Goal: Task Accomplishment & Management: Use online tool/utility

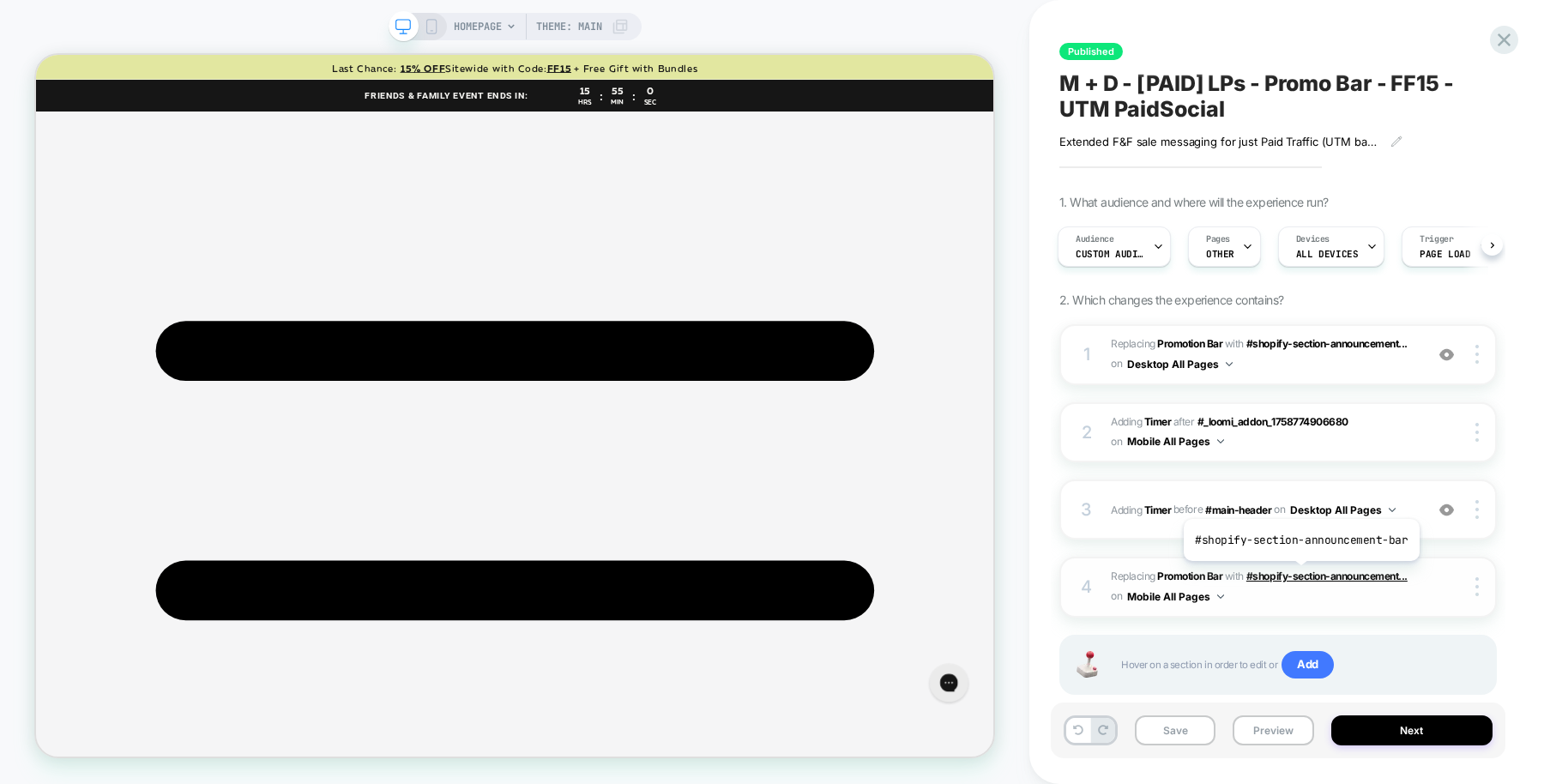
click at [1298, 573] on span "#shopify-section-announcement..." at bounding box center [1326, 575] width 161 height 13
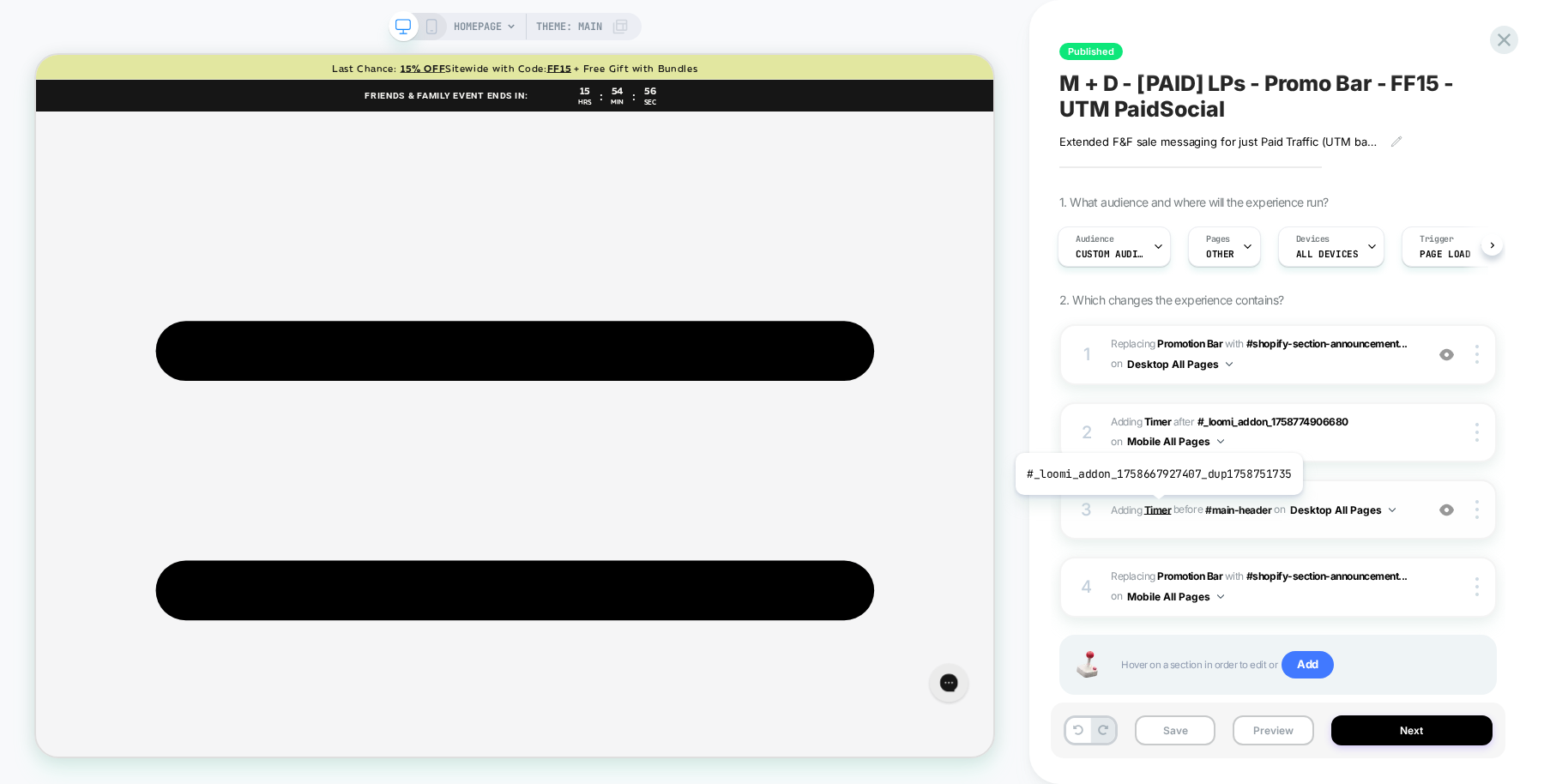
click at [1155, 507] on b "Timer" at bounding box center [1157, 509] width 27 height 13
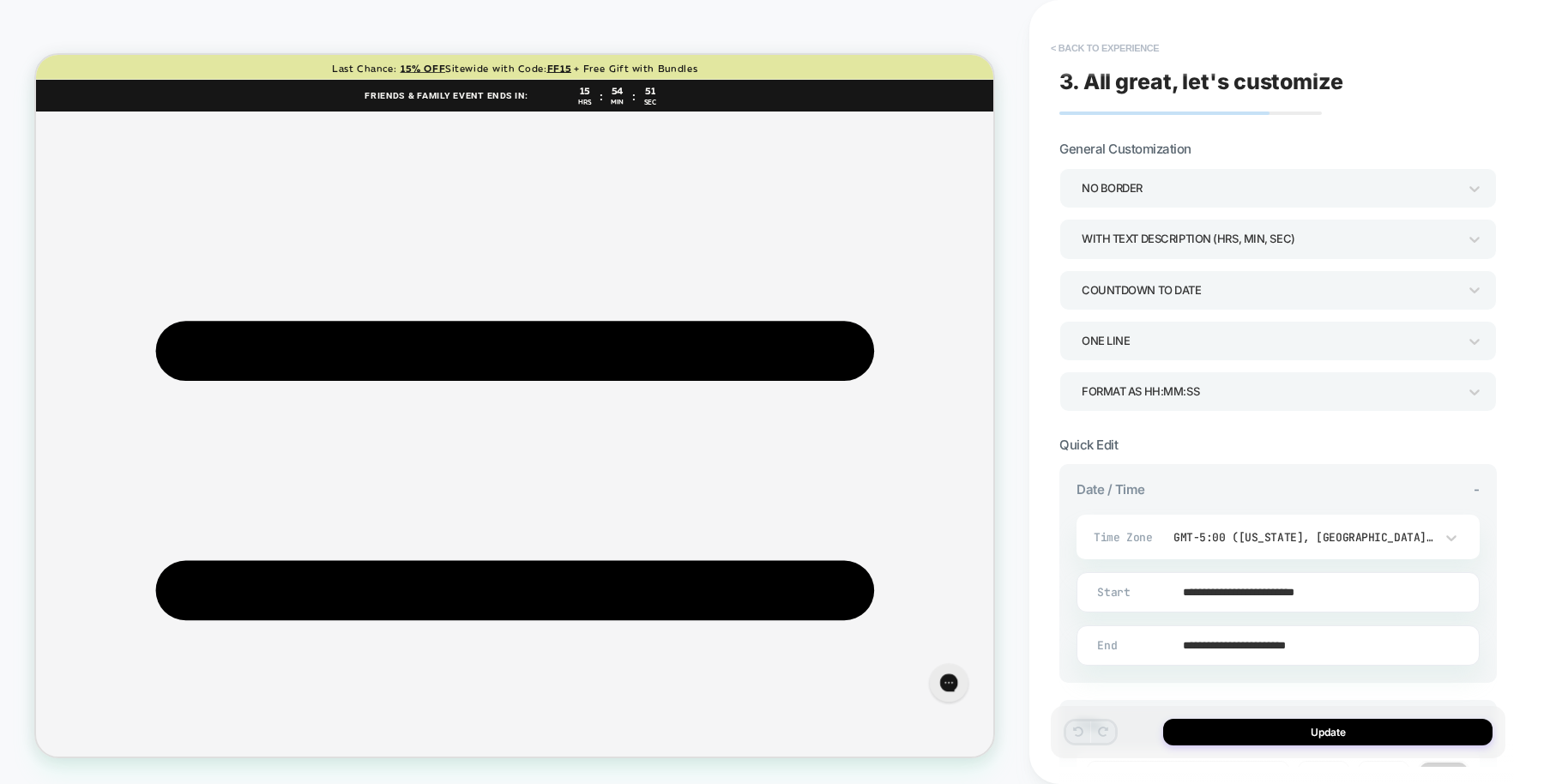
click at [1094, 48] on button "< Back to experience" at bounding box center [1104, 47] width 125 height 27
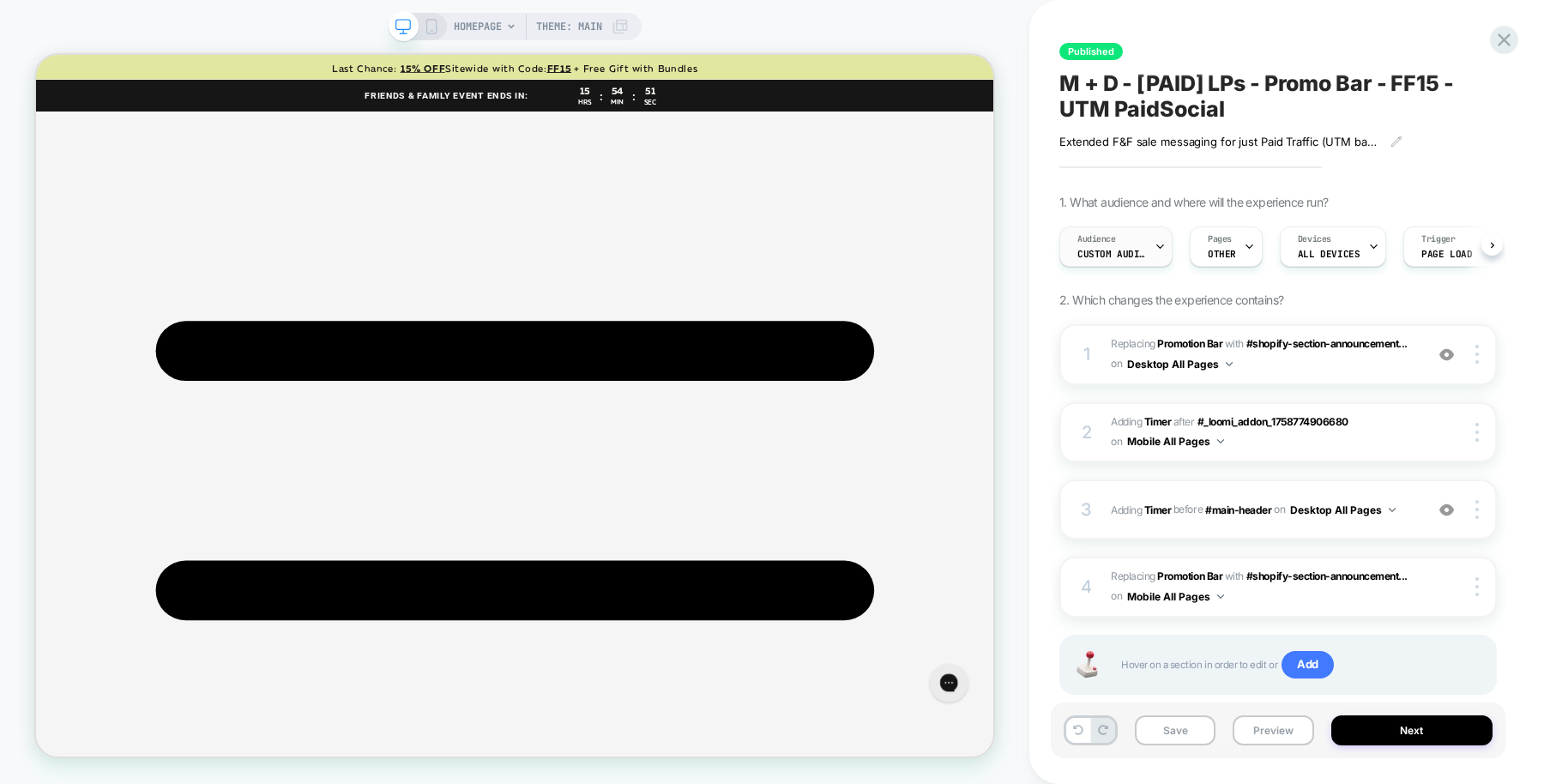
scroll to position [0, 1]
click at [1158, 510] on b "Timer" at bounding box center [1157, 509] width 27 height 13
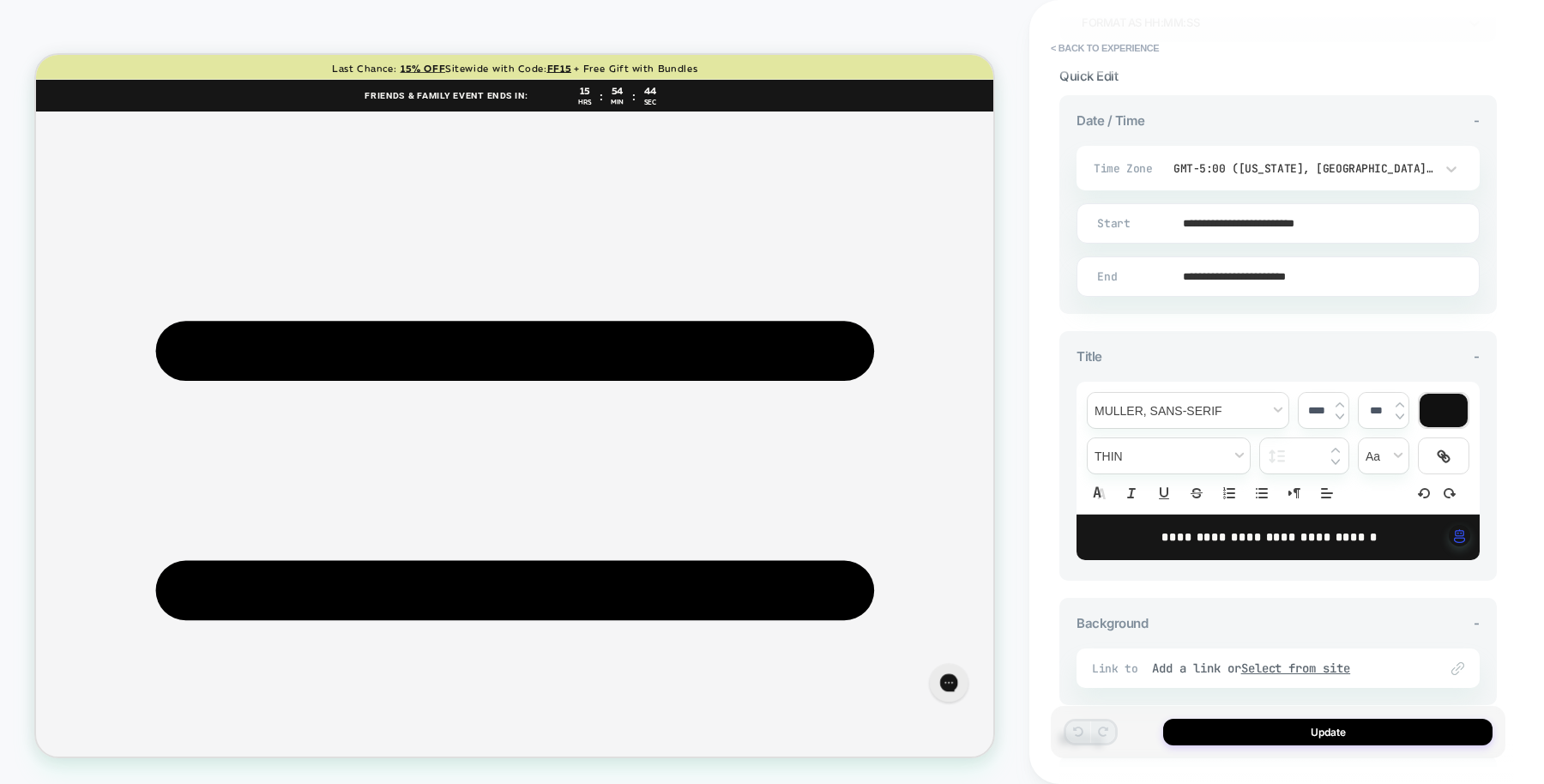
scroll to position [370, 0]
click at [1119, 47] on button "< Back to experience" at bounding box center [1104, 47] width 125 height 27
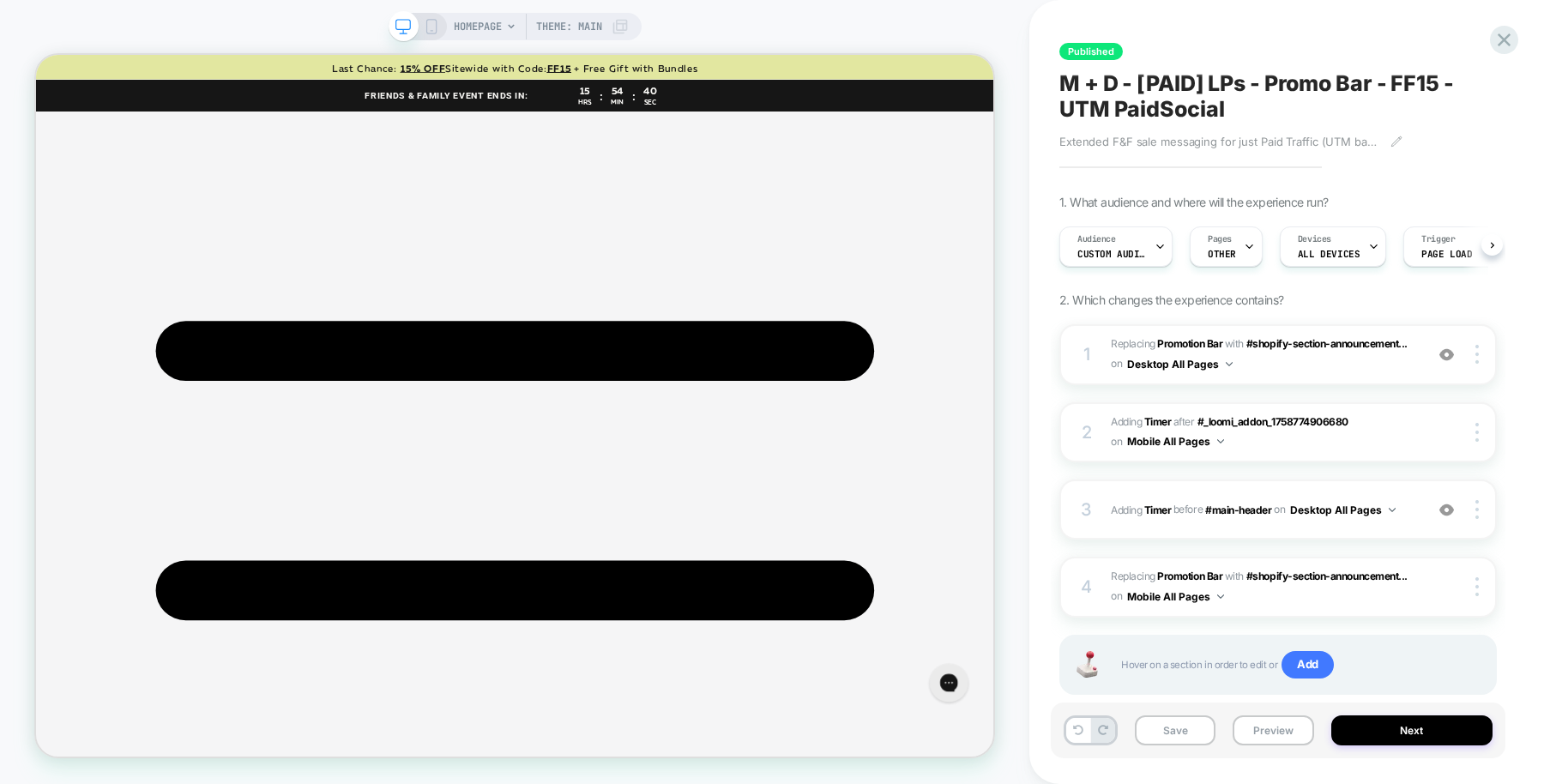
scroll to position [0, 1]
click at [1104, 243] on span "Audience" at bounding box center [1095, 238] width 38 height 12
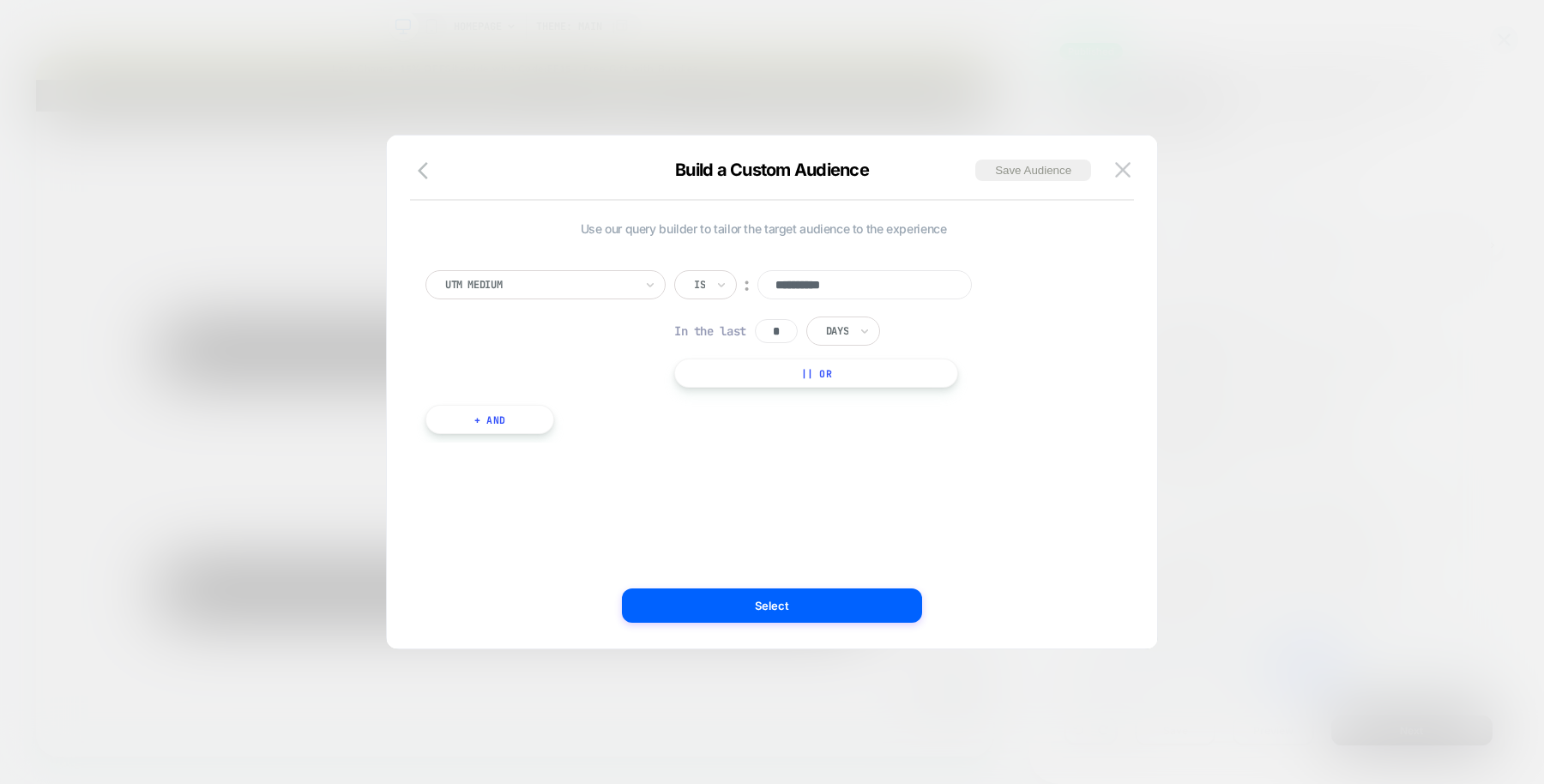
click at [1179, 275] on div at bounding box center [772, 392] width 1544 height 784
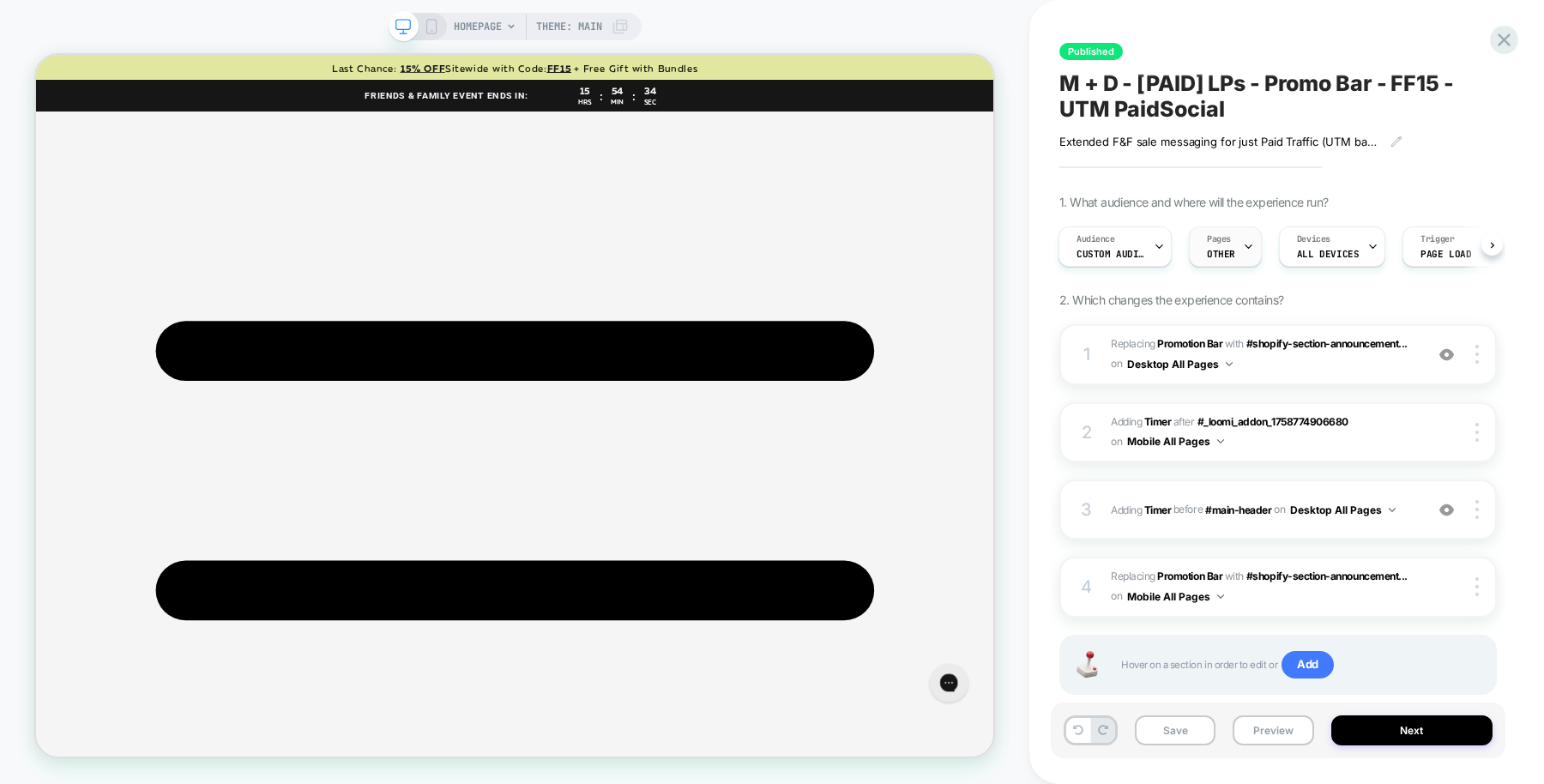
click at [1217, 250] on span "OTHER" at bounding box center [1221, 253] width 28 height 12
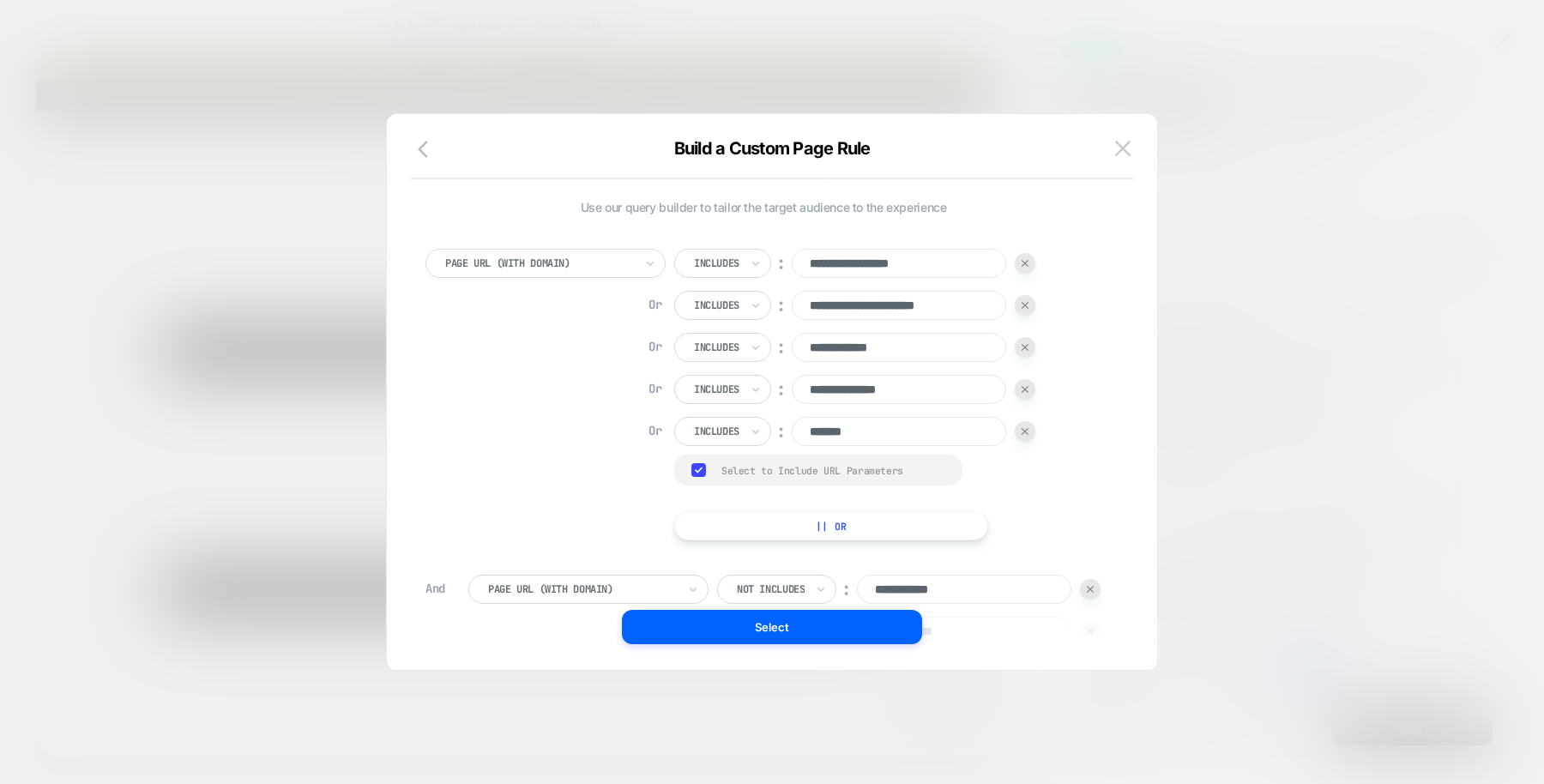
scroll to position [265, 0]
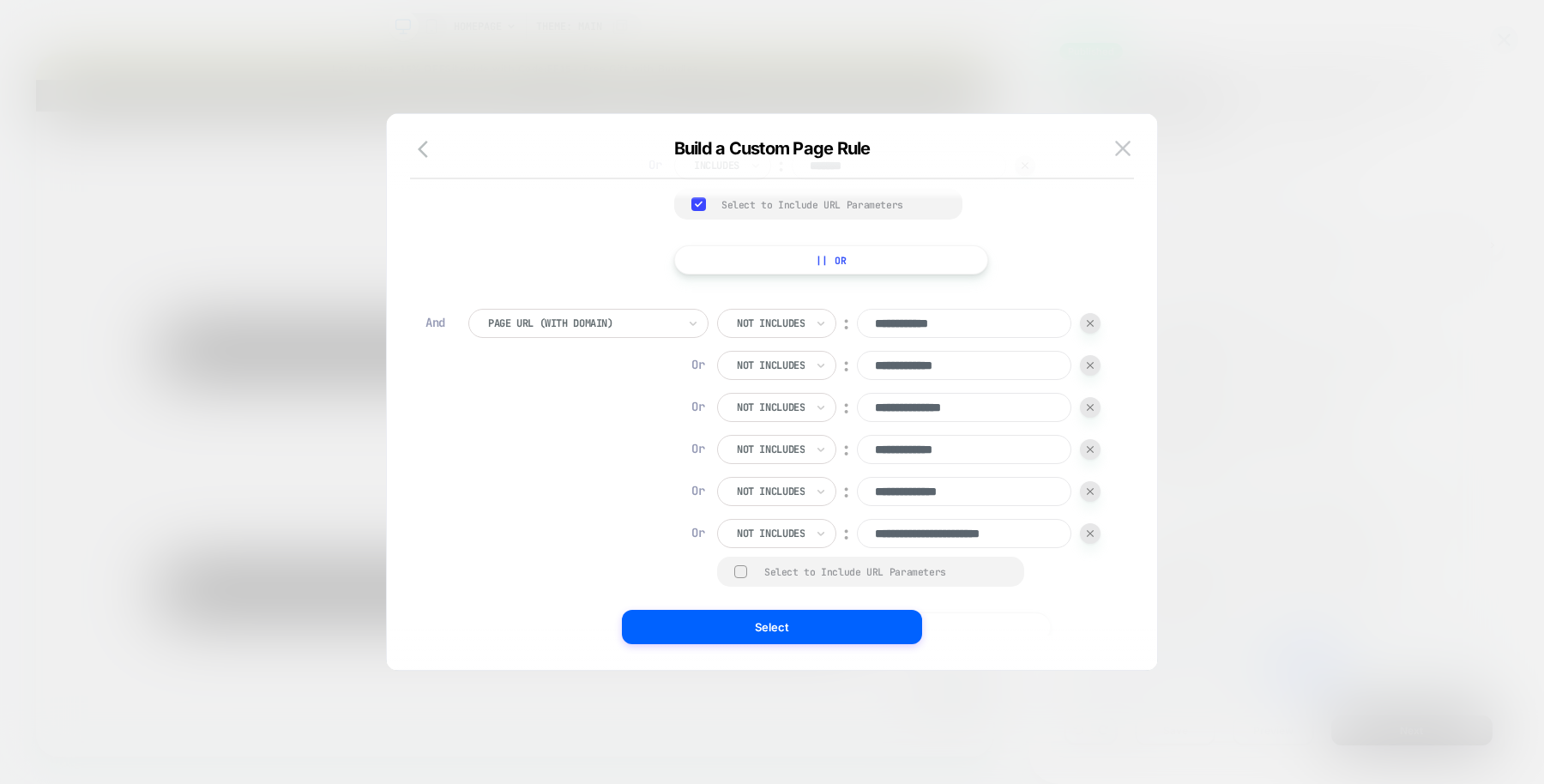
click at [1217, 250] on div at bounding box center [772, 392] width 1544 height 784
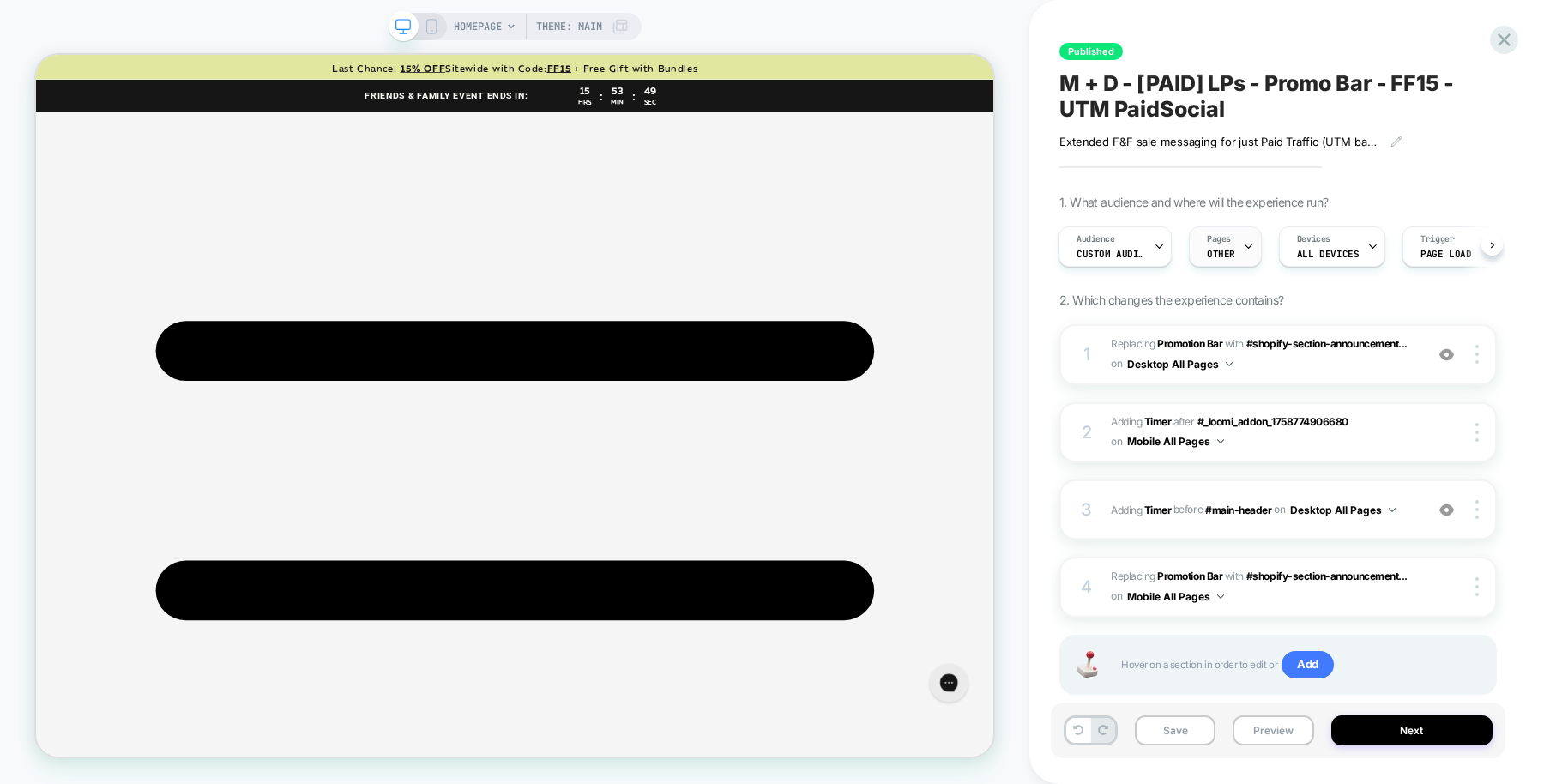
click at [1235, 264] on div "Pages OTHER" at bounding box center [1220, 246] width 62 height 38
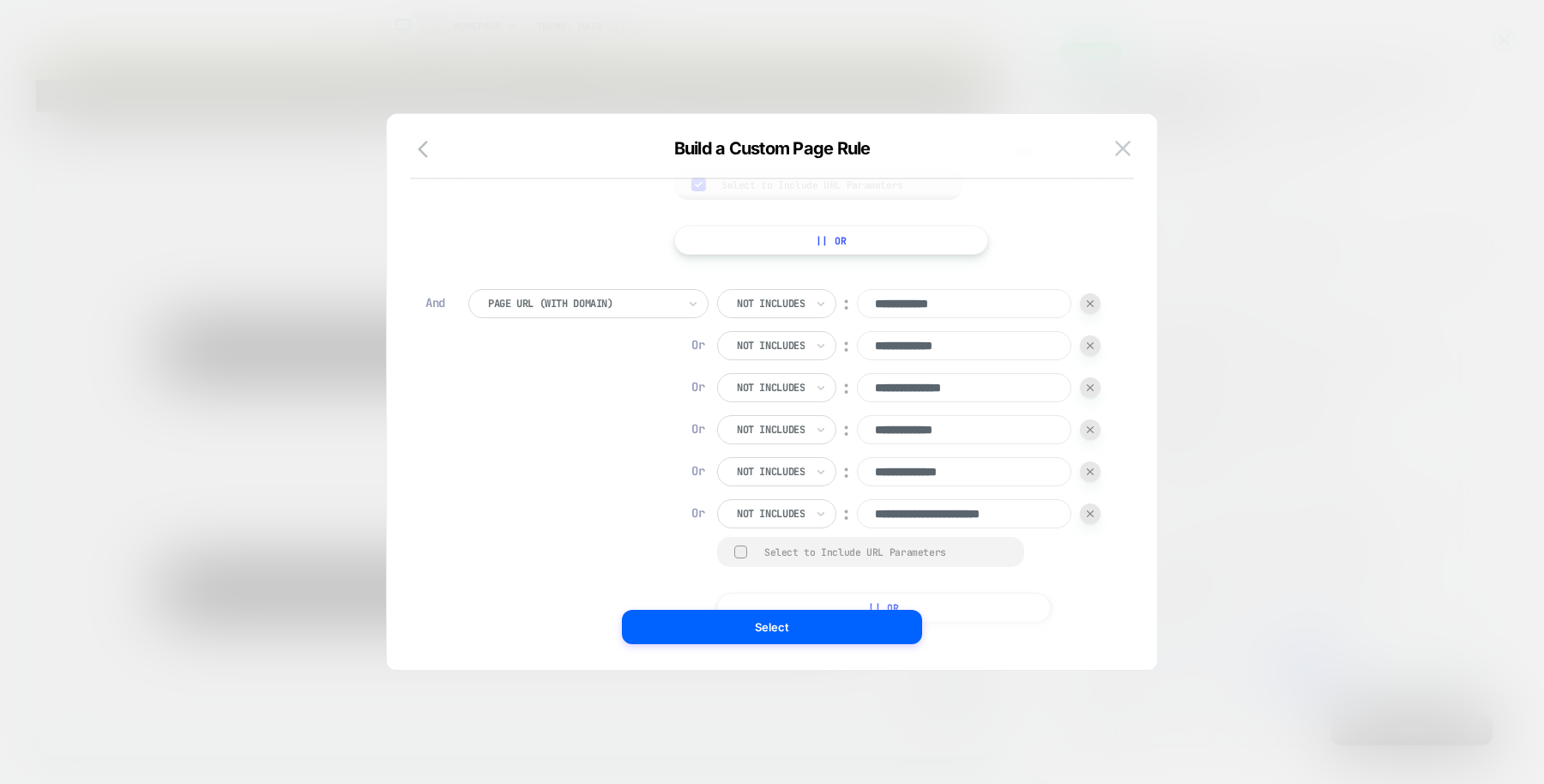
scroll to position [0, 0]
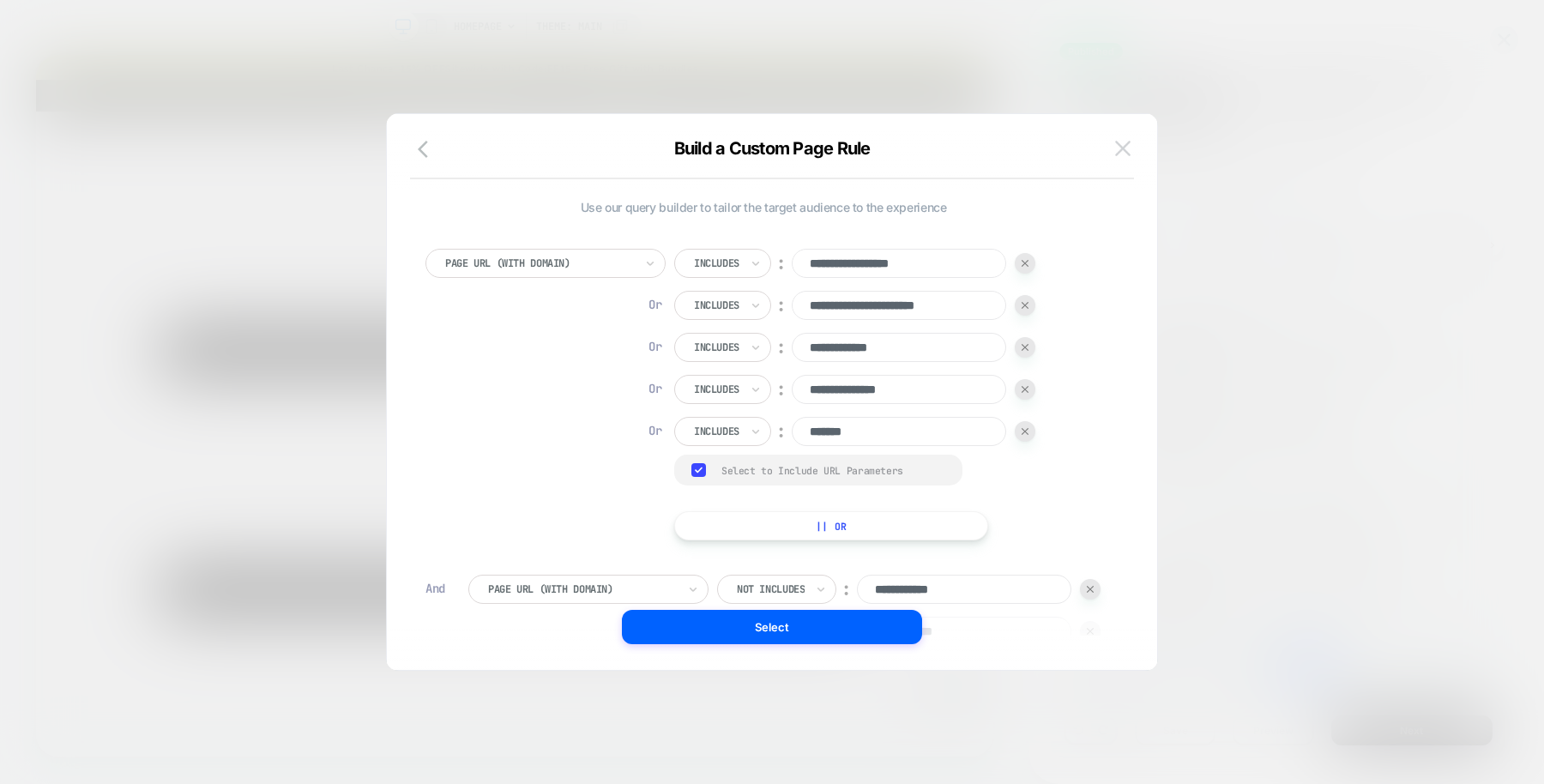
click at [1129, 153] on img at bounding box center [1122, 148] width 16 height 15
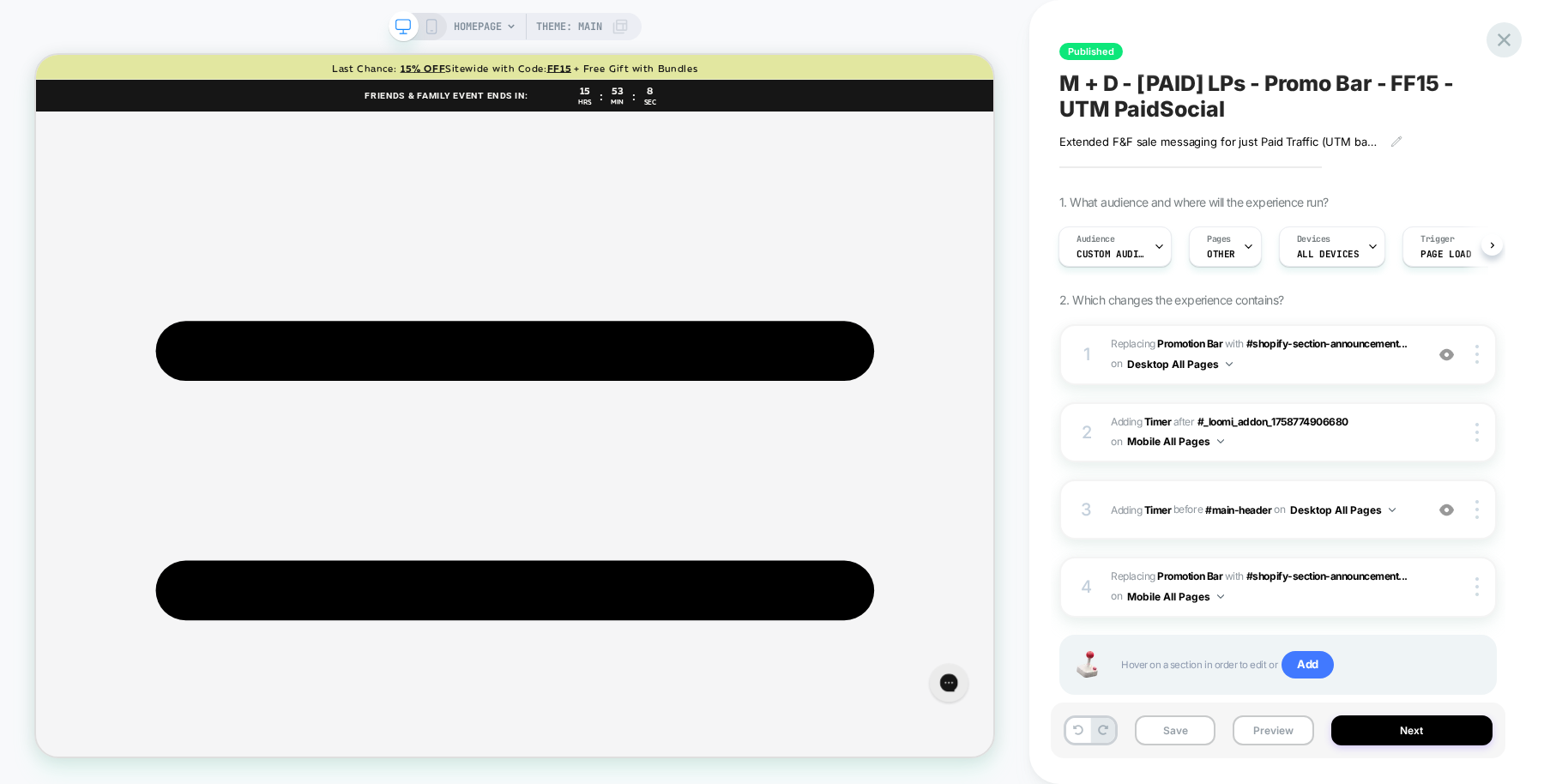
click at [1502, 42] on icon at bounding box center [1503, 39] width 23 height 23
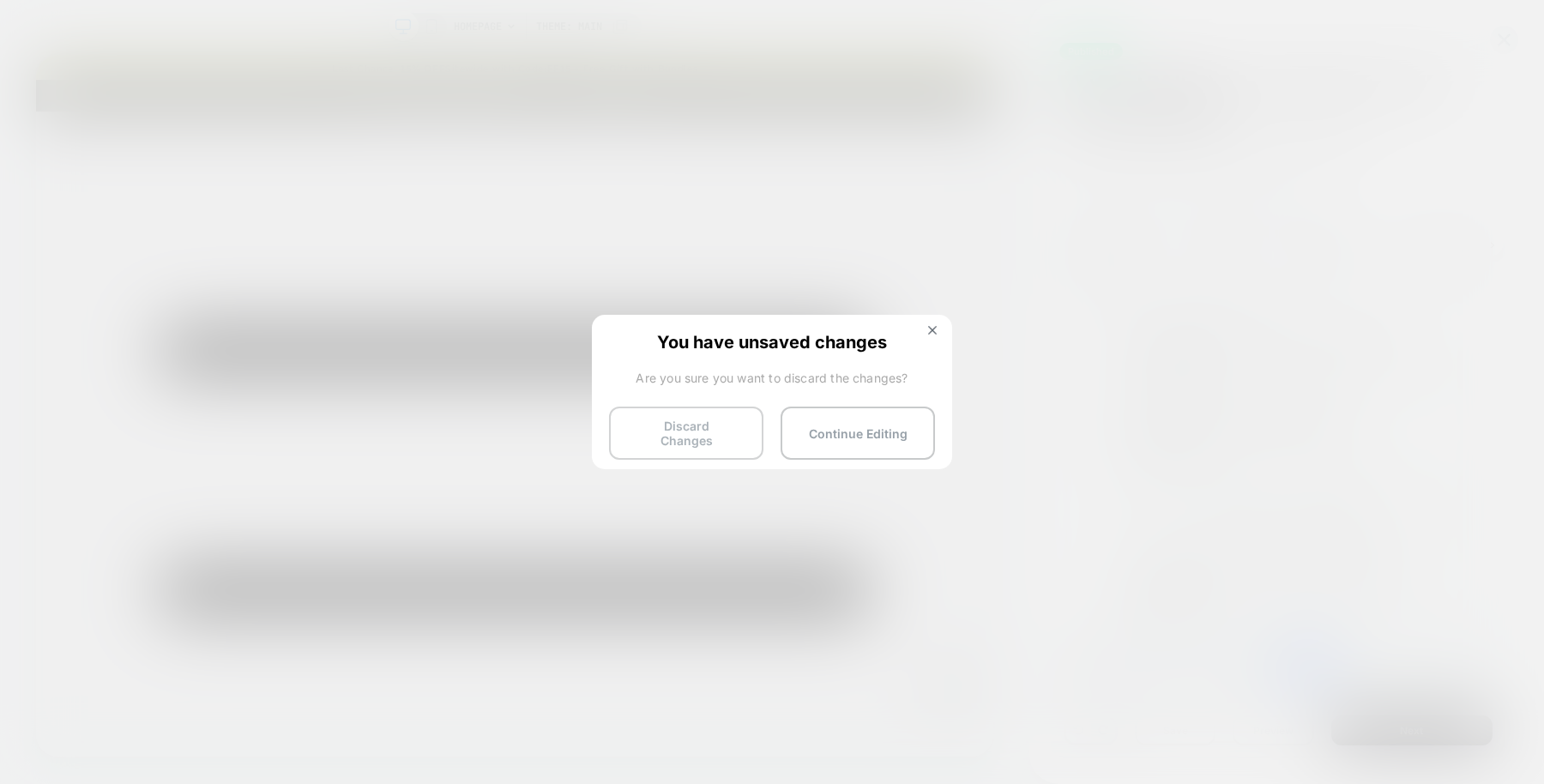
click at [669, 432] on button "Discard Changes" at bounding box center [686, 432] width 155 height 53
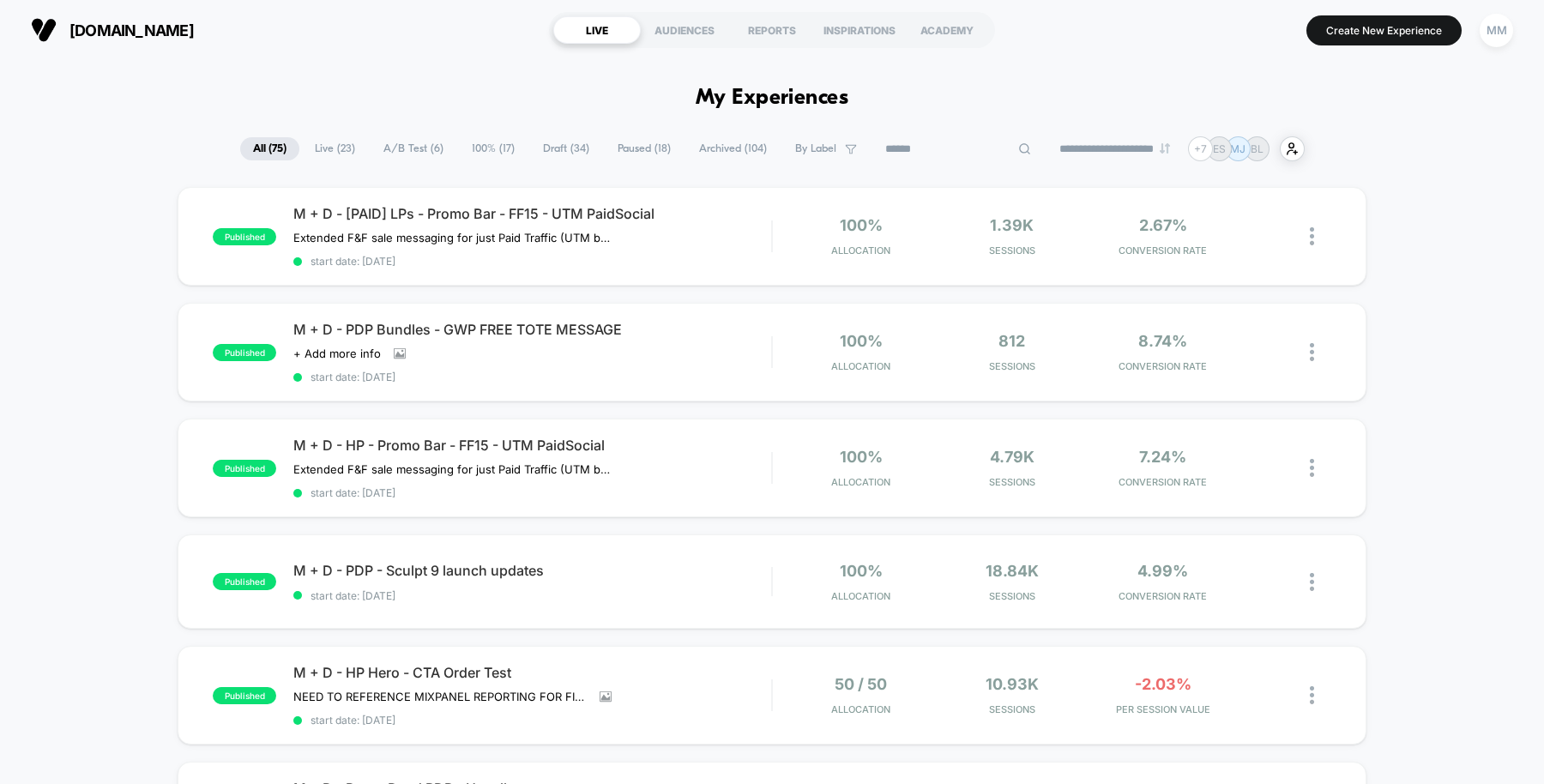
click at [943, 143] on input at bounding box center [958, 149] width 171 height 20
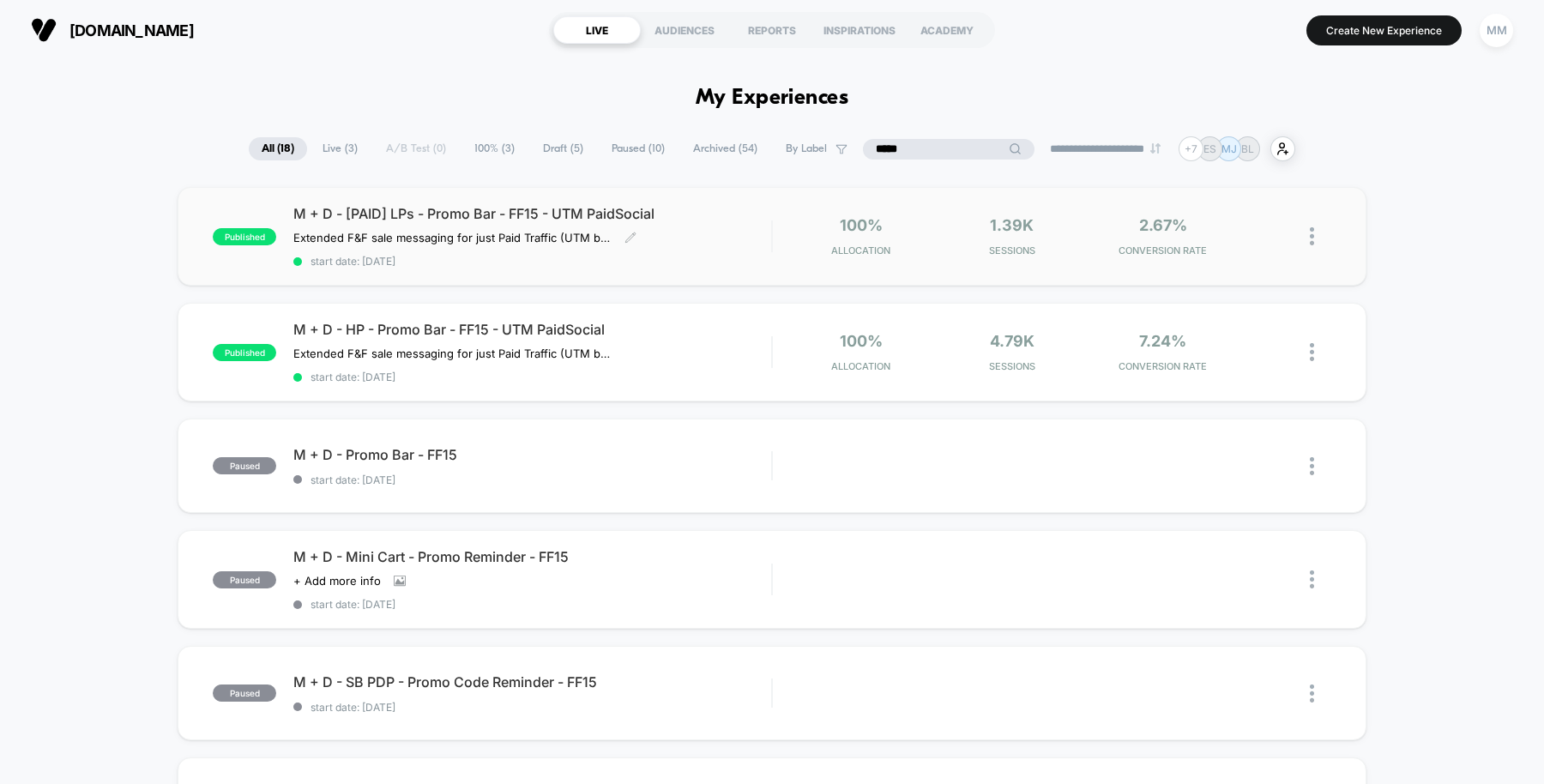
type input "*****"
click at [699, 260] on span "start date: 10/3/2025" at bounding box center [532, 262] width 478 height 13
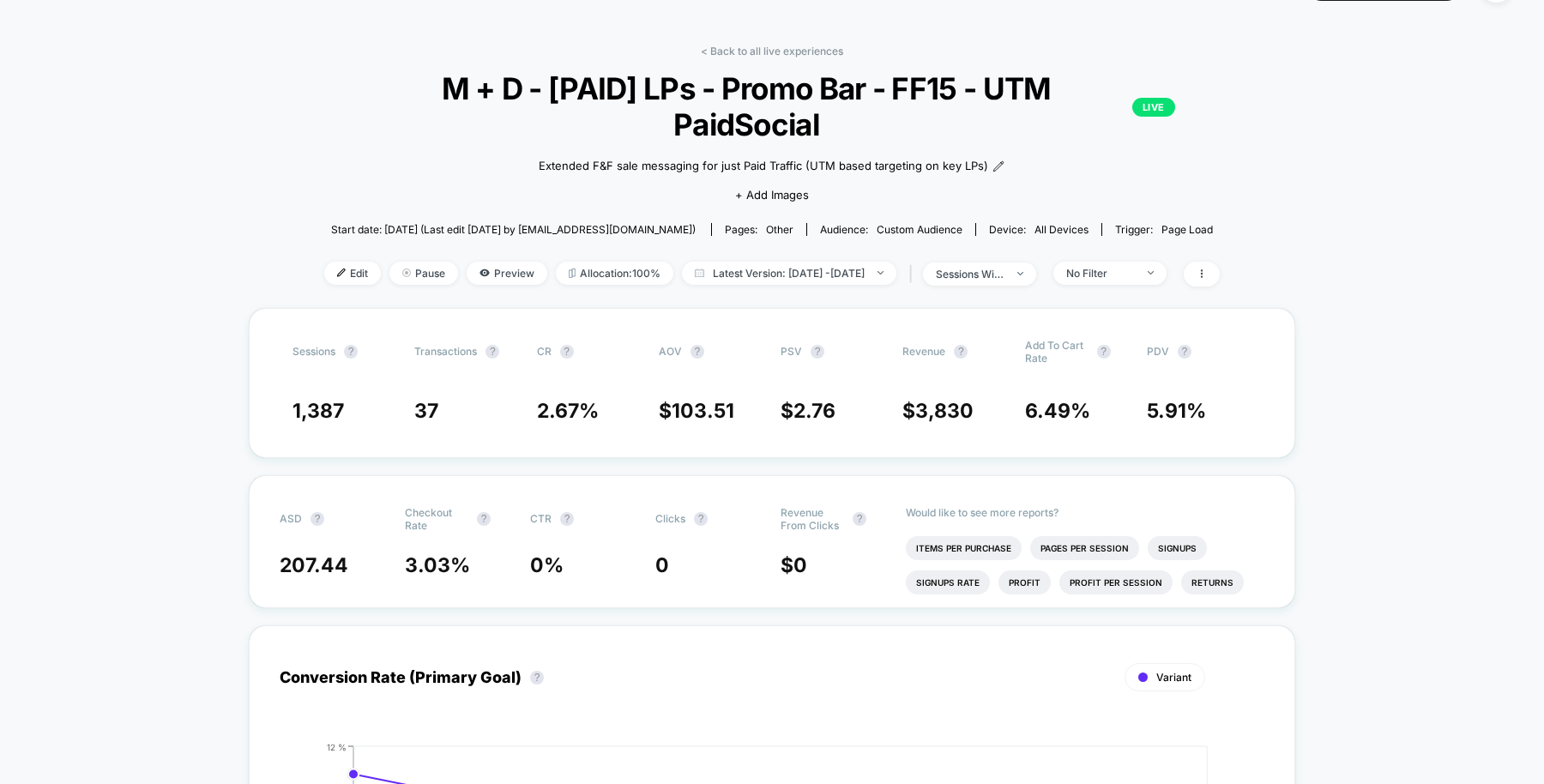
scroll to position [46, 0]
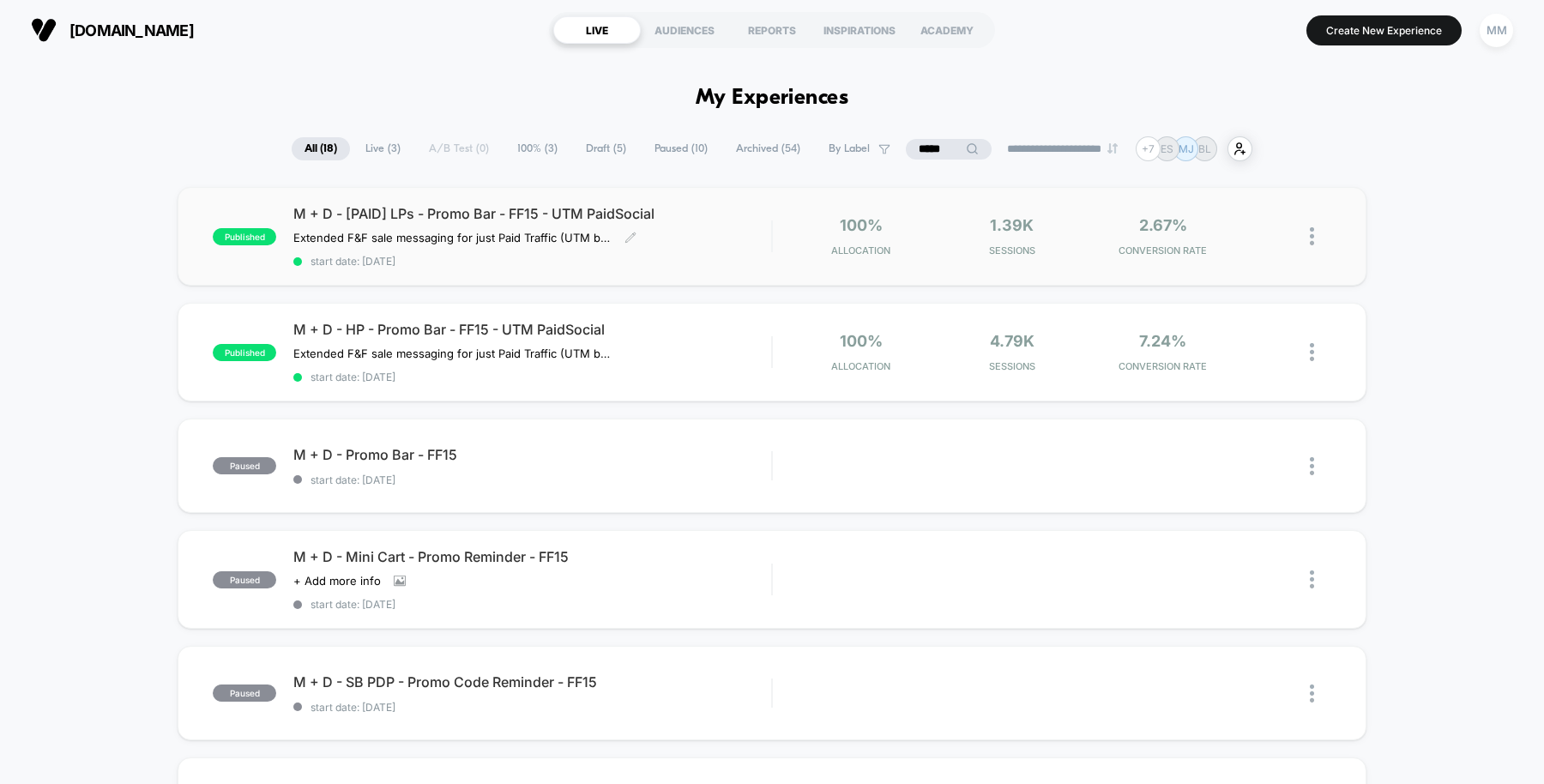
click at [706, 237] on div "M + D - [PAID] LPs - Promo Bar - FF15 - UTM PaidSocial Extended F&F sale messag…" at bounding box center [532, 236] width 478 height 62
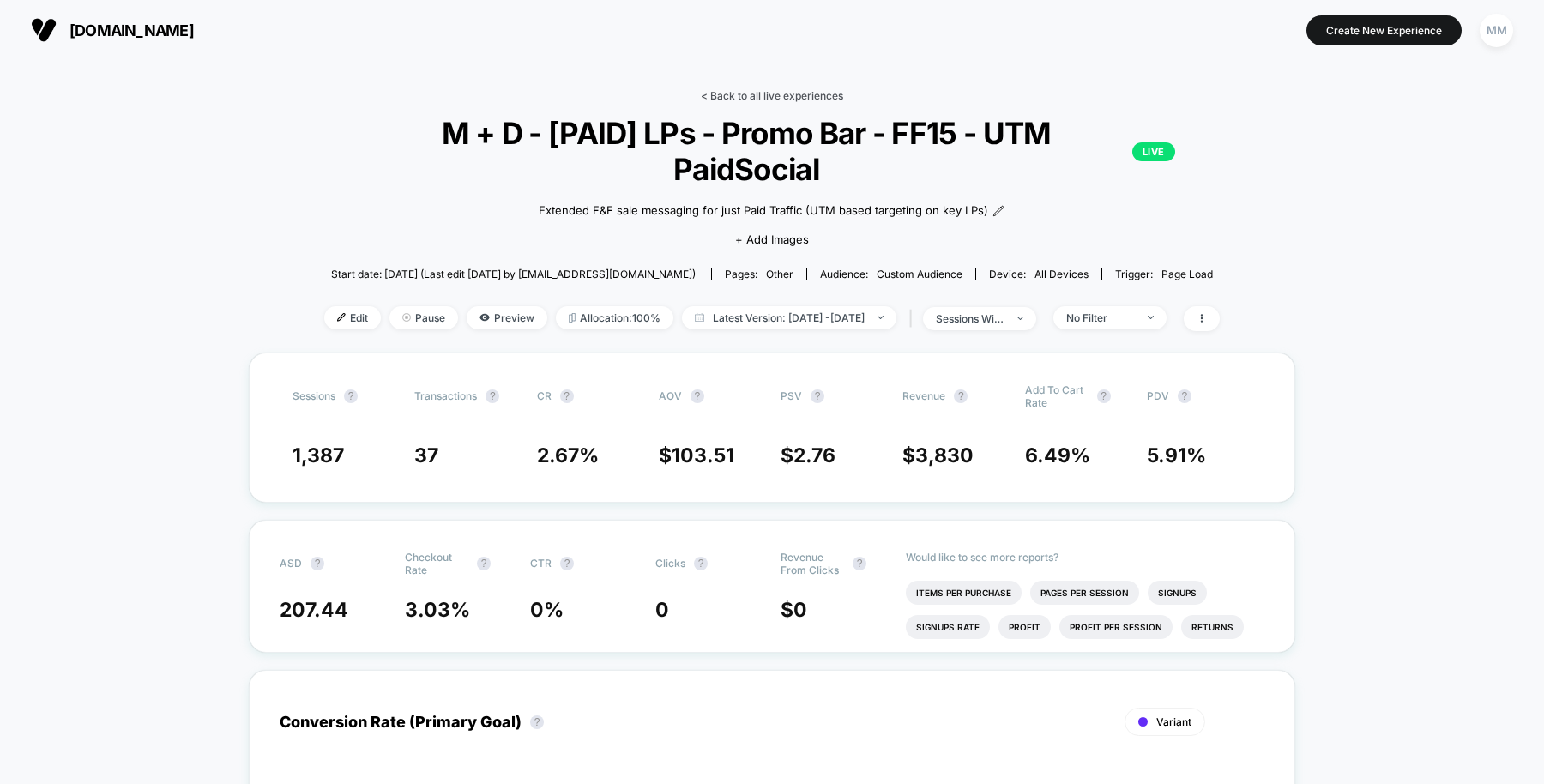
click at [781, 100] on link "< Back to all live experiences" at bounding box center [771, 96] width 142 height 13
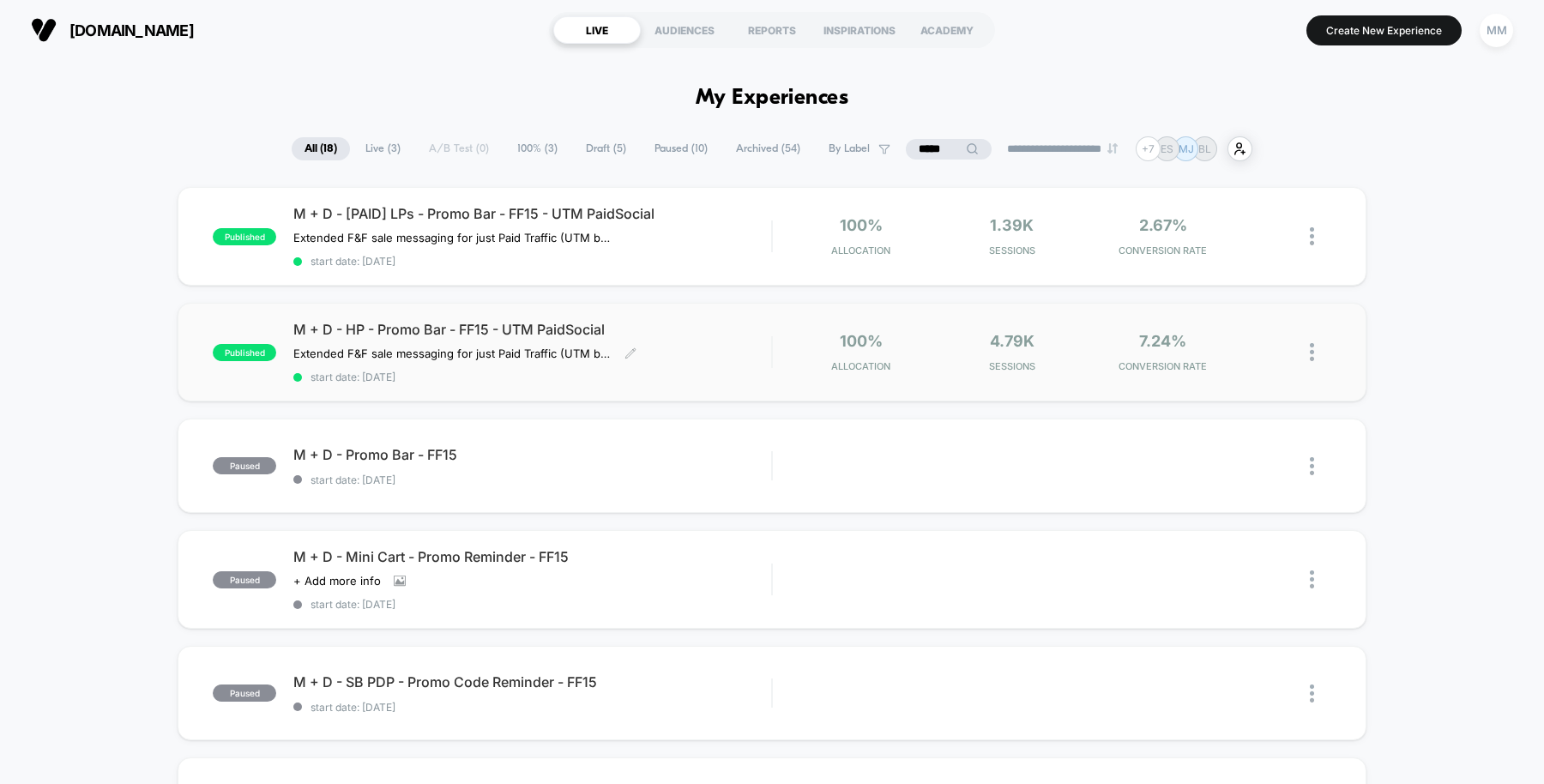
click at [671, 342] on div "M + D - HP - Promo Bar - FF15 - UTM PaidSocial Extended F&F sale messaging for …" at bounding box center [532, 351] width 478 height 62
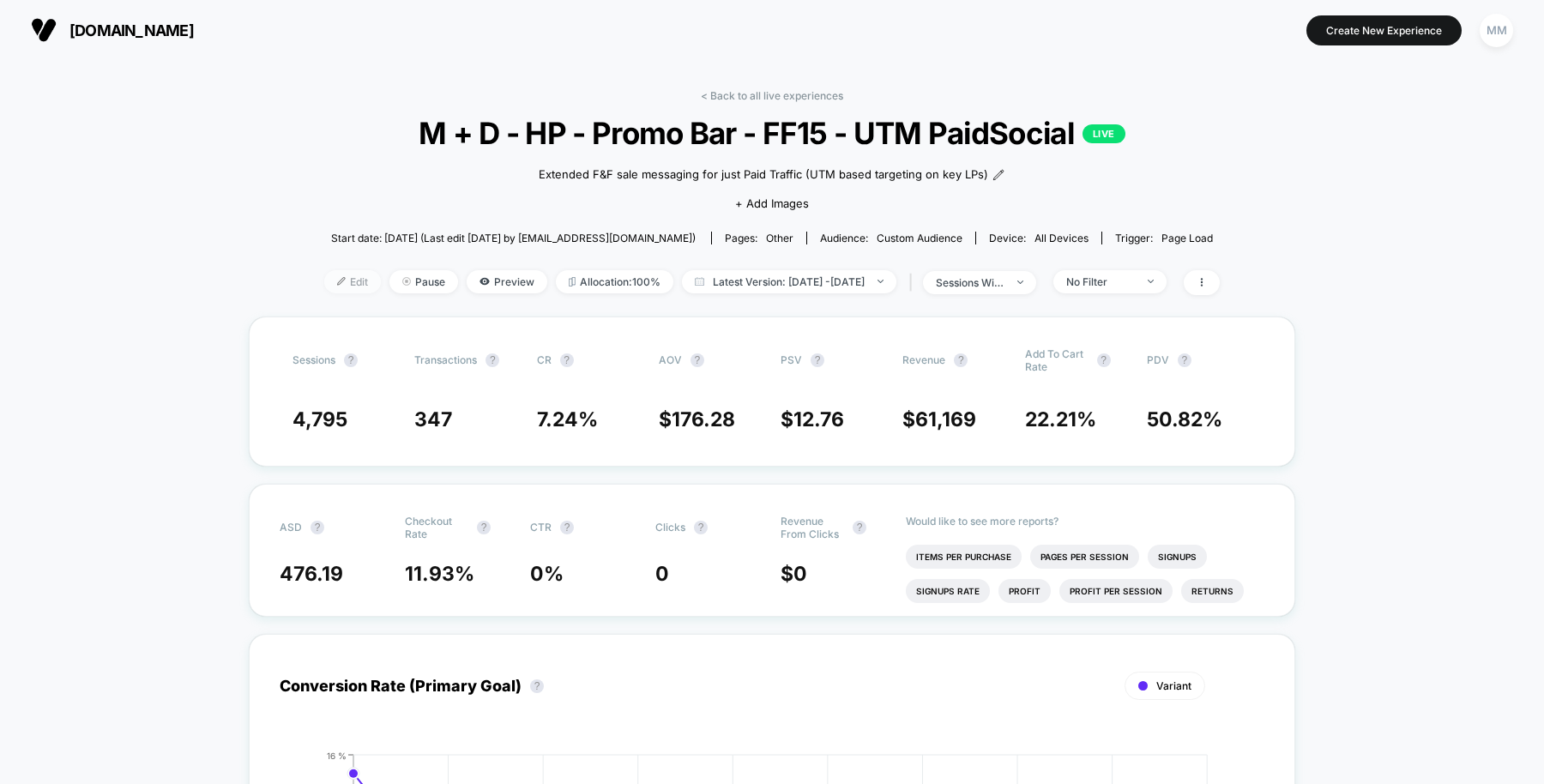
click at [331, 280] on span "Edit" at bounding box center [352, 281] width 57 height 23
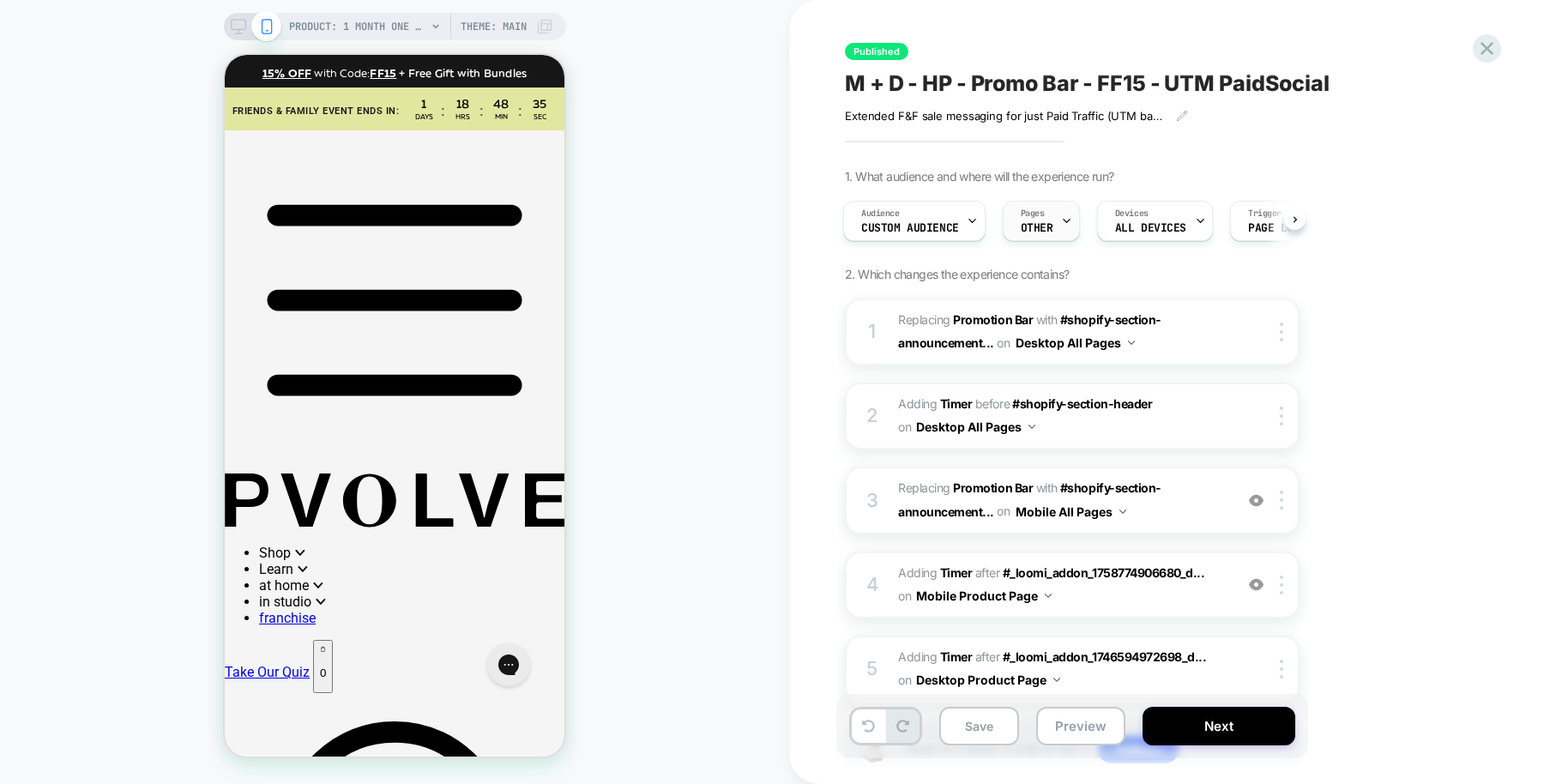
click at [1045, 214] on div "Pages OTHER" at bounding box center [1036, 220] width 67 height 38
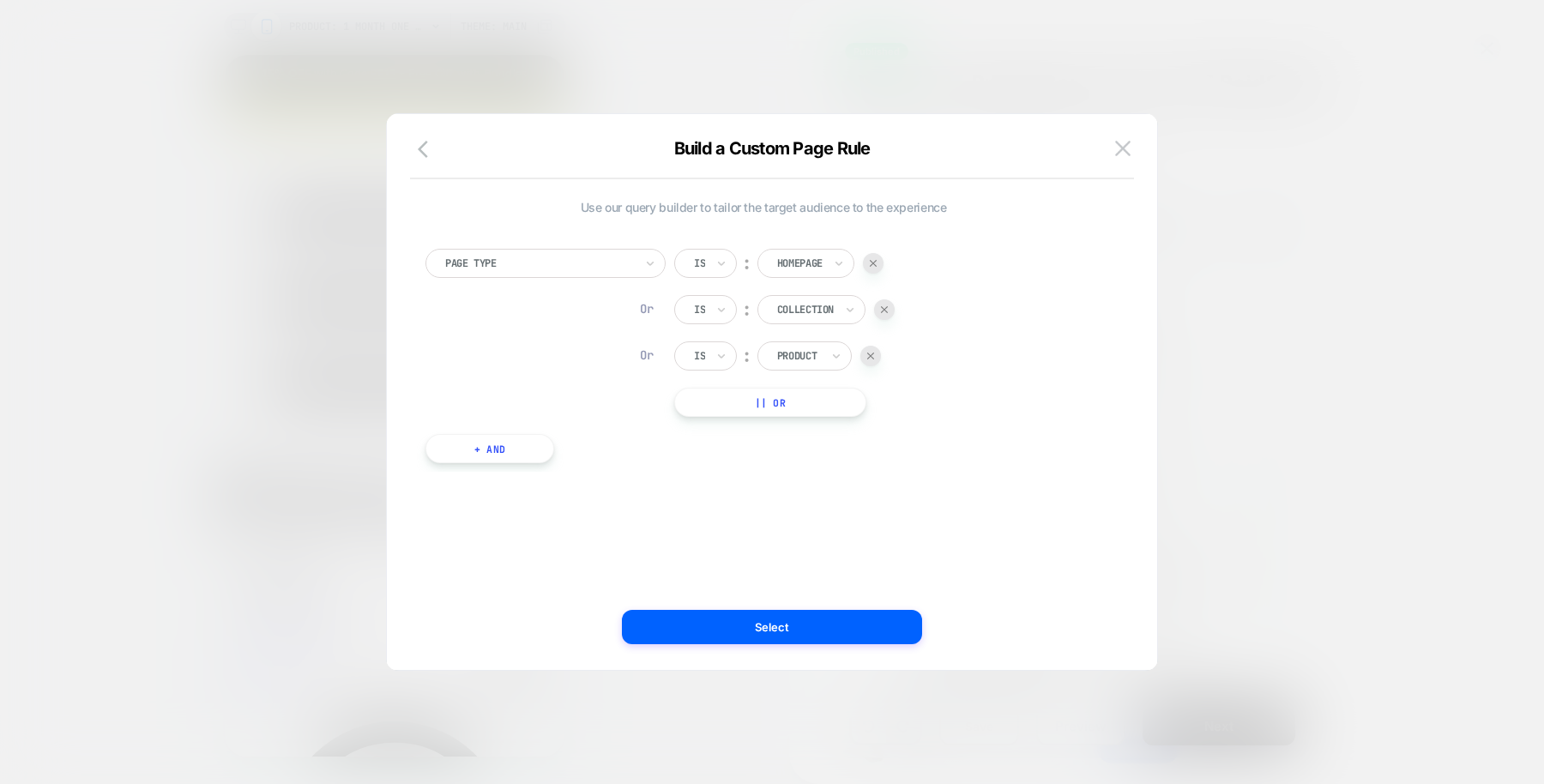
click at [410, 149] on div "Build a Custom Page Rule" at bounding box center [771, 158] width 770 height 41
click at [417, 149] on icon "button" at bounding box center [427, 149] width 20 height 20
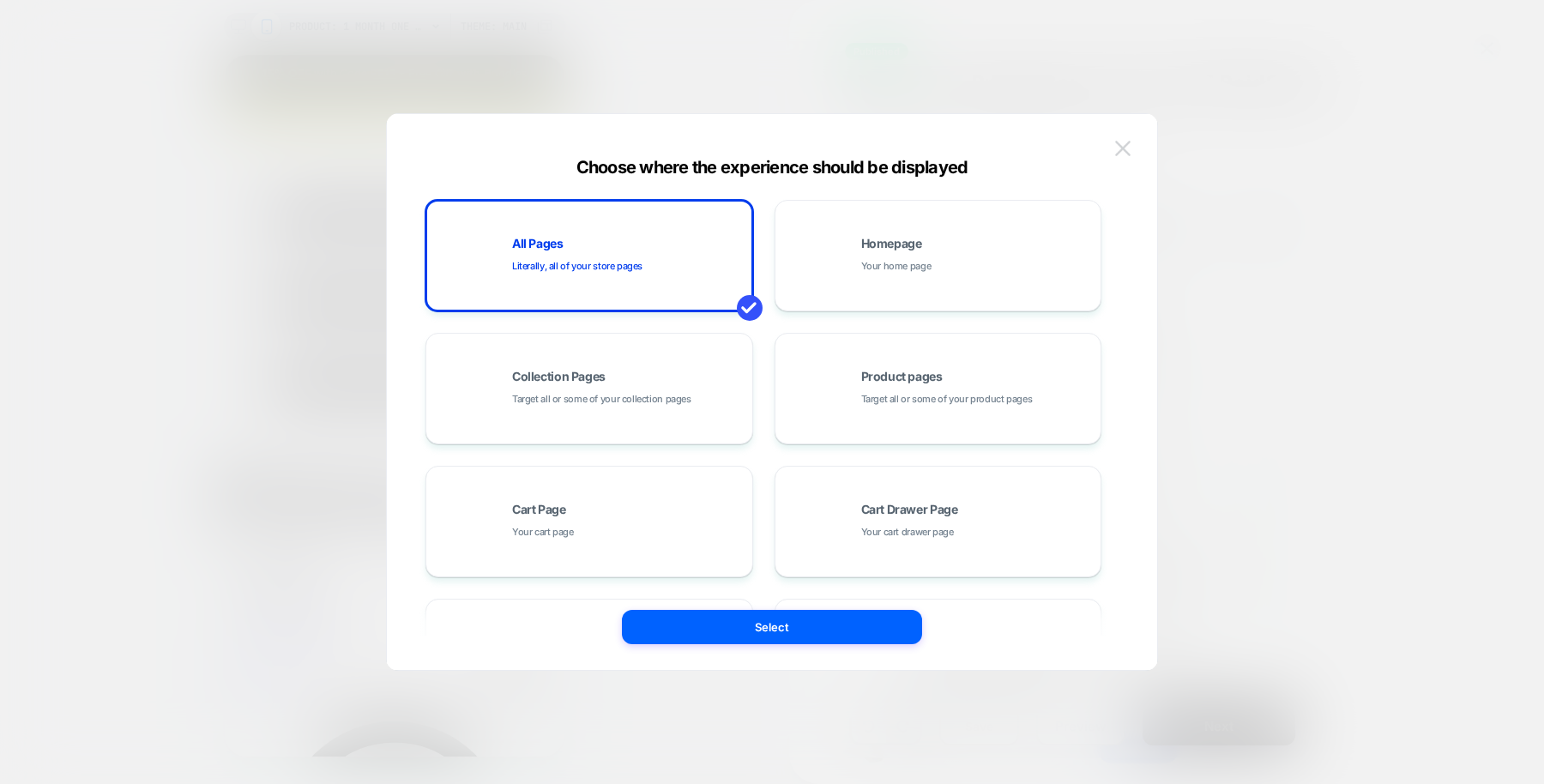
click at [1124, 141] on img at bounding box center [1122, 148] width 16 height 15
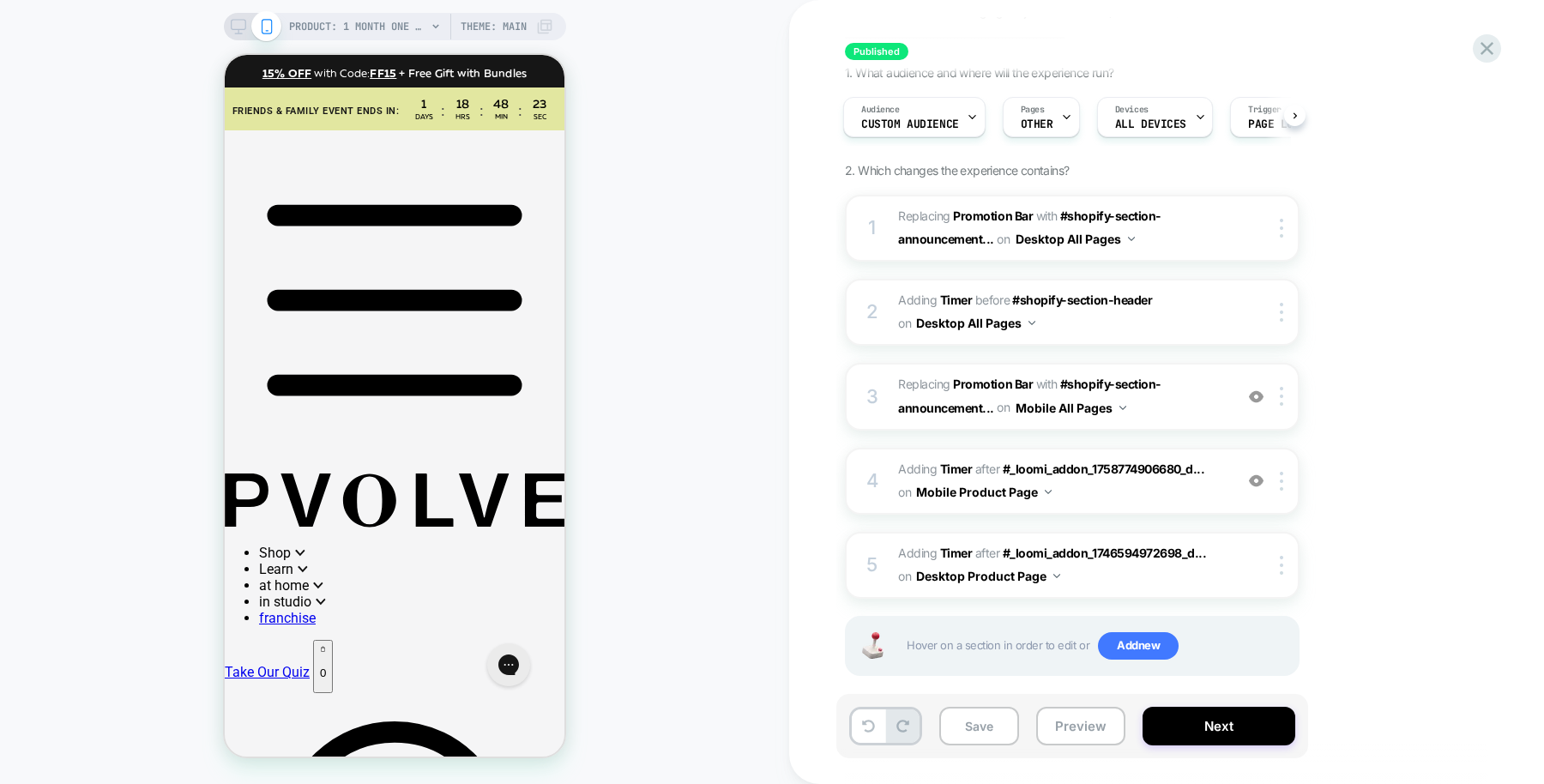
scroll to position [104, 0]
click at [1093, 735] on button "Preview" at bounding box center [1080, 725] width 89 height 38
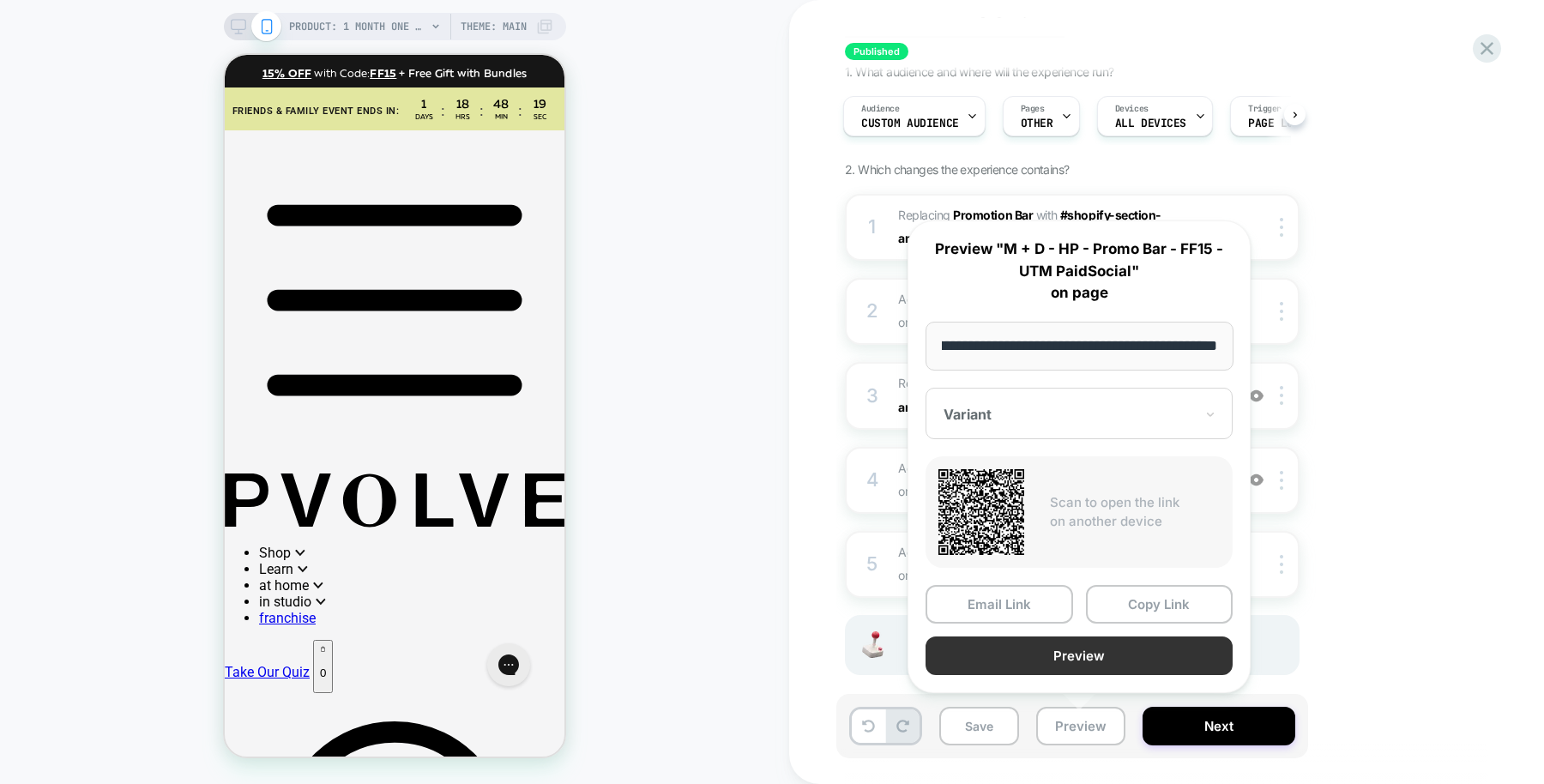
scroll to position [0, 0]
click at [1063, 656] on button "Preview" at bounding box center [1079, 655] width 307 height 38
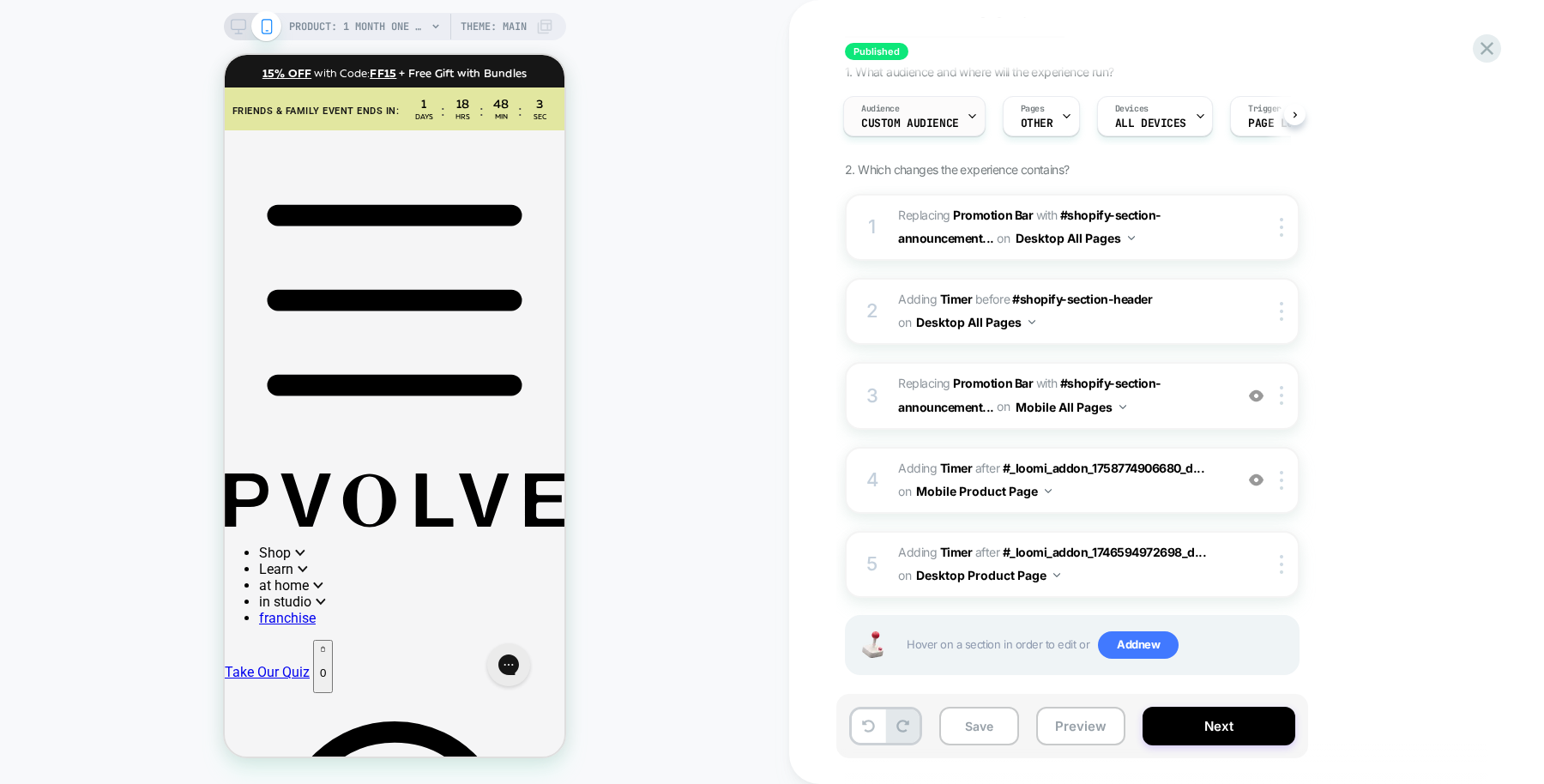
click at [945, 125] on span "Custom Audience" at bounding box center [910, 123] width 98 height 12
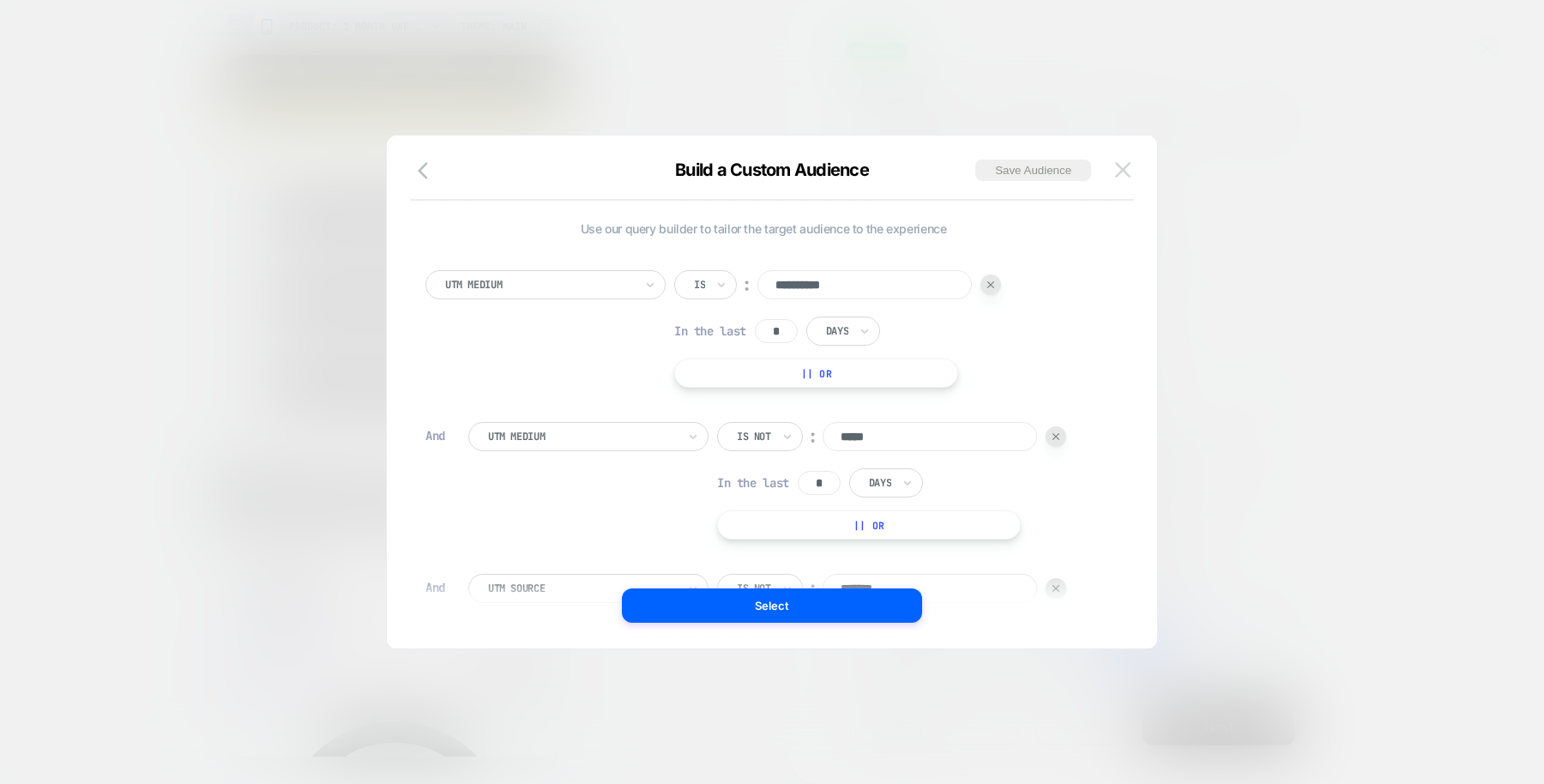
click at [1117, 168] on img at bounding box center [1122, 169] width 16 height 15
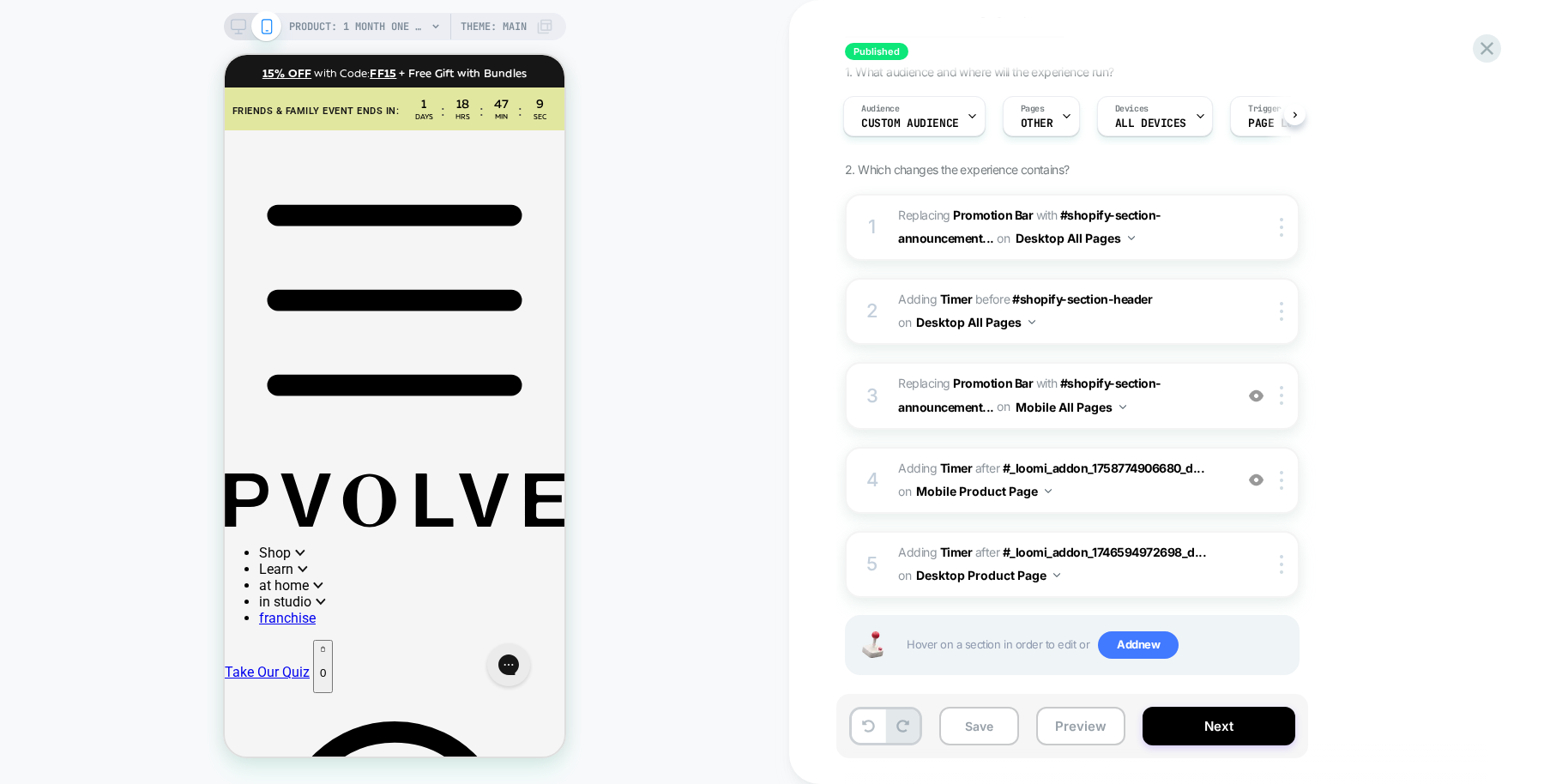
click at [240, 29] on rect at bounding box center [238, 24] width 15 height 9
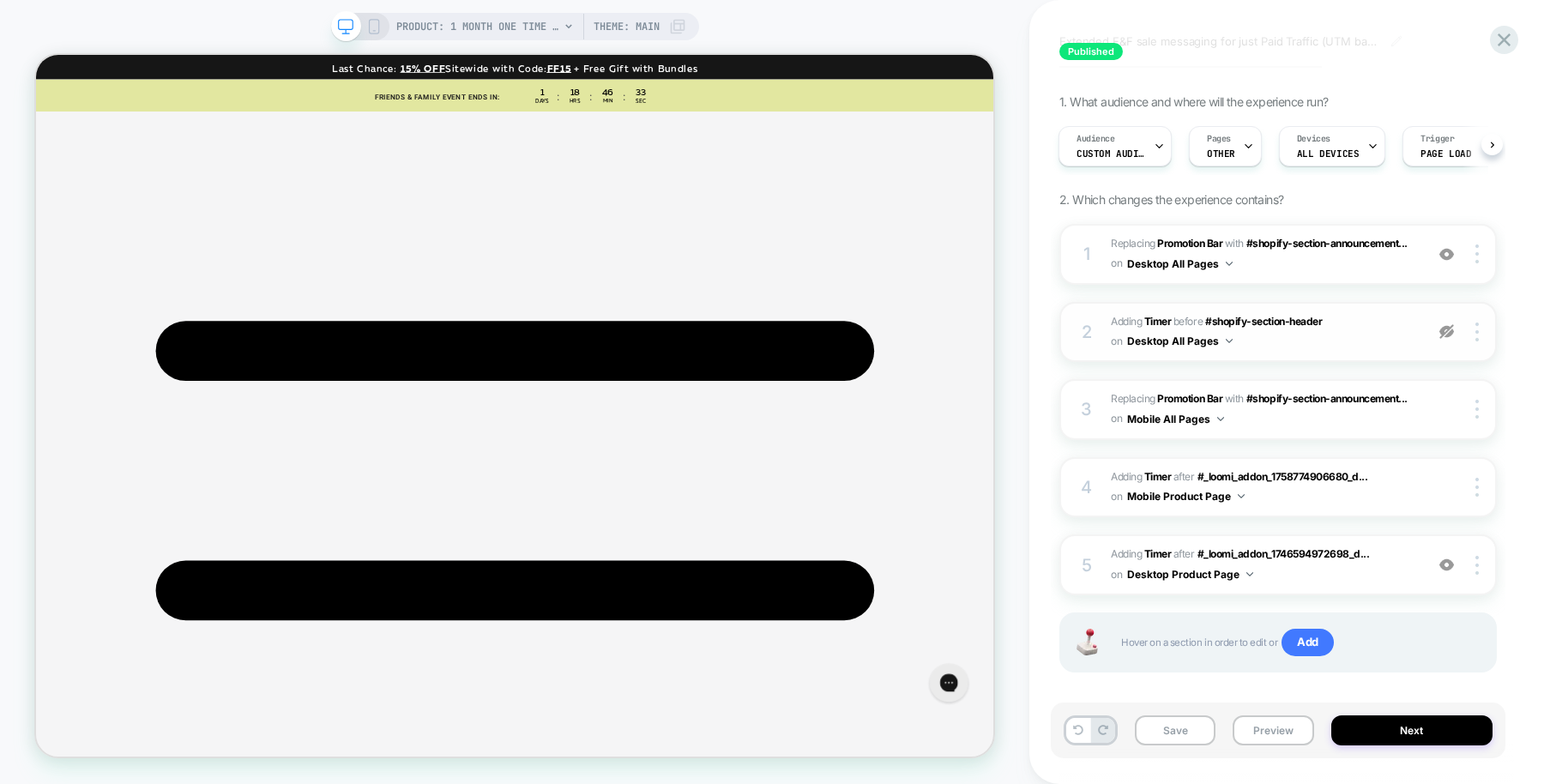
scroll to position [103, 0]
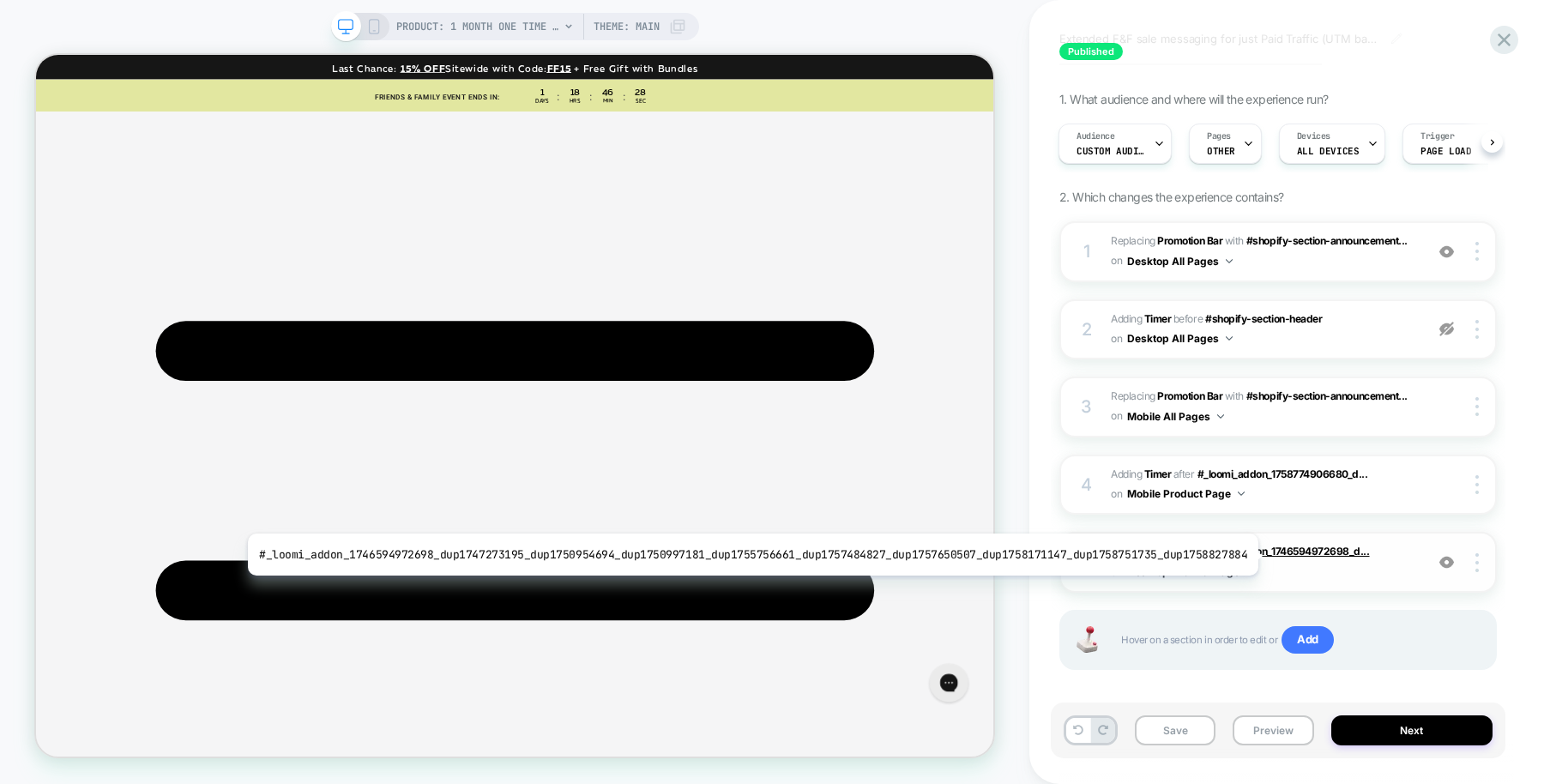
click at [1243, 554] on span "#_loomi_addon_1746594972698_d..." at bounding box center [1283, 551] width 172 height 13
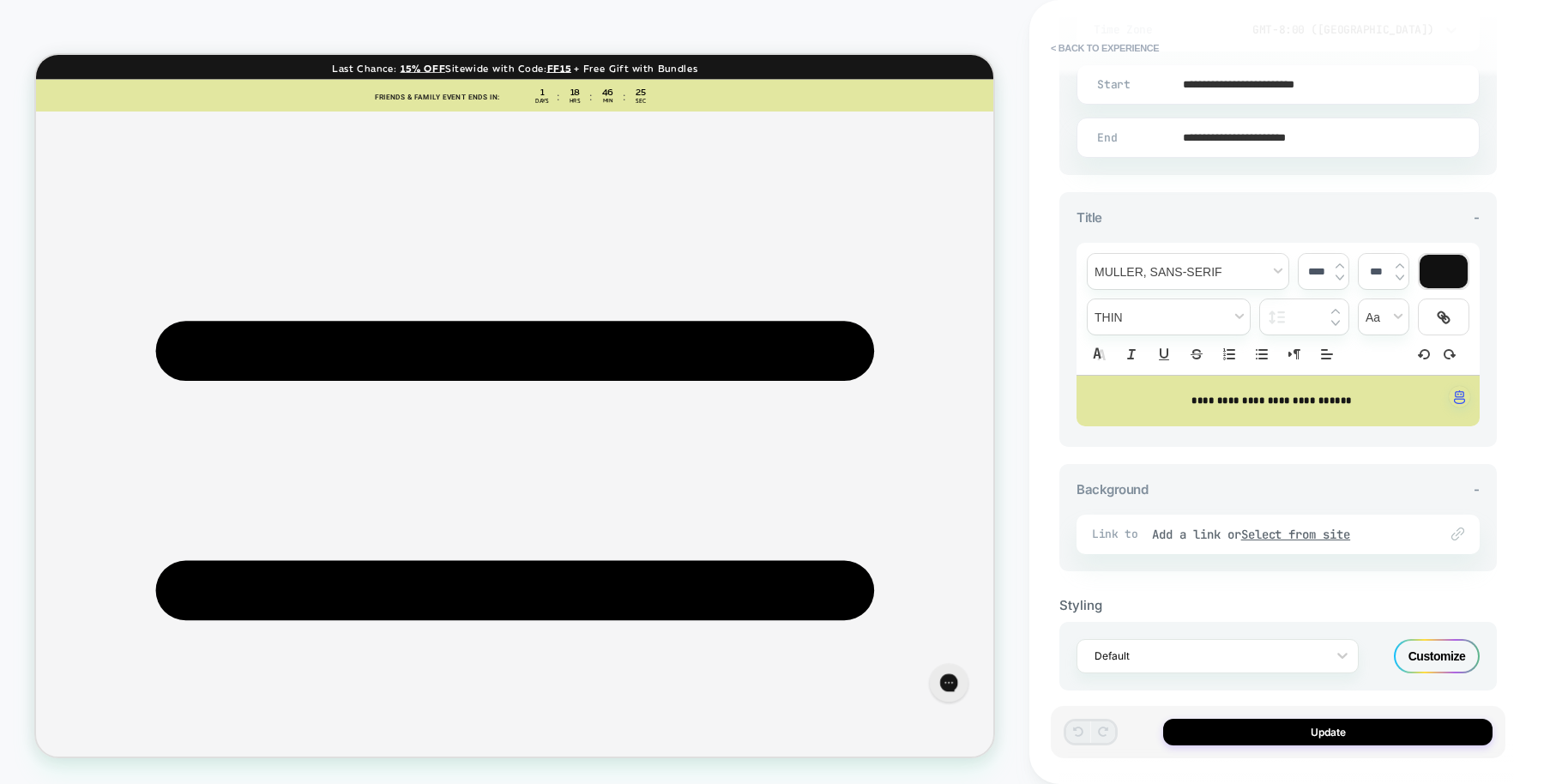
scroll to position [519, 0]
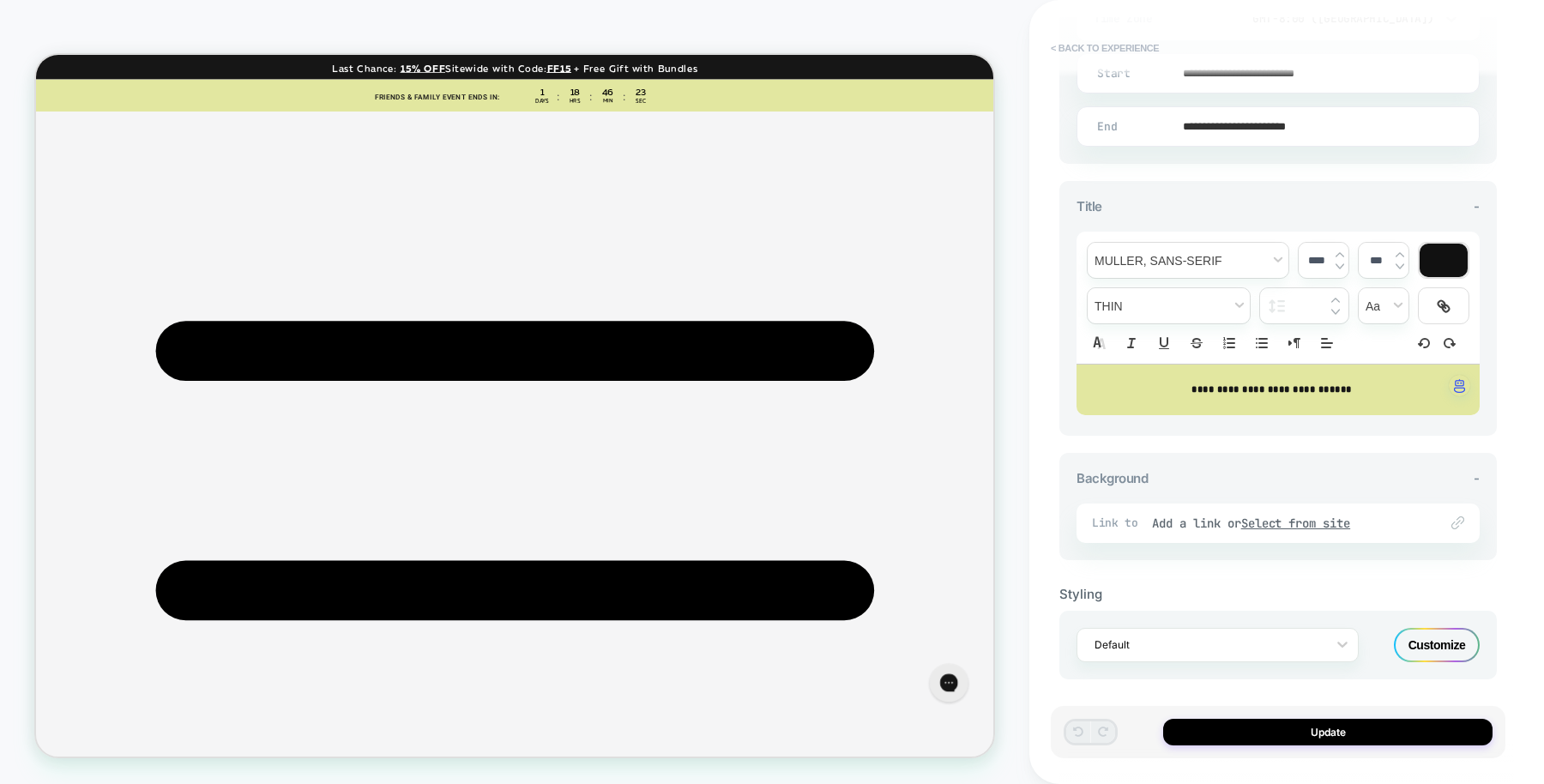
click at [1113, 48] on button "< Back to experience" at bounding box center [1104, 47] width 125 height 27
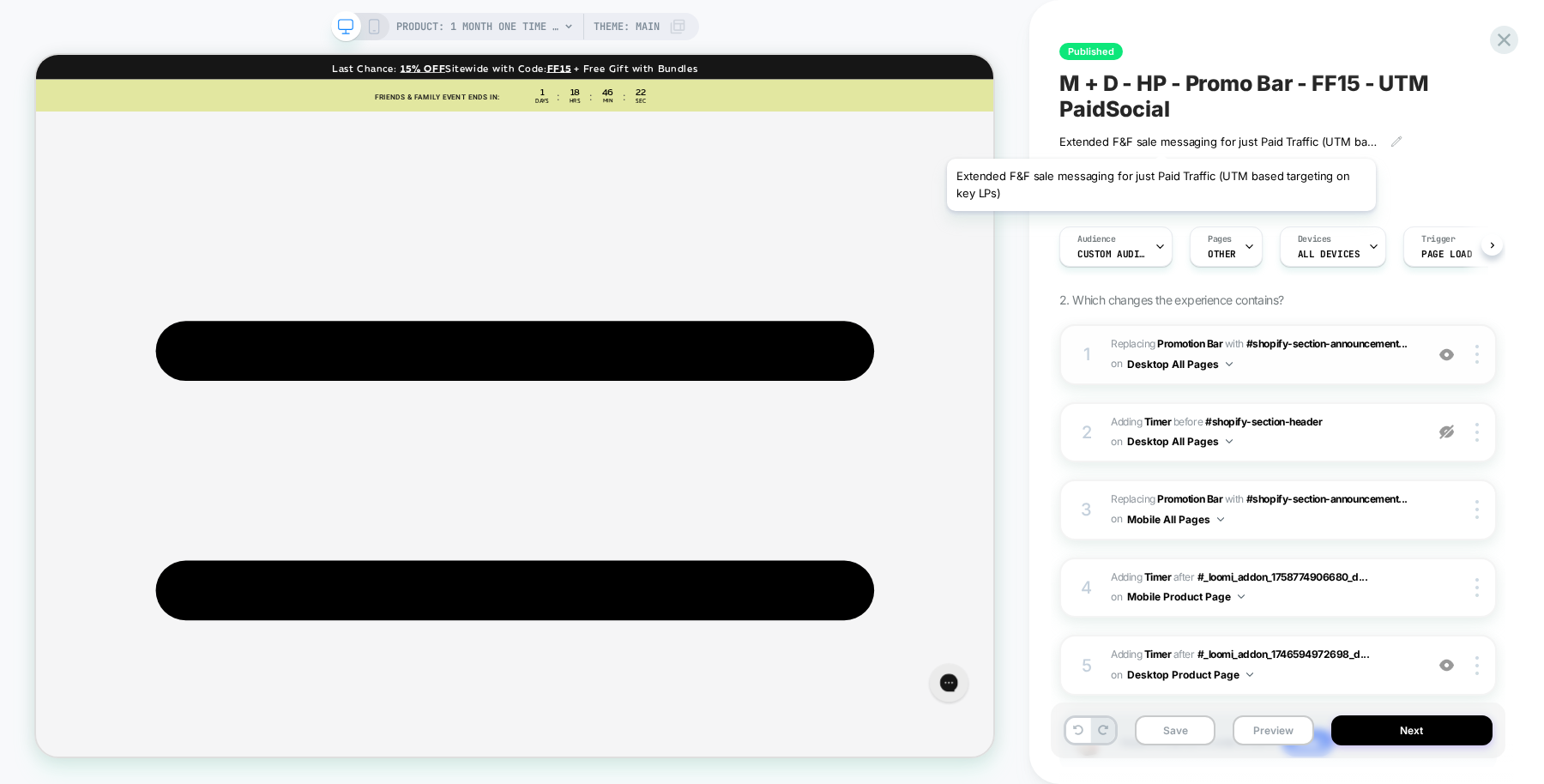
scroll to position [0, 1]
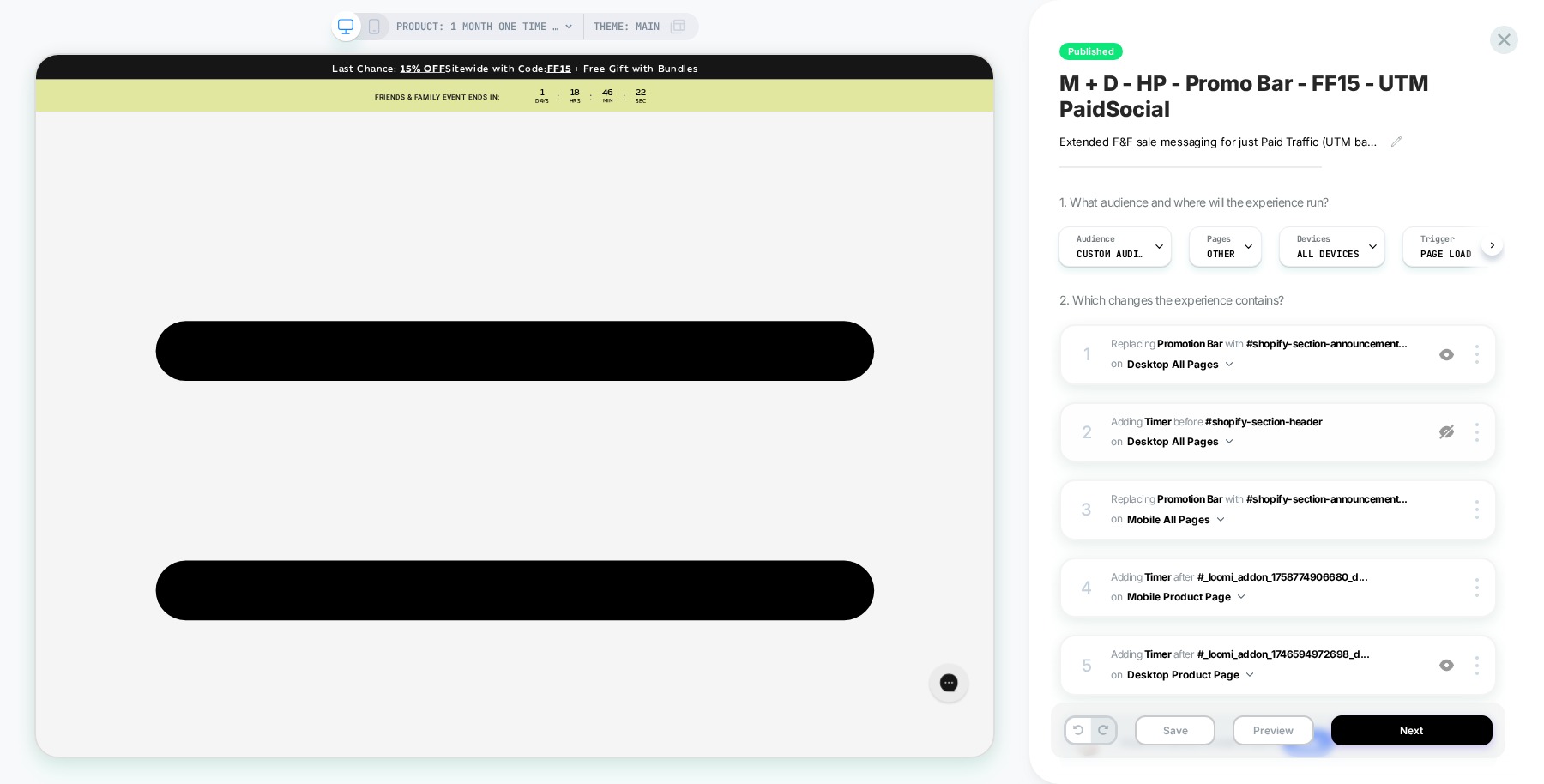
click at [1446, 428] on img at bounding box center [1446, 432] width 15 height 15
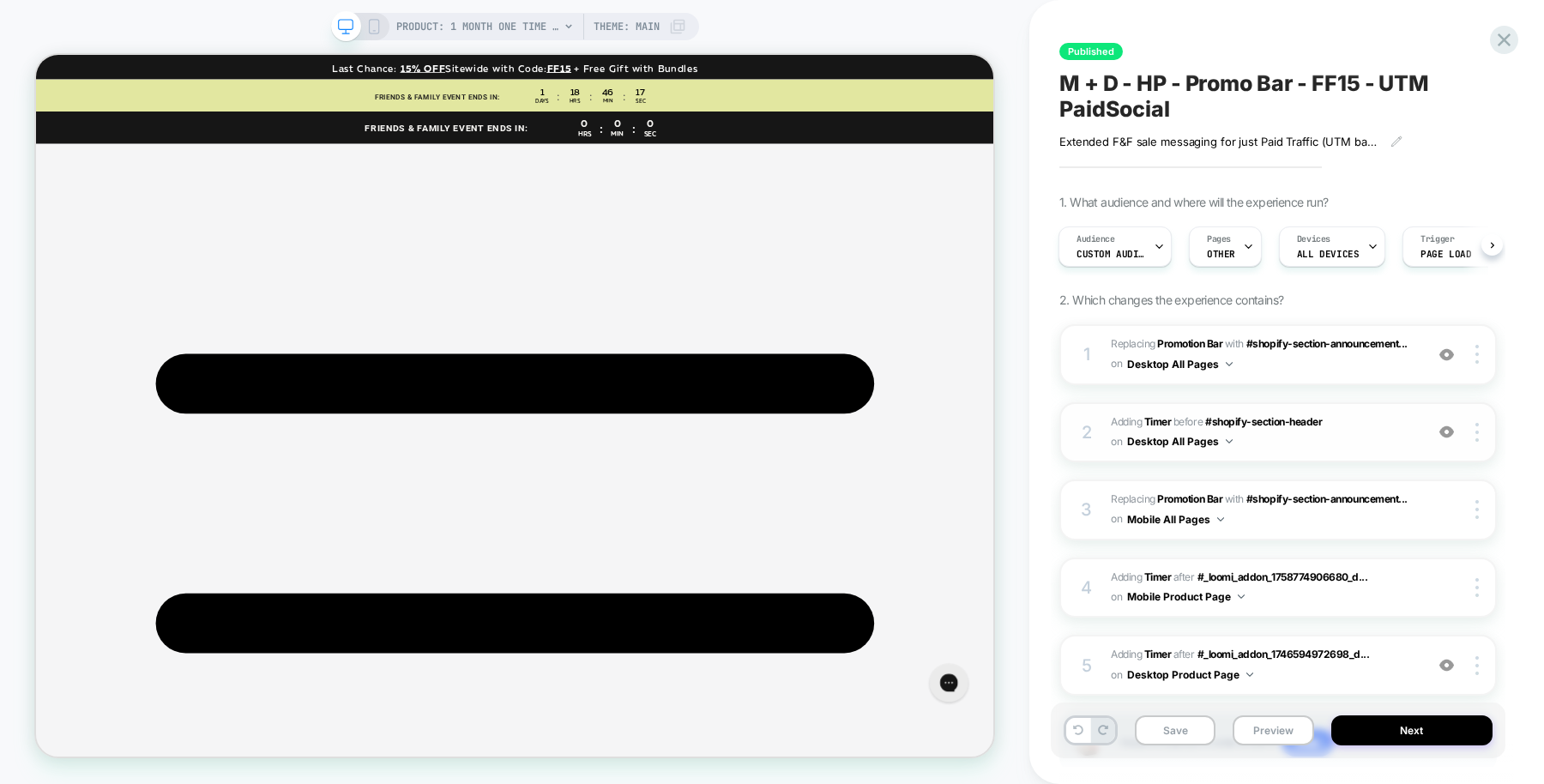
click at [1446, 428] on img at bounding box center [1446, 432] width 15 height 15
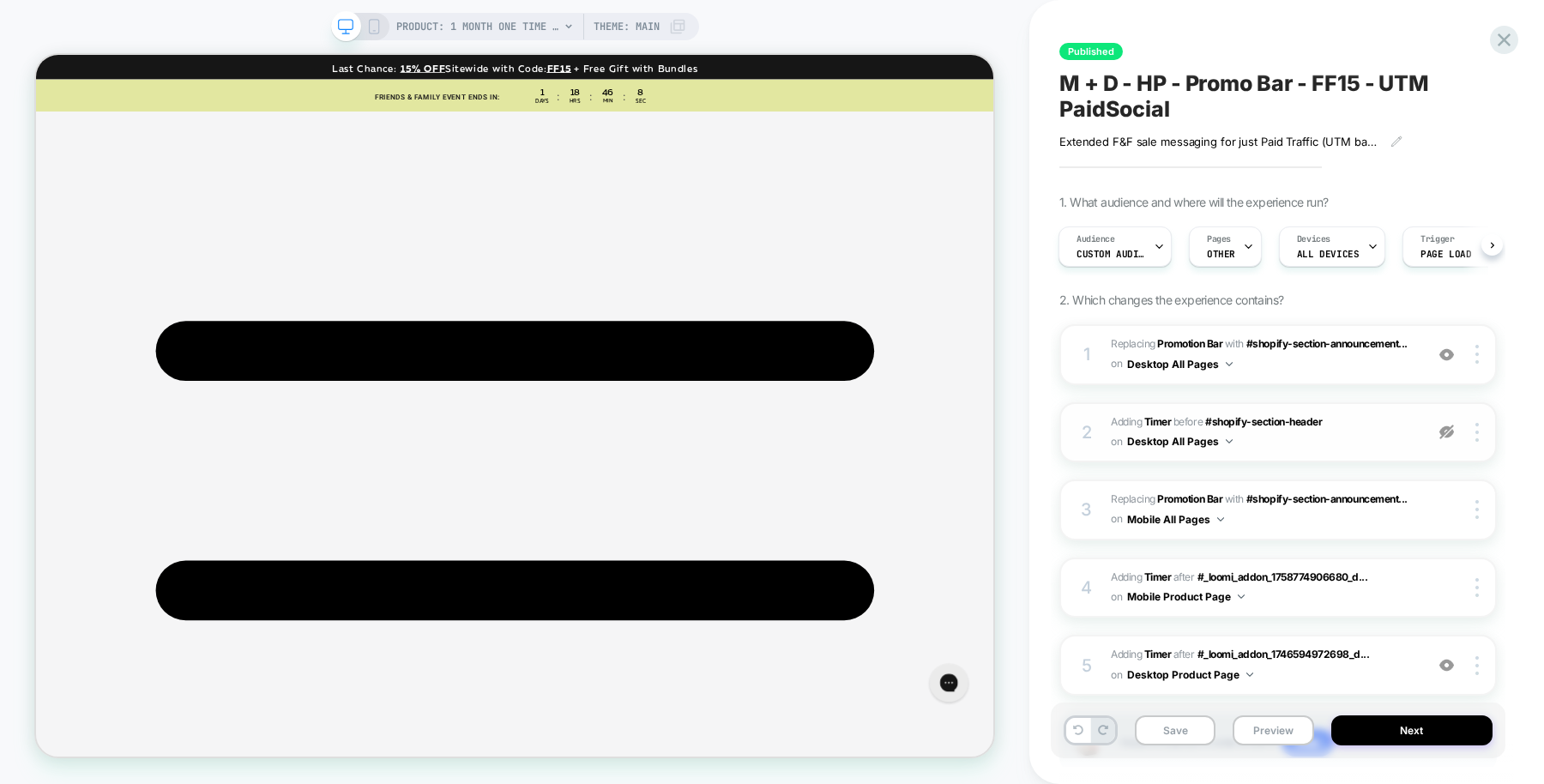
click at [1442, 439] on div at bounding box center [1446, 432] width 33 height 19
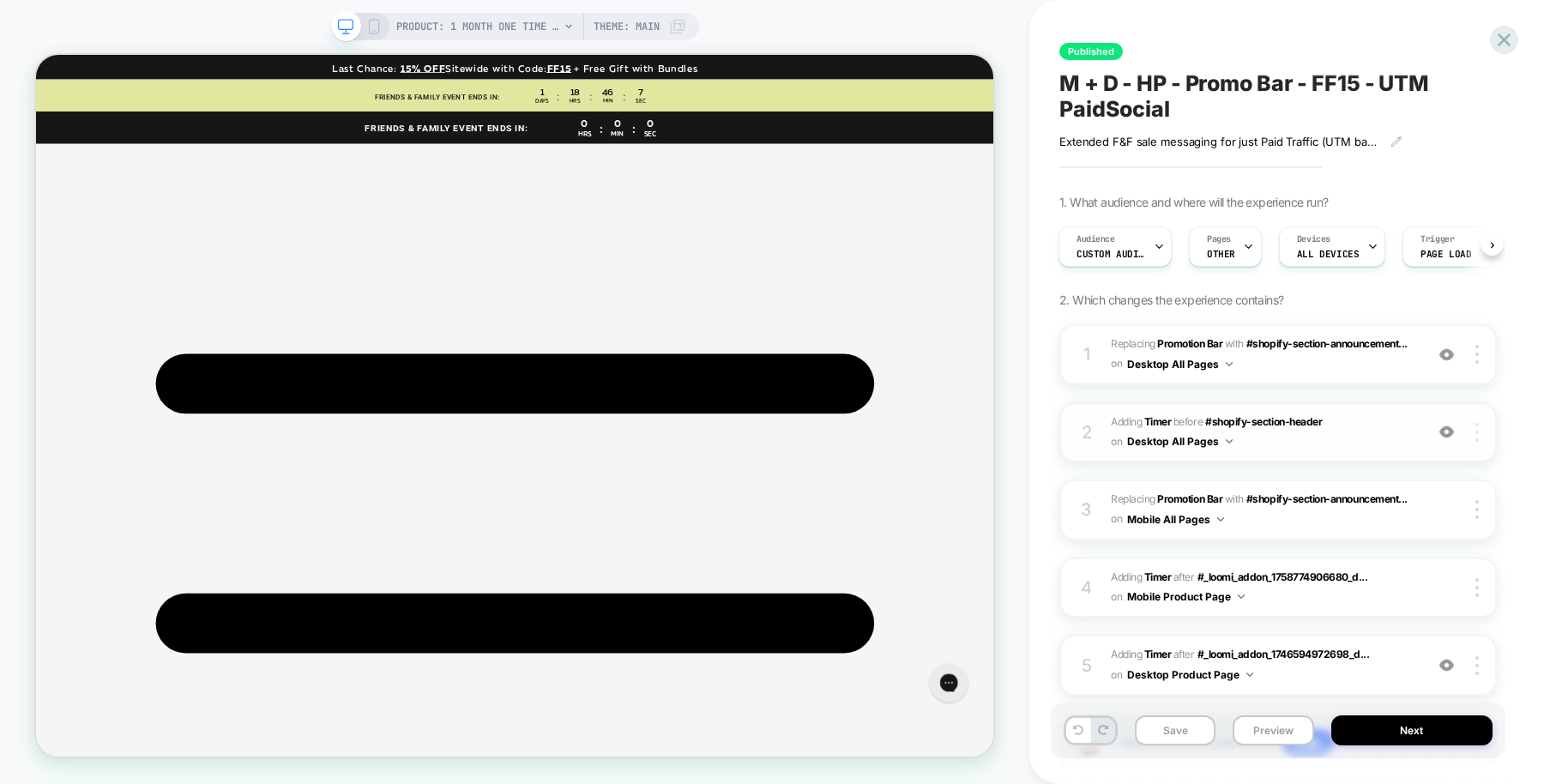
click at [1477, 433] on img at bounding box center [1477, 432] width 4 height 19
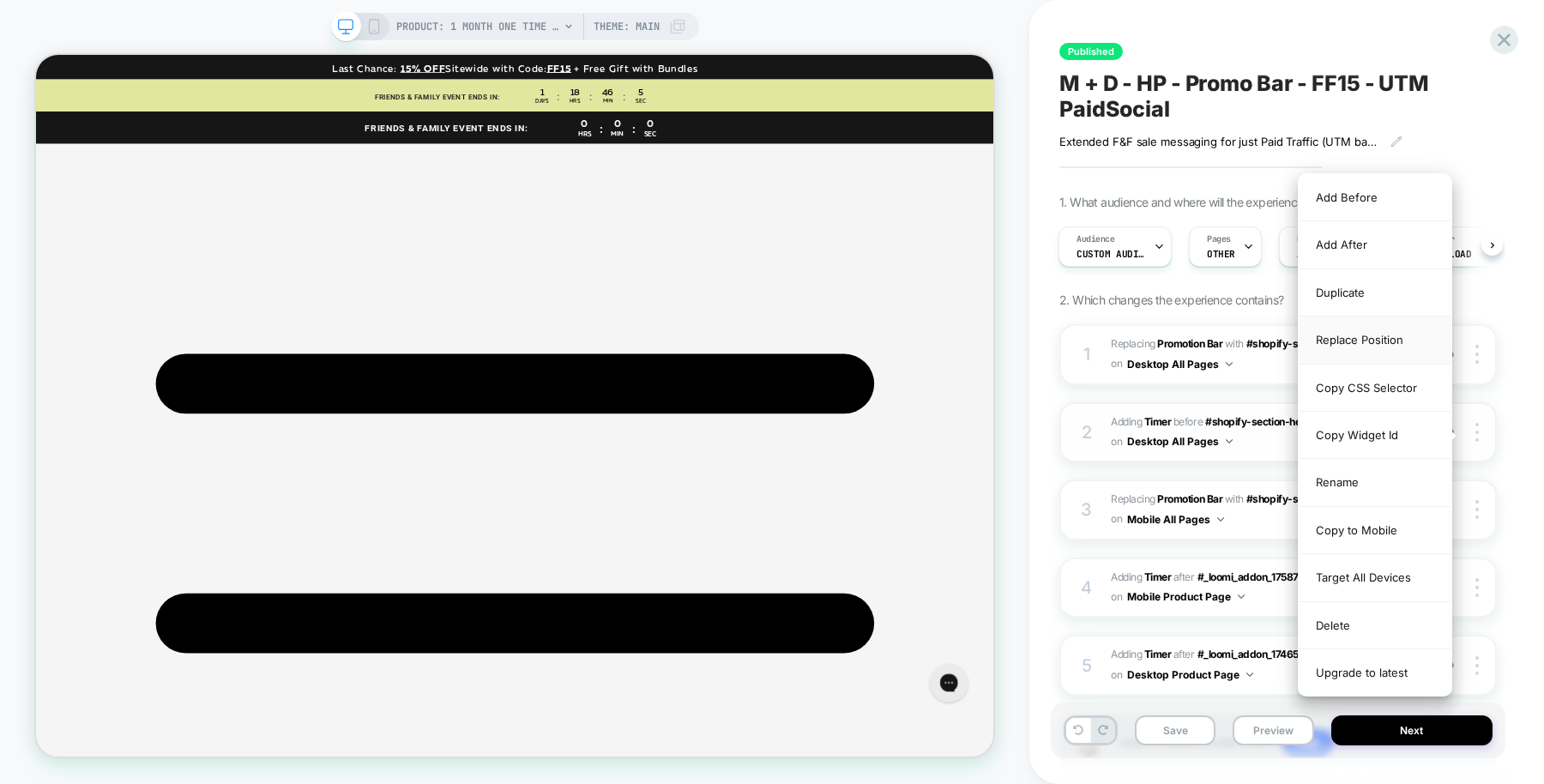
click at [1364, 326] on div "Replace Position" at bounding box center [1375, 340] width 153 height 47
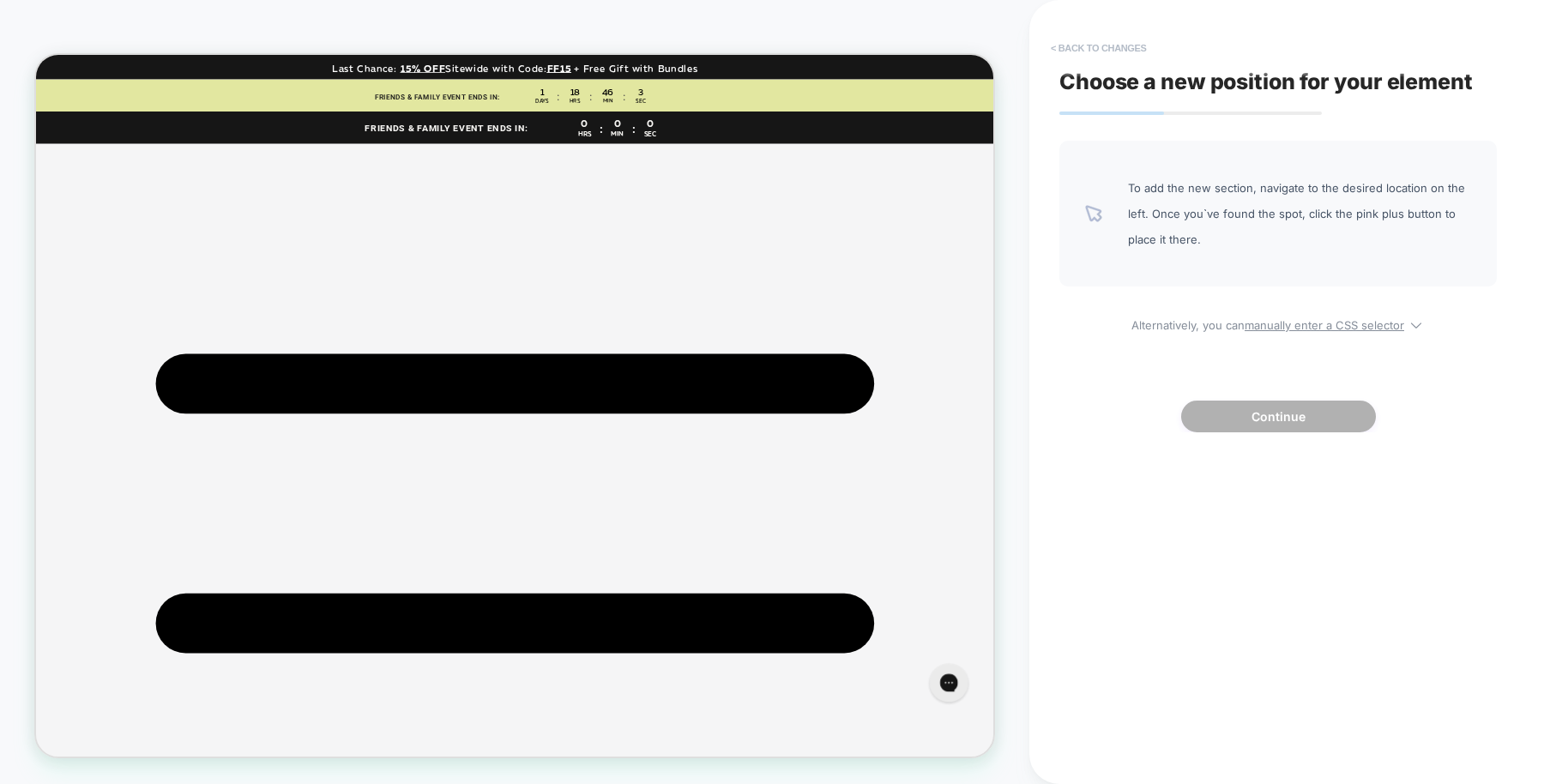
click at [1120, 44] on button "< Back to changes" at bounding box center [1099, 47] width 114 height 27
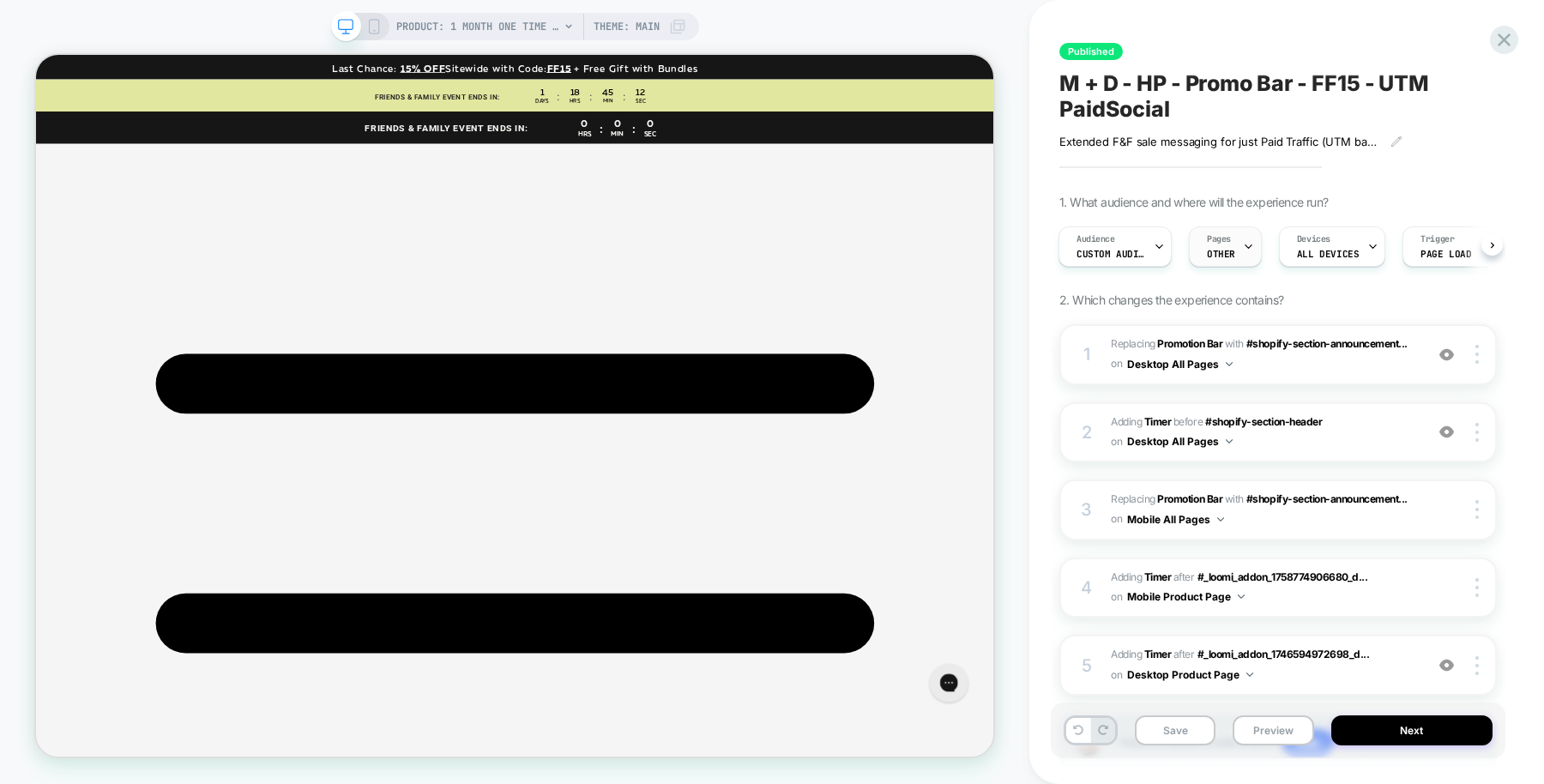
click at [1226, 255] on span "OTHER" at bounding box center [1221, 253] width 28 height 12
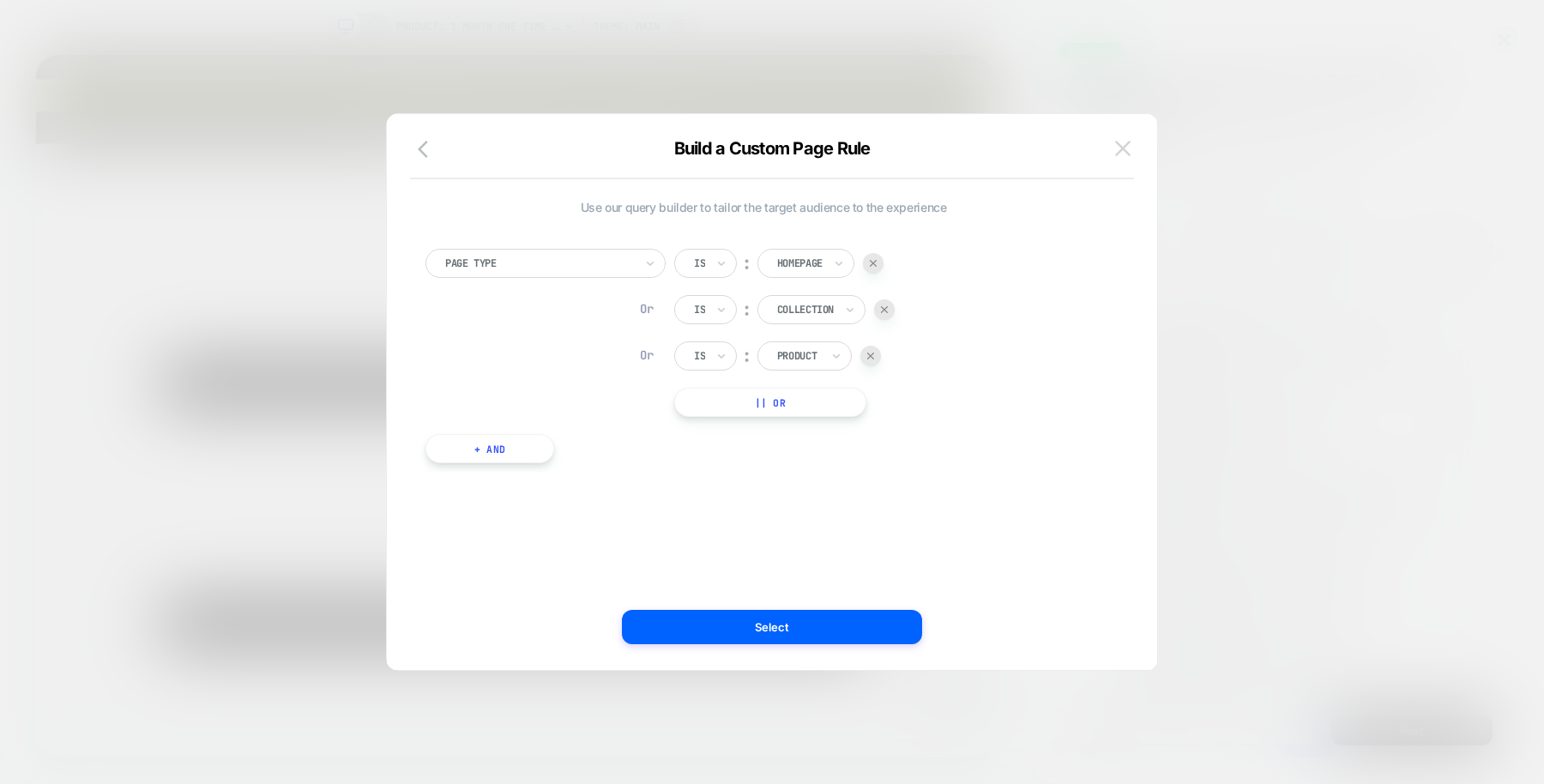
click at [1123, 148] on img at bounding box center [1122, 148] width 16 height 15
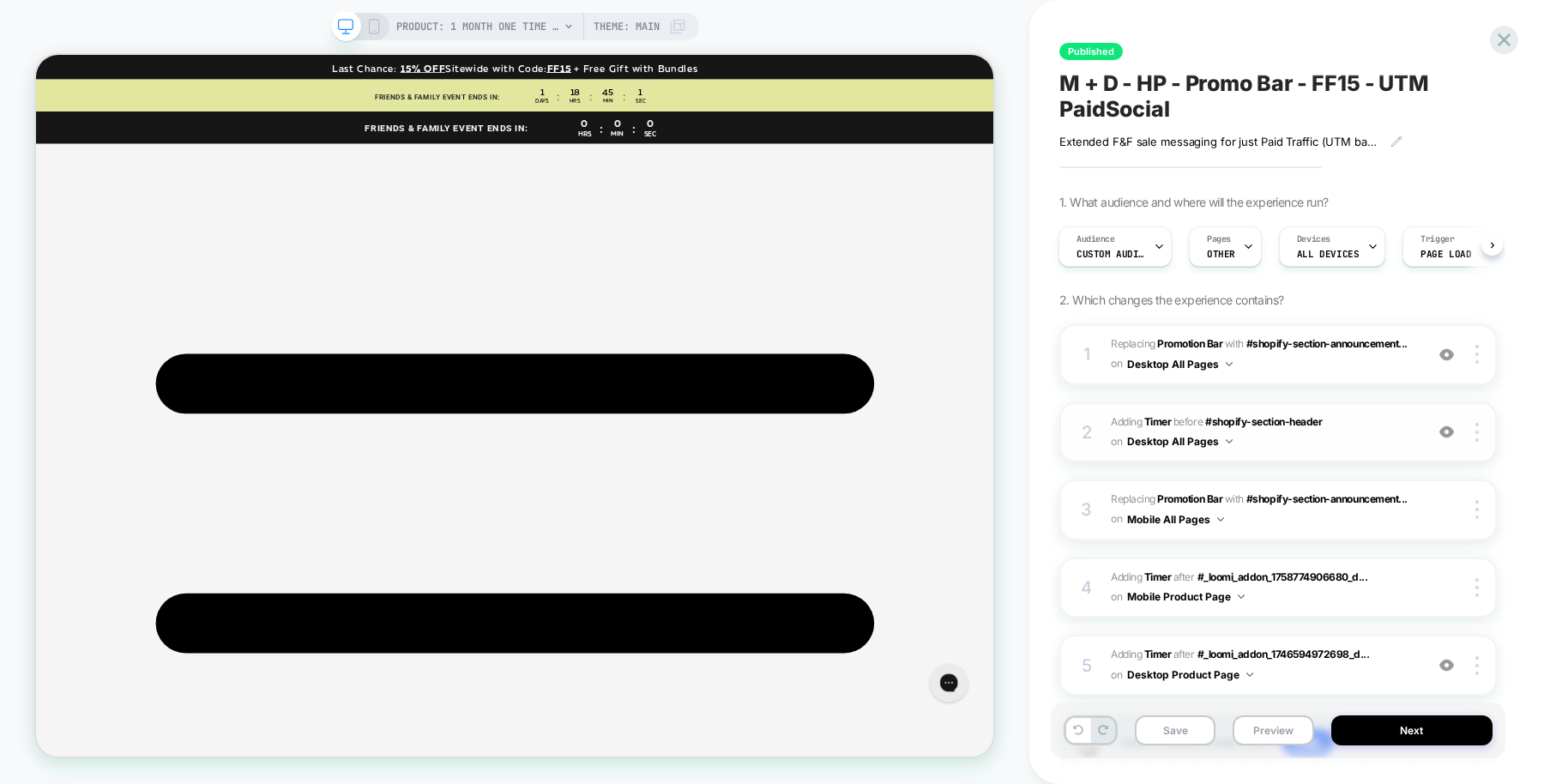
click at [1445, 439] on div at bounding box center [1446, 432] width 33 height 19
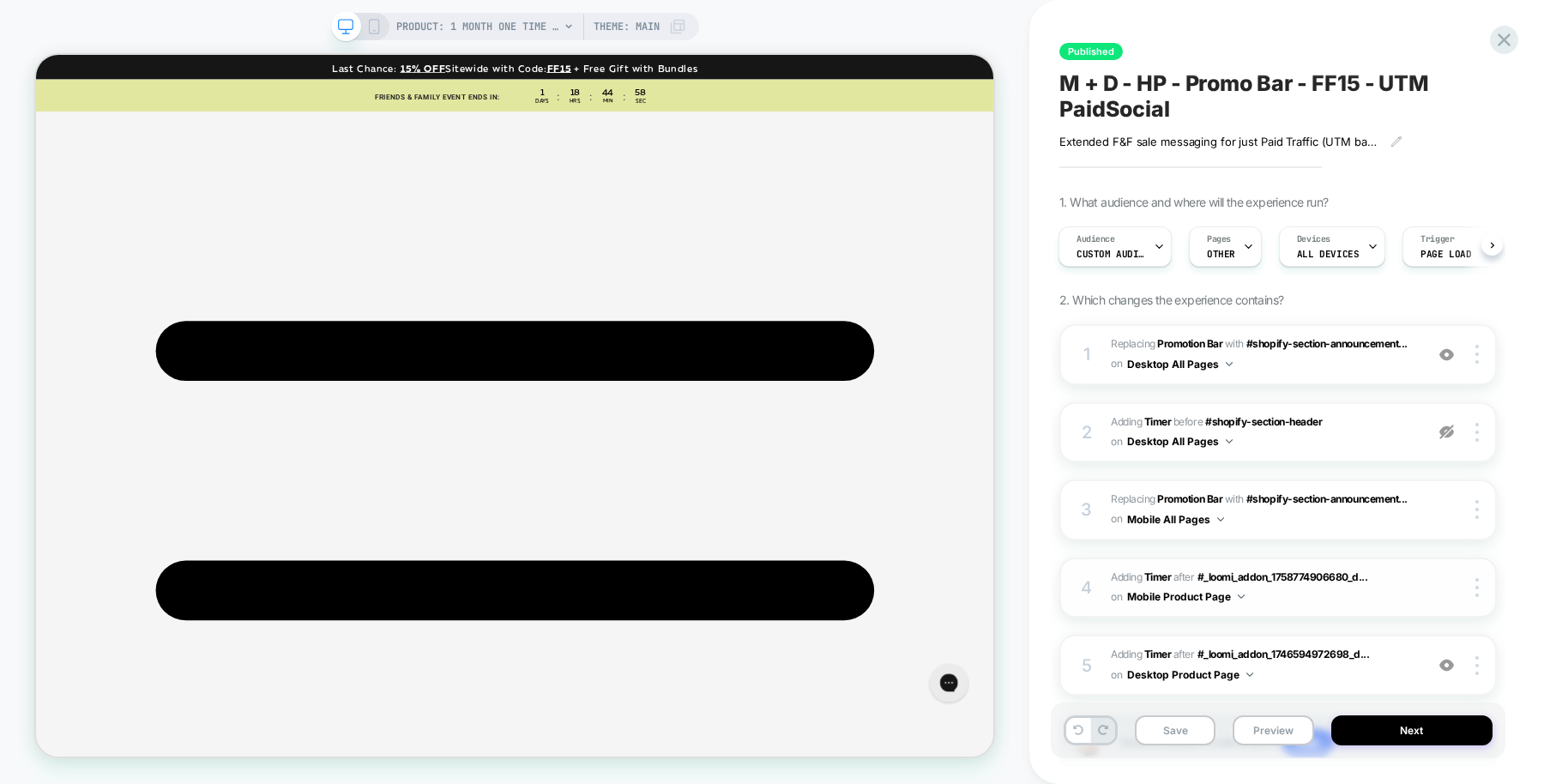
scroll to position [115, 0]
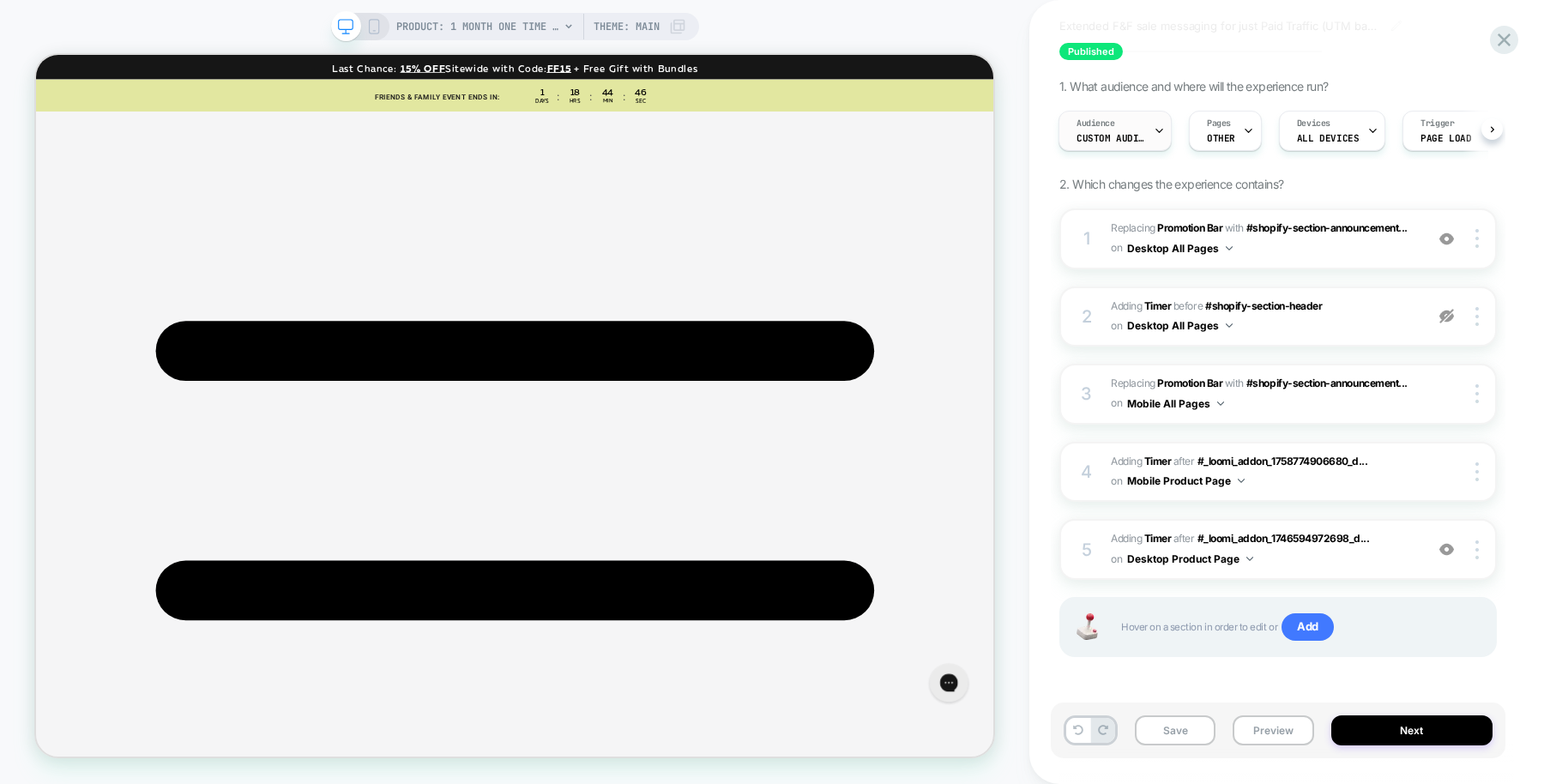
click at [1147, 133] on div "Audience Custom Audience" at bounding box center [1110, 130] width 103 height 38
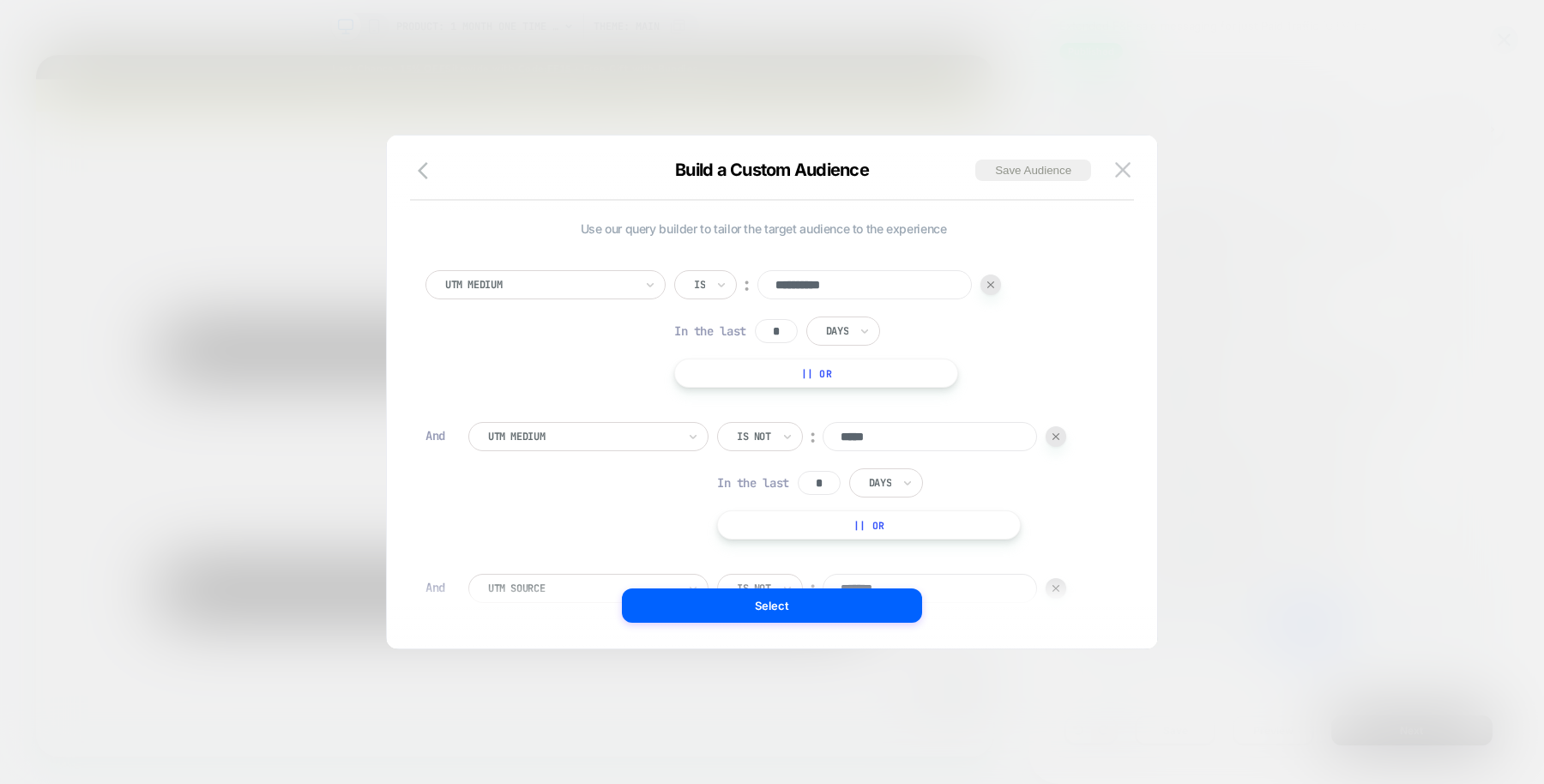
scroll to position [17, 0]
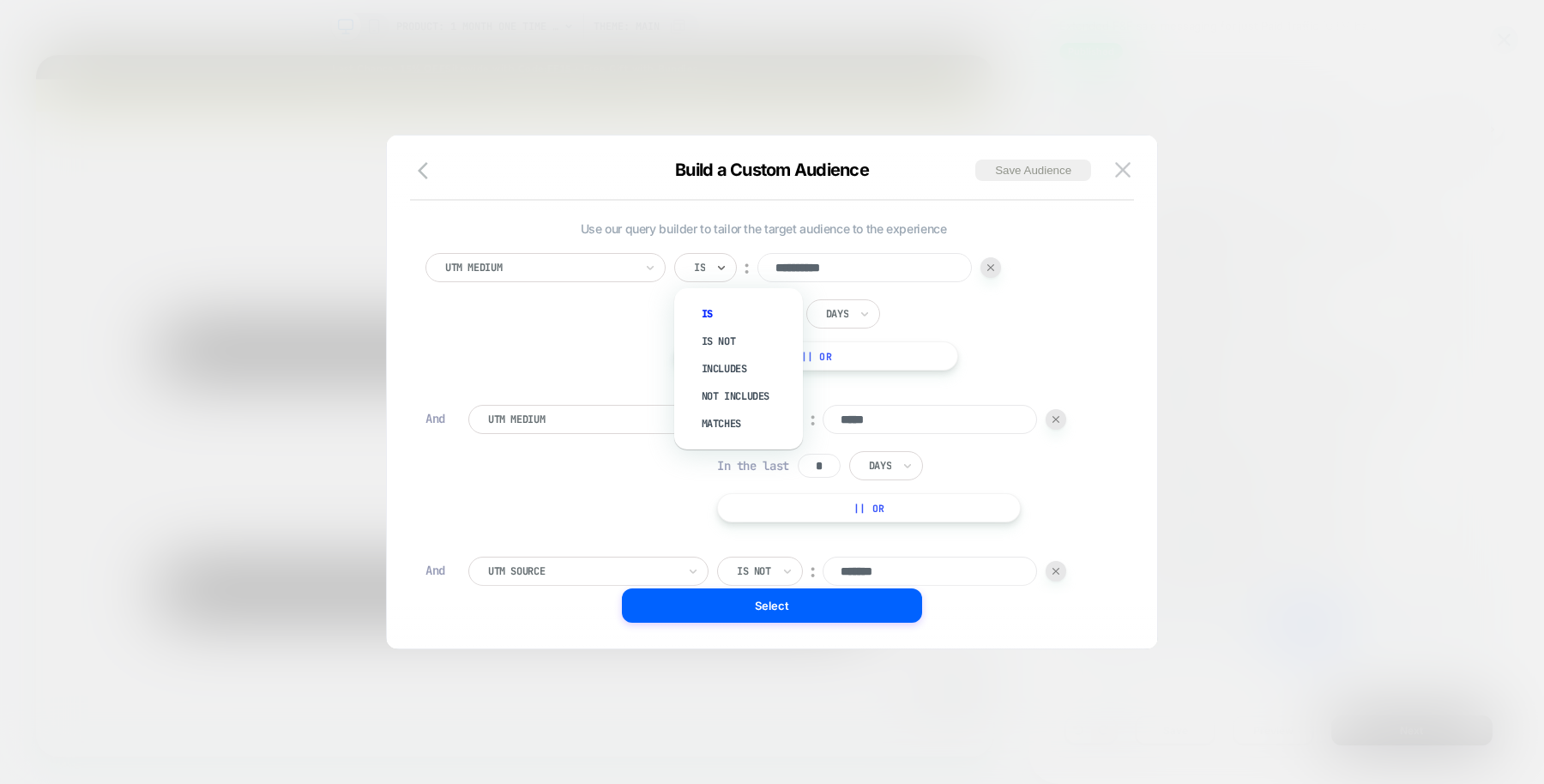
click at [711, 270] on div "Is" at bounding box center [705, 267] width 62 height 29
click at [602, 334] on div "**********" at bounding box center [764, 312] width 676 height 117
click at [1126, 169] on img at bounding box center [1122, 169] width 16 height 15
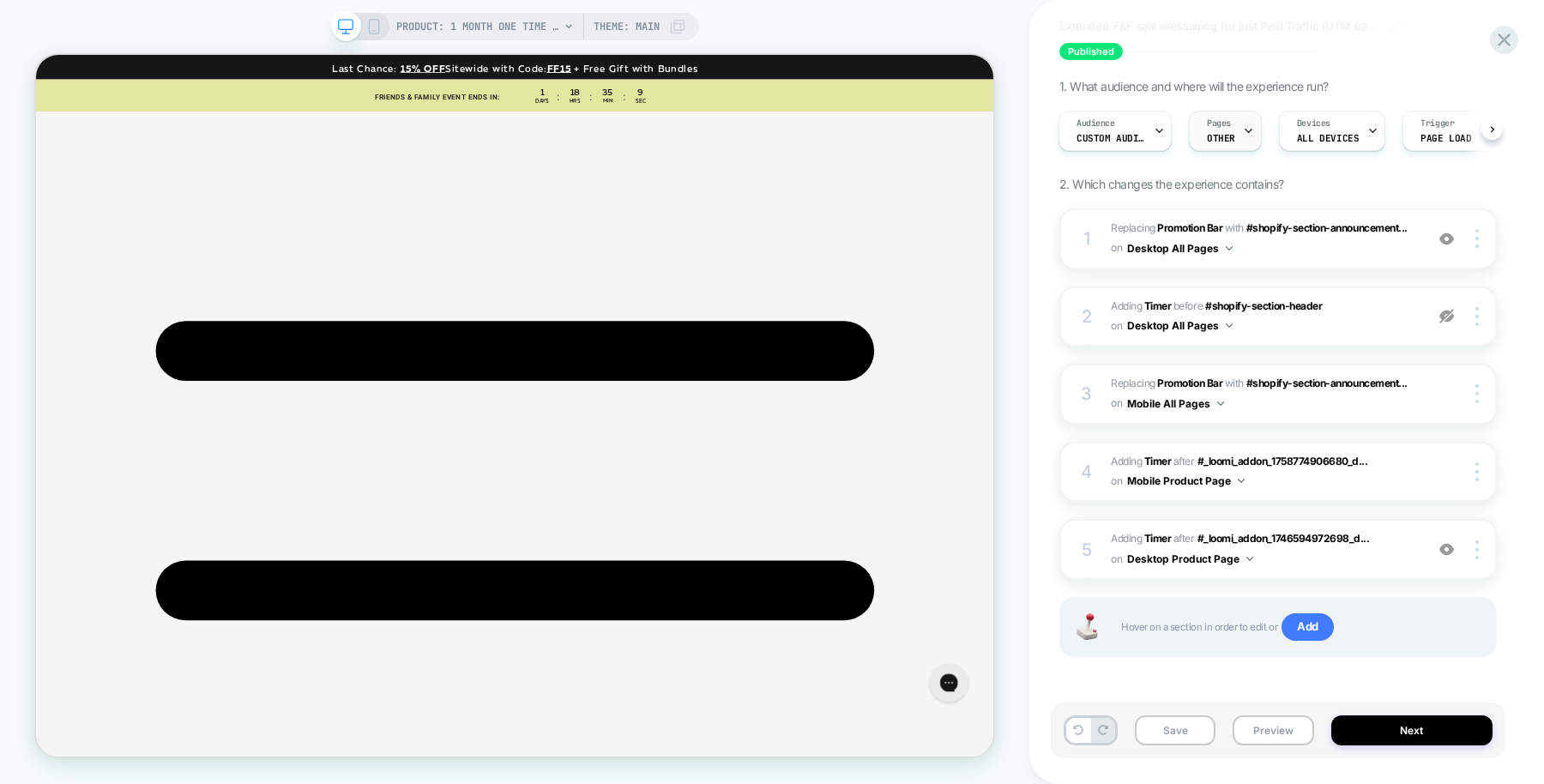
click at [1229, 125] on div "Pages OTHER" at bounding box center [1220, 130] width 62 height 38
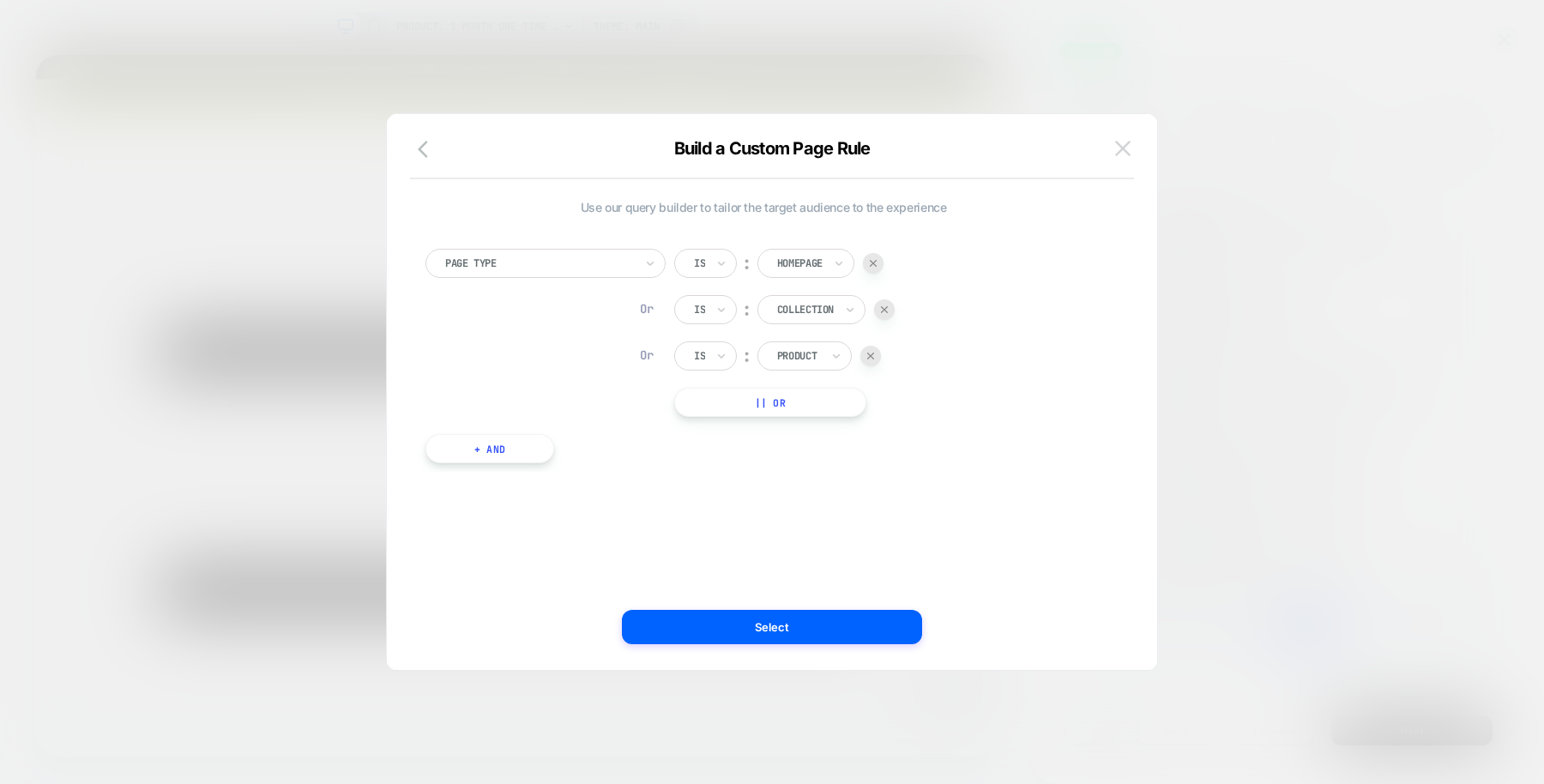
click at [1132, 139] on button at bounding box center [1123, 148] width 26 height 26
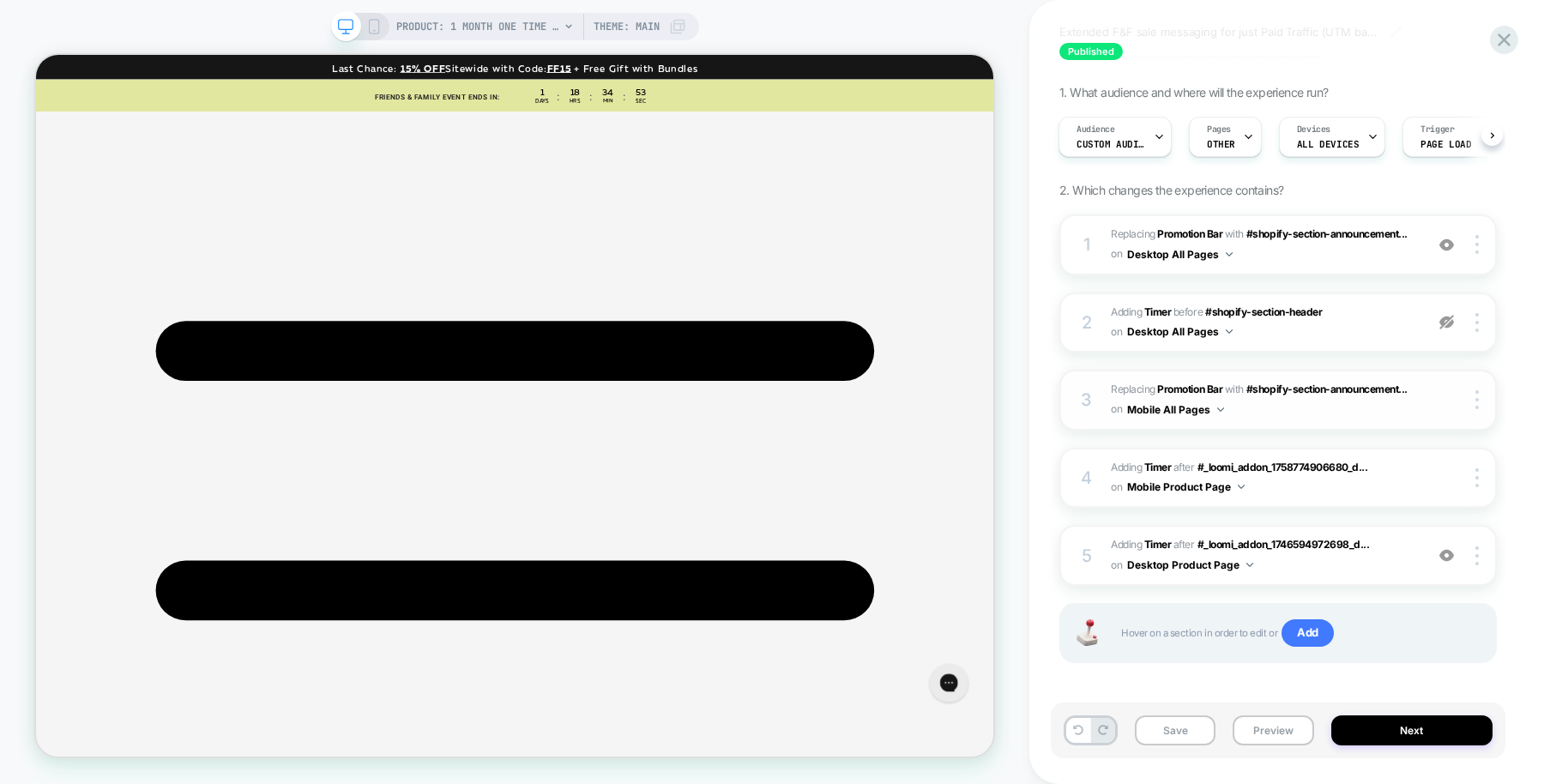
scroll to position [115, 0]
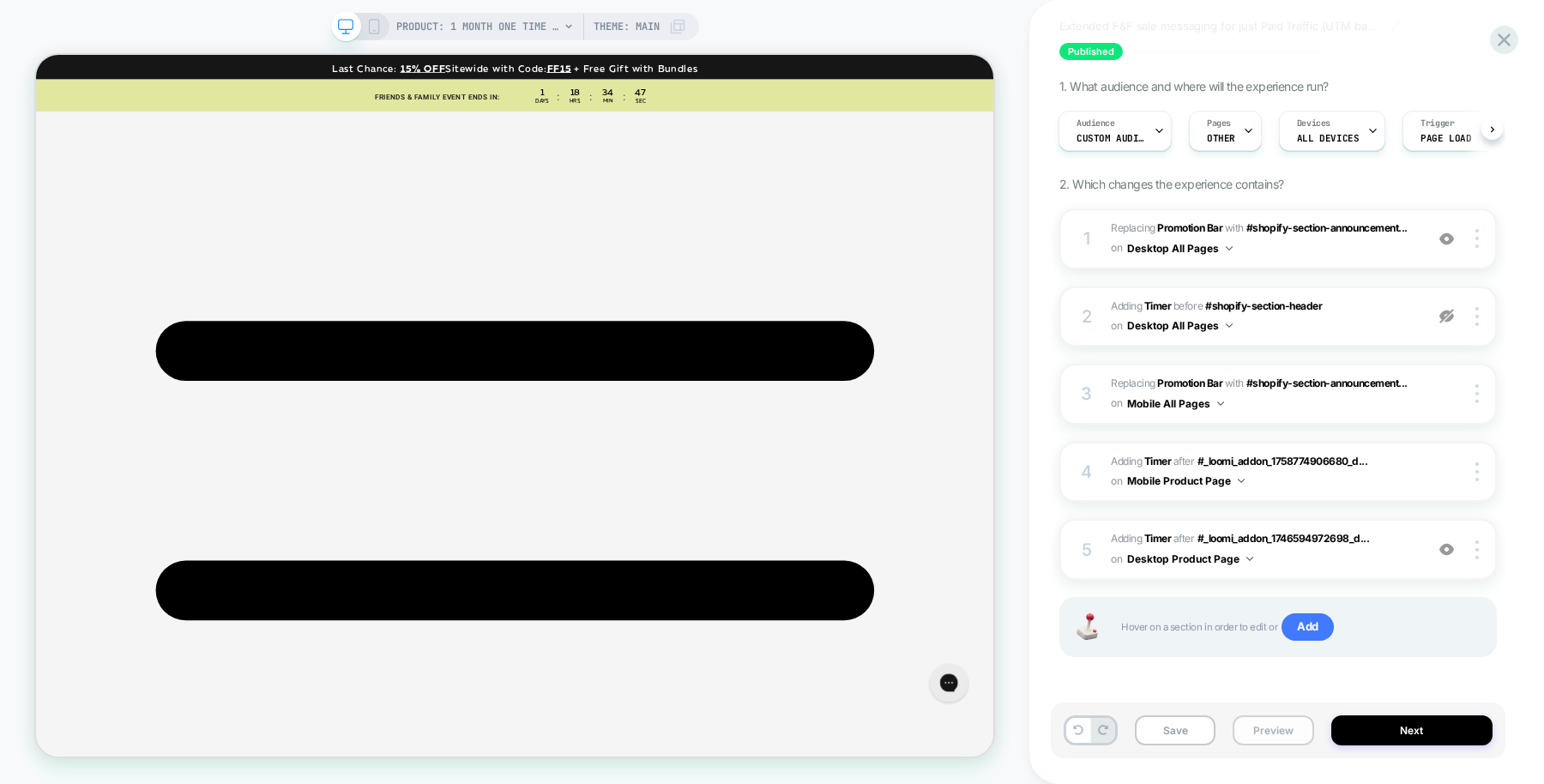
click at [1274, 735] on button "Preview" at bounding box center [1272, 730] width 81 height 30
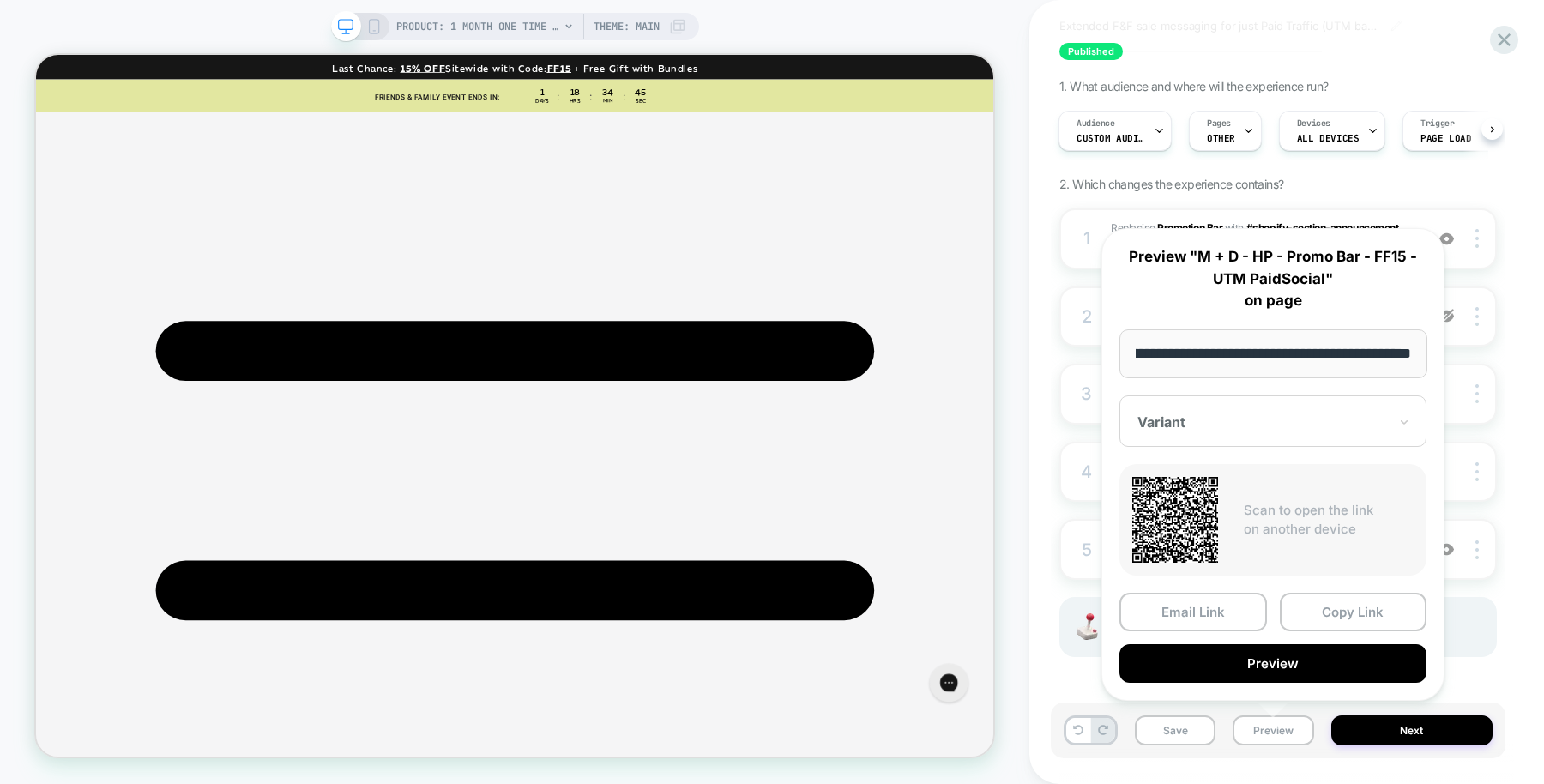
scroll to position [0, 0]
click at [1043, 454] on div "Published M + D - HP - Promo Bar - FF15 - UTM PaidSocial Extended F&F sale mess…" at bounding box center [1286, 392] width 515 height 784
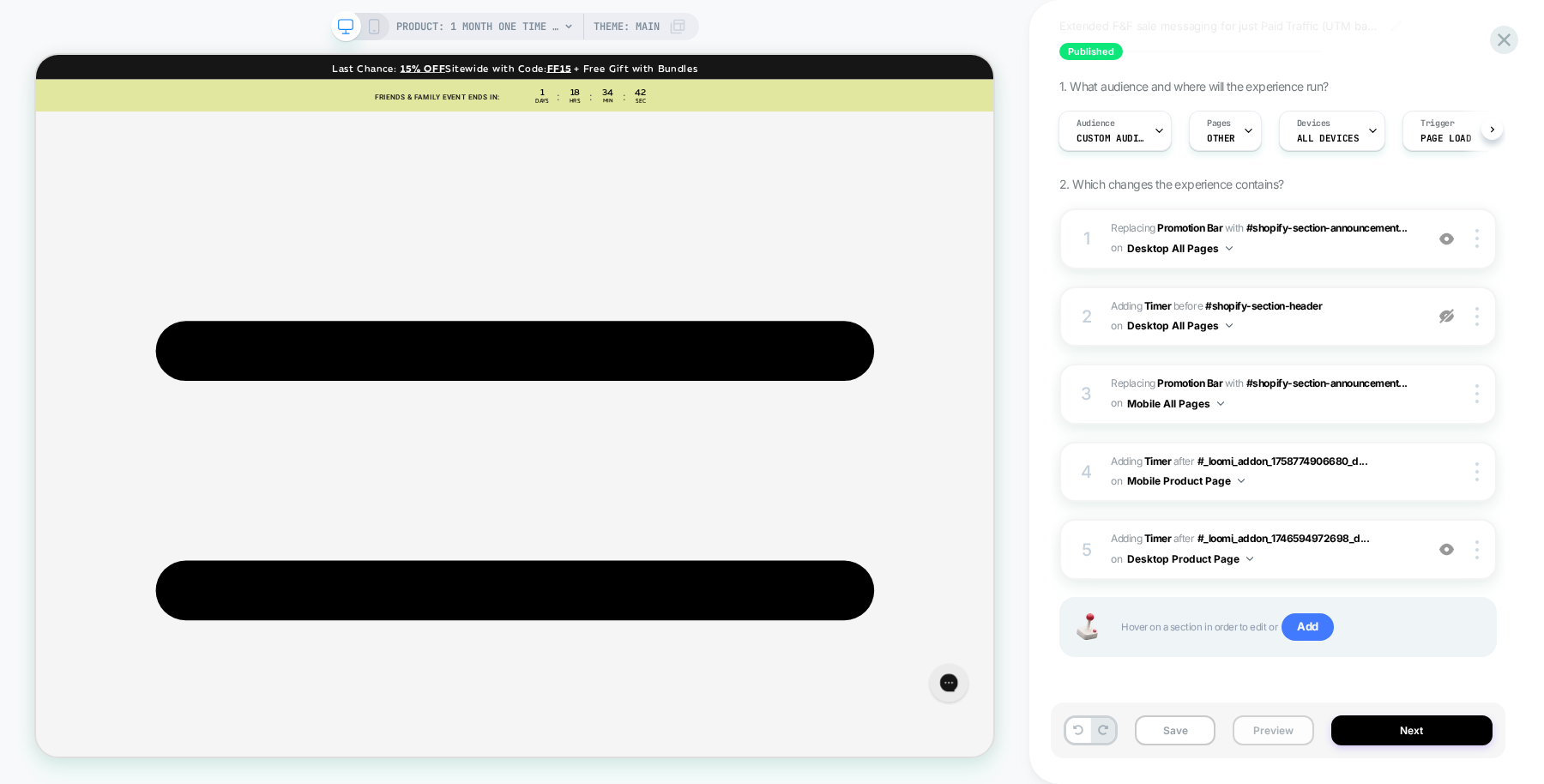
click at [1265, 732] on button "Preview" at bounding box center [1272, 730] width 81 height 30
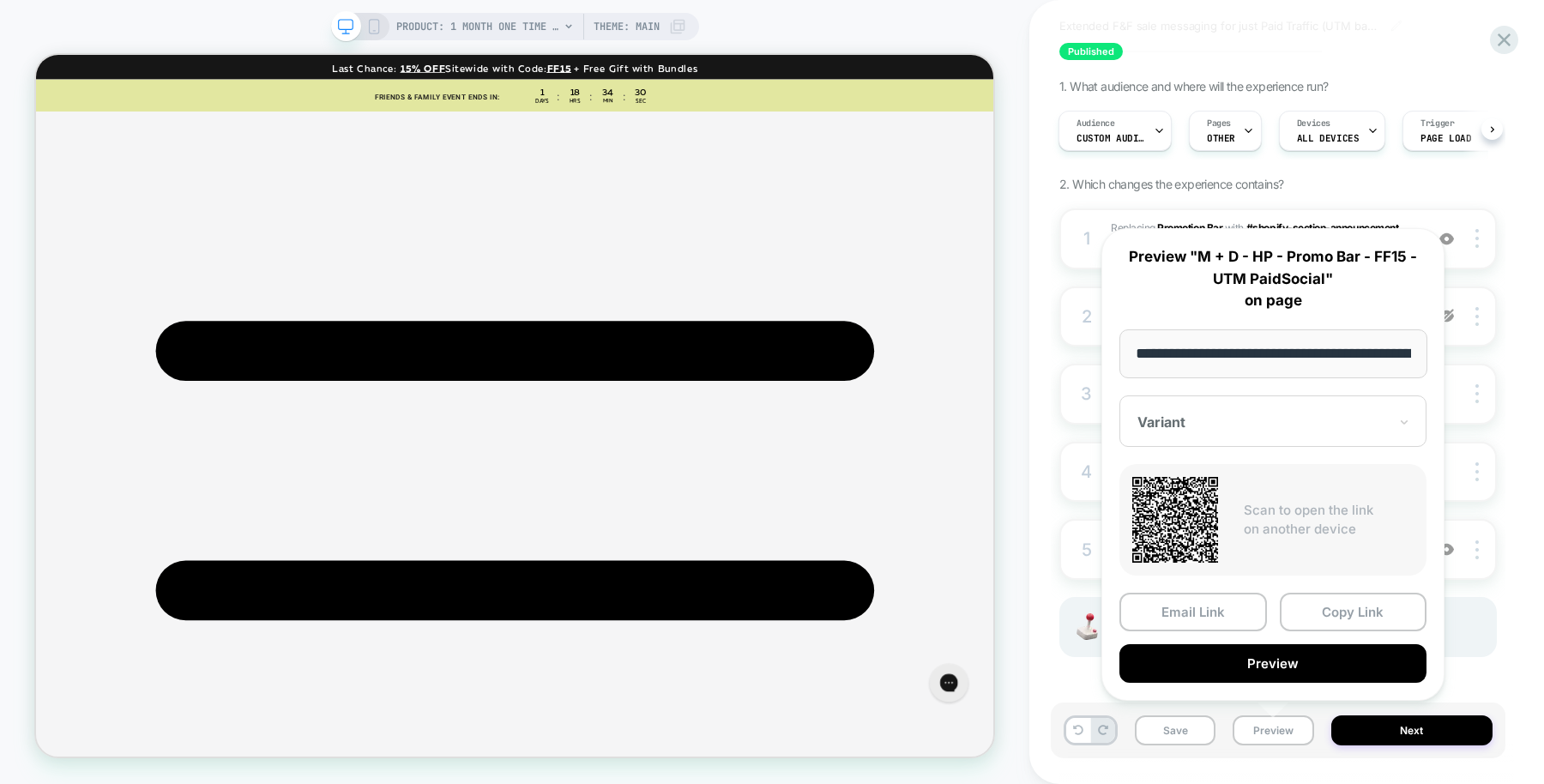
click at [1287, 47] on div "Published M + D - HP - Promo Bar - FF15 - UTM PaidSocial Extended F&F sale mess…" at bounding box center [1278, 391] width 454 height 750
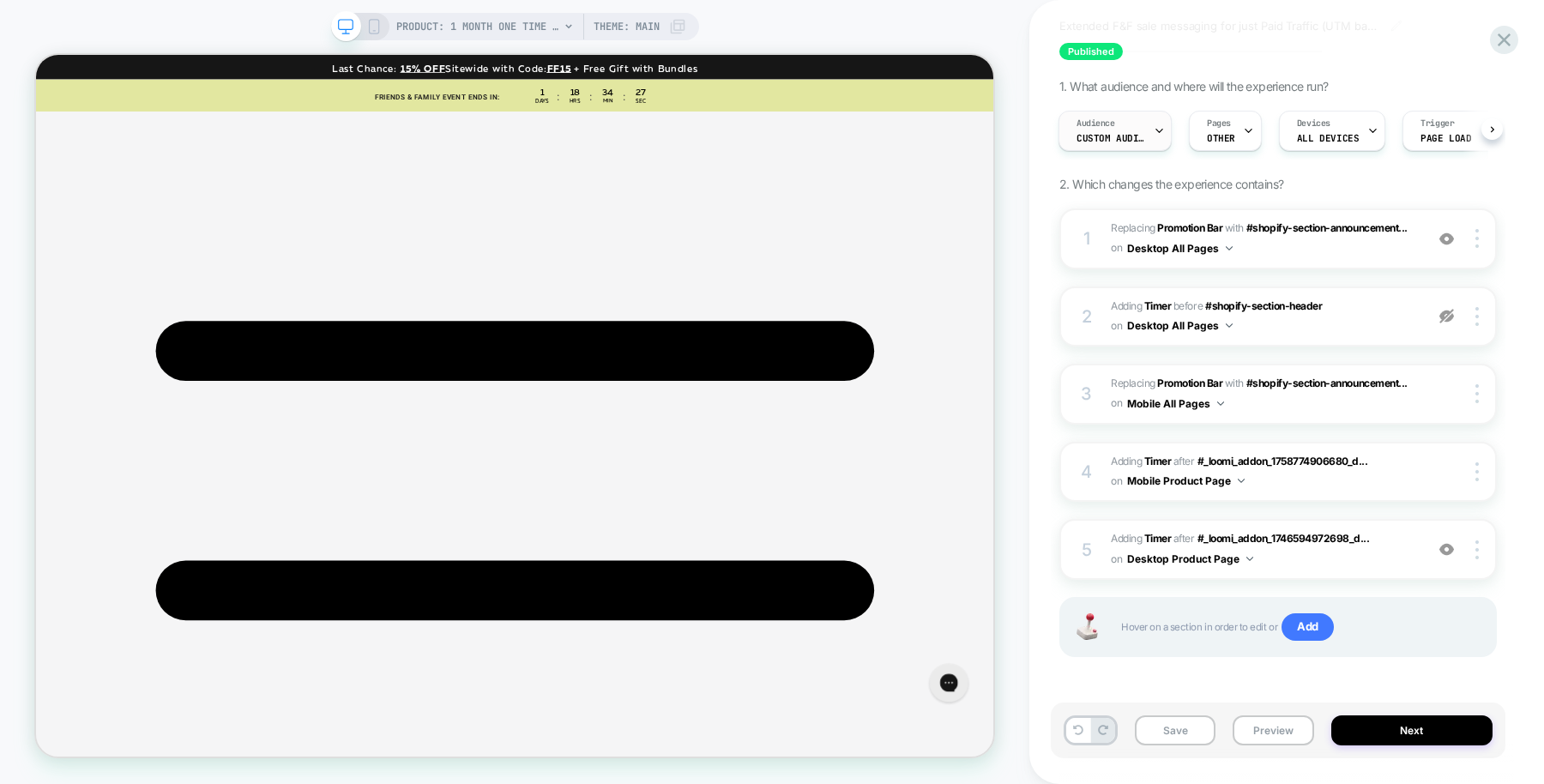
click at [1142, 129] on div "Audience Custom Audience" at bounding box center [1110, 130] width 103 height 38
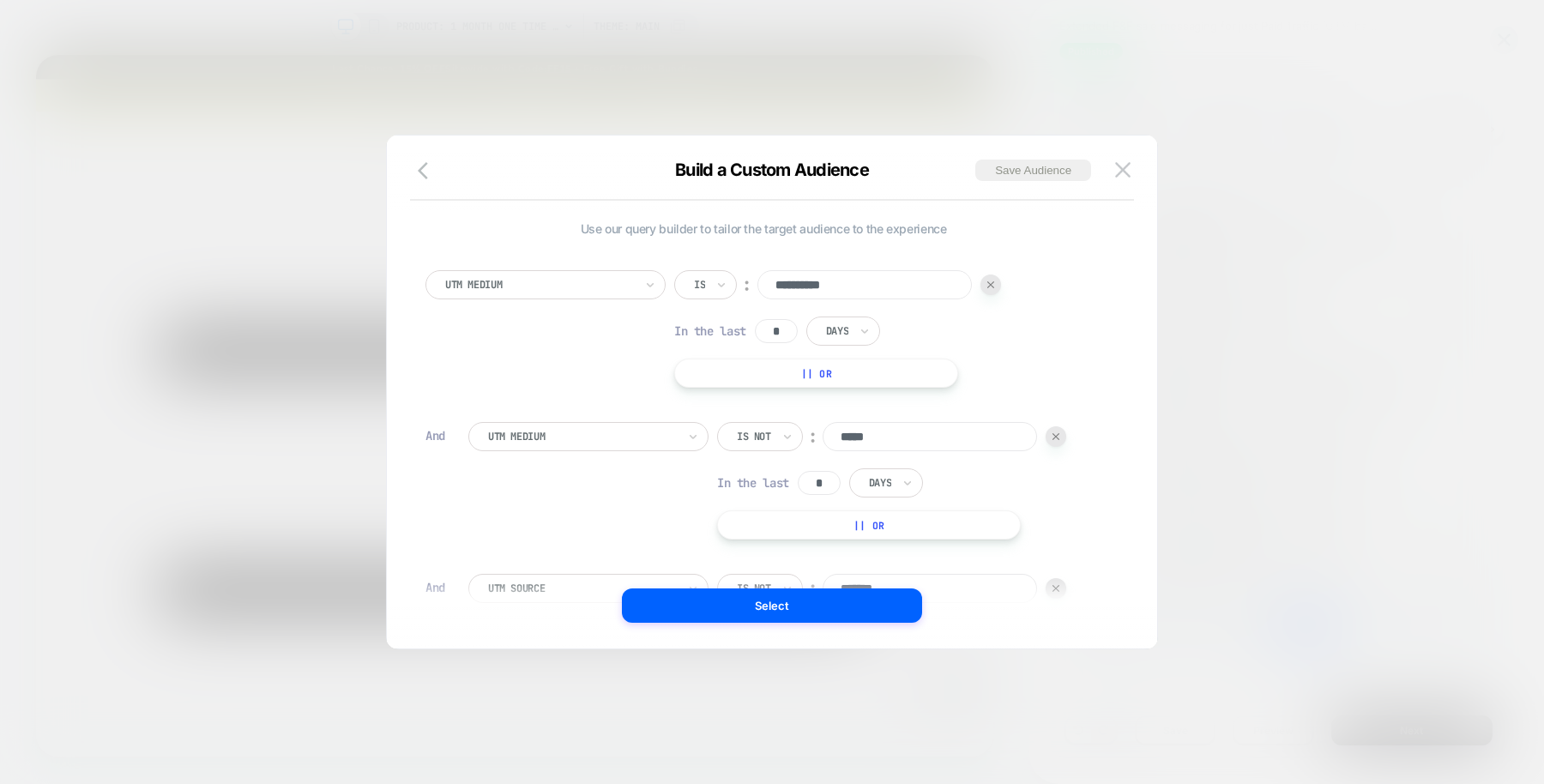
click at [993, 292] on div at bounding box center [991, 285] width 20 height 20
type input "*****"
click at [993, 292] on div at bounding box center [991, 285] width 20 height 20
click at [993, 292] on div "Is not ︰ *******" at bounding box center [848, 284] width 349 height 29
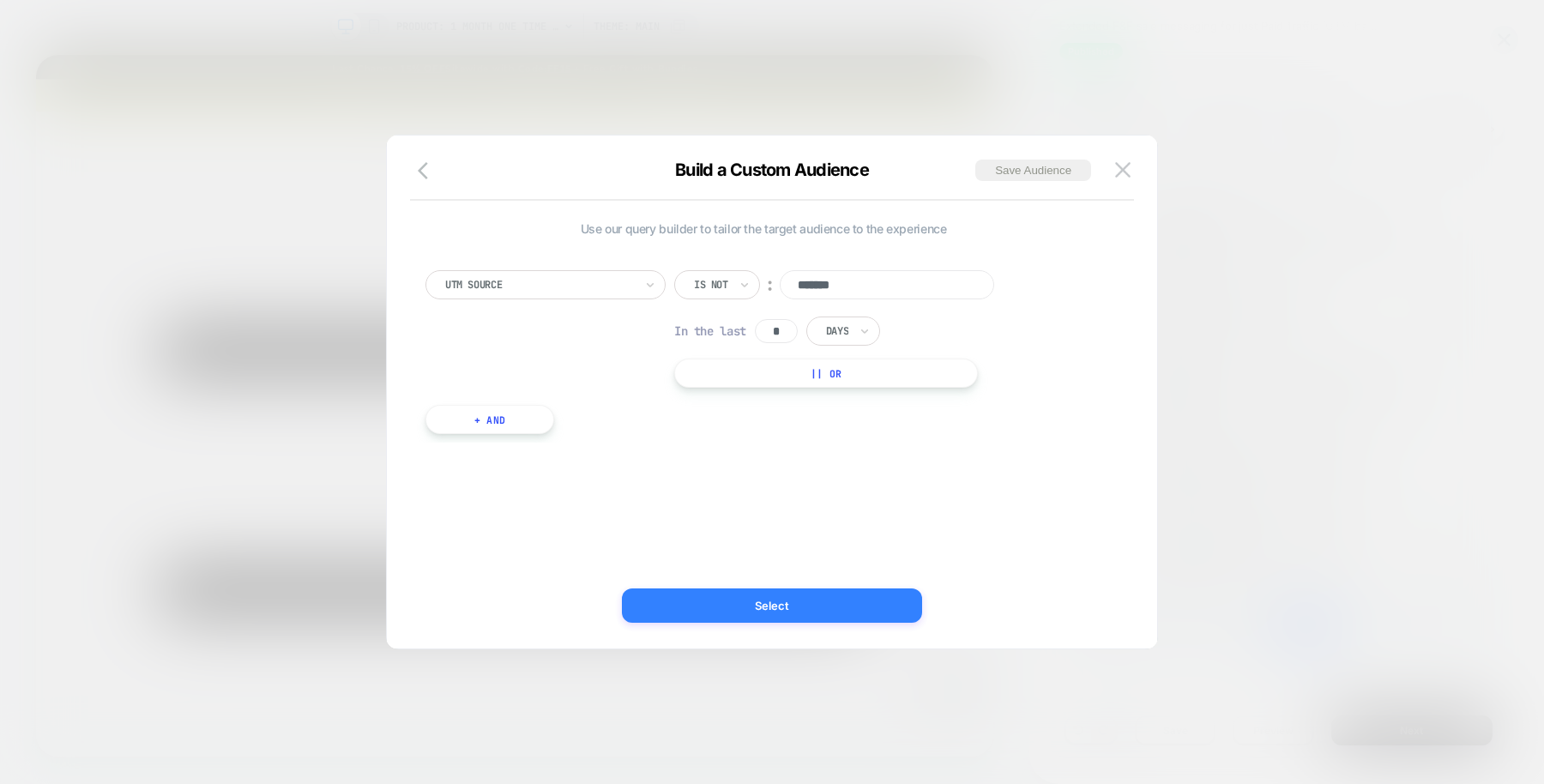
click at [814, 601] on button "Select" at bounding box center [772, 605] width 300 height 34
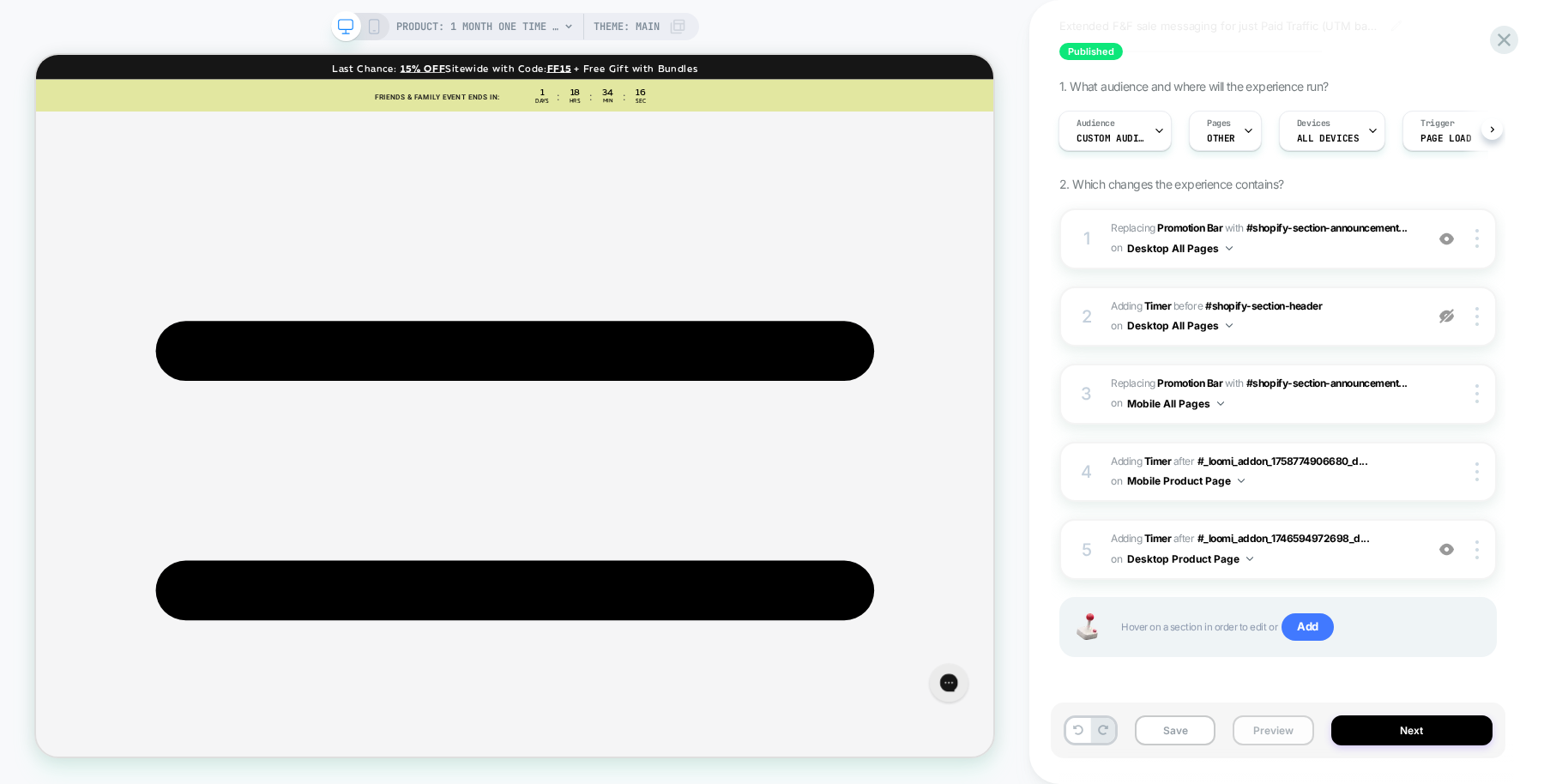
click at [1275, 737] on button "Preview" at bounding box center [1272, 730] width 81 height 30
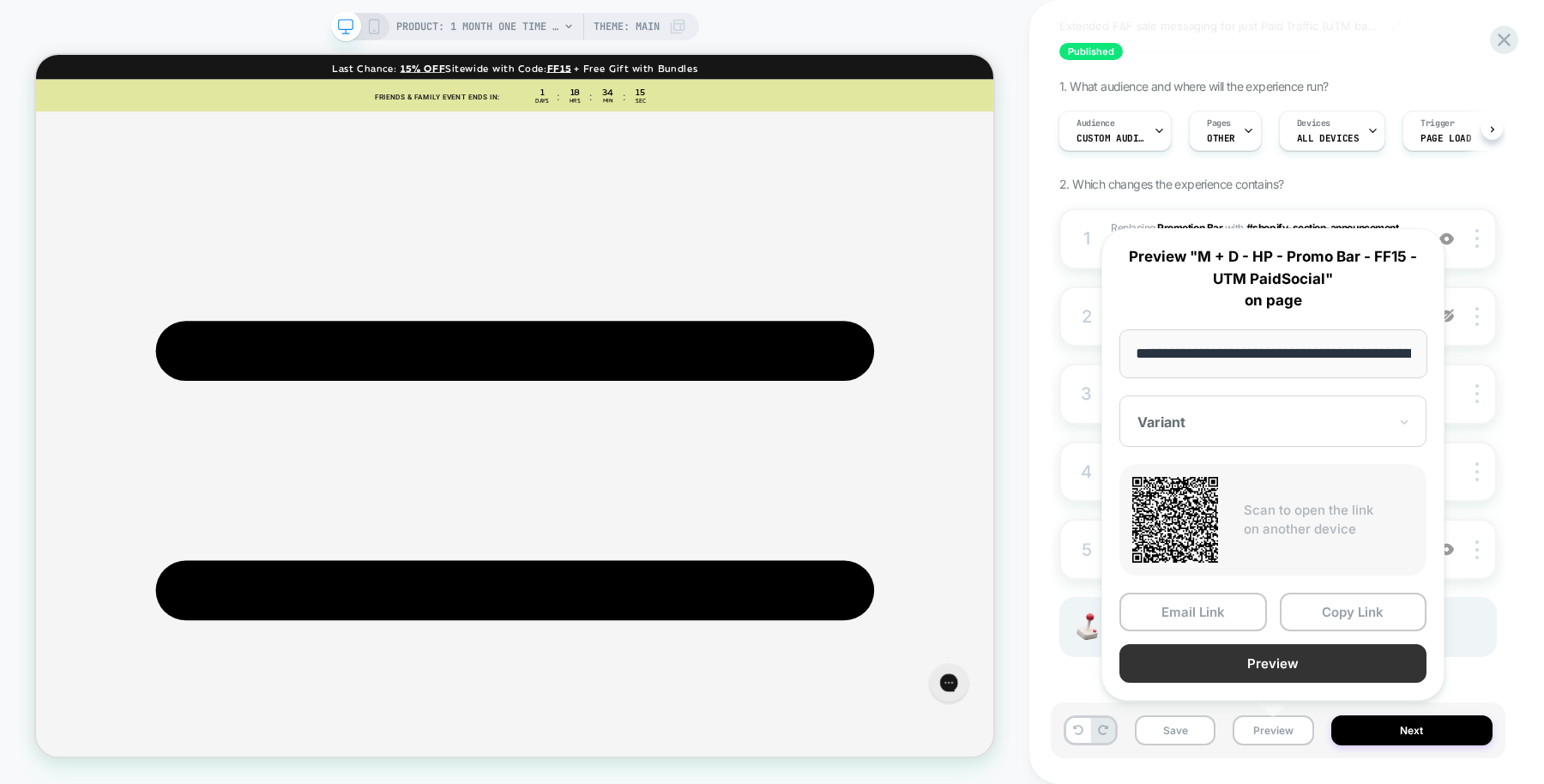
click at [1259, 655] on button "Preview" at bounding box center [1273, 663] width 307 height 38
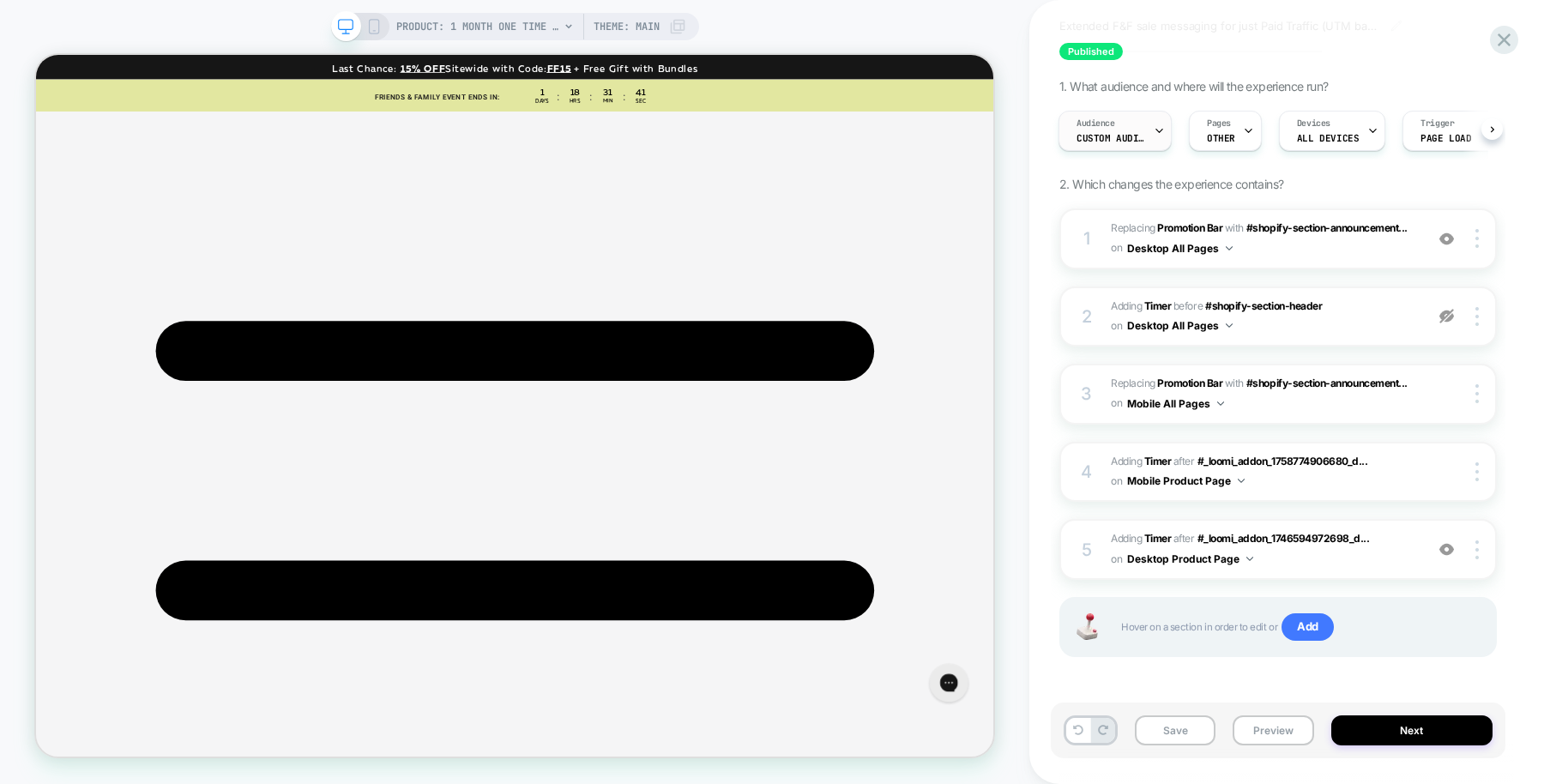
click at [1112, 147] on div "Audience Custom Audience" at bounding box center [1110, 130] width 103 height 38
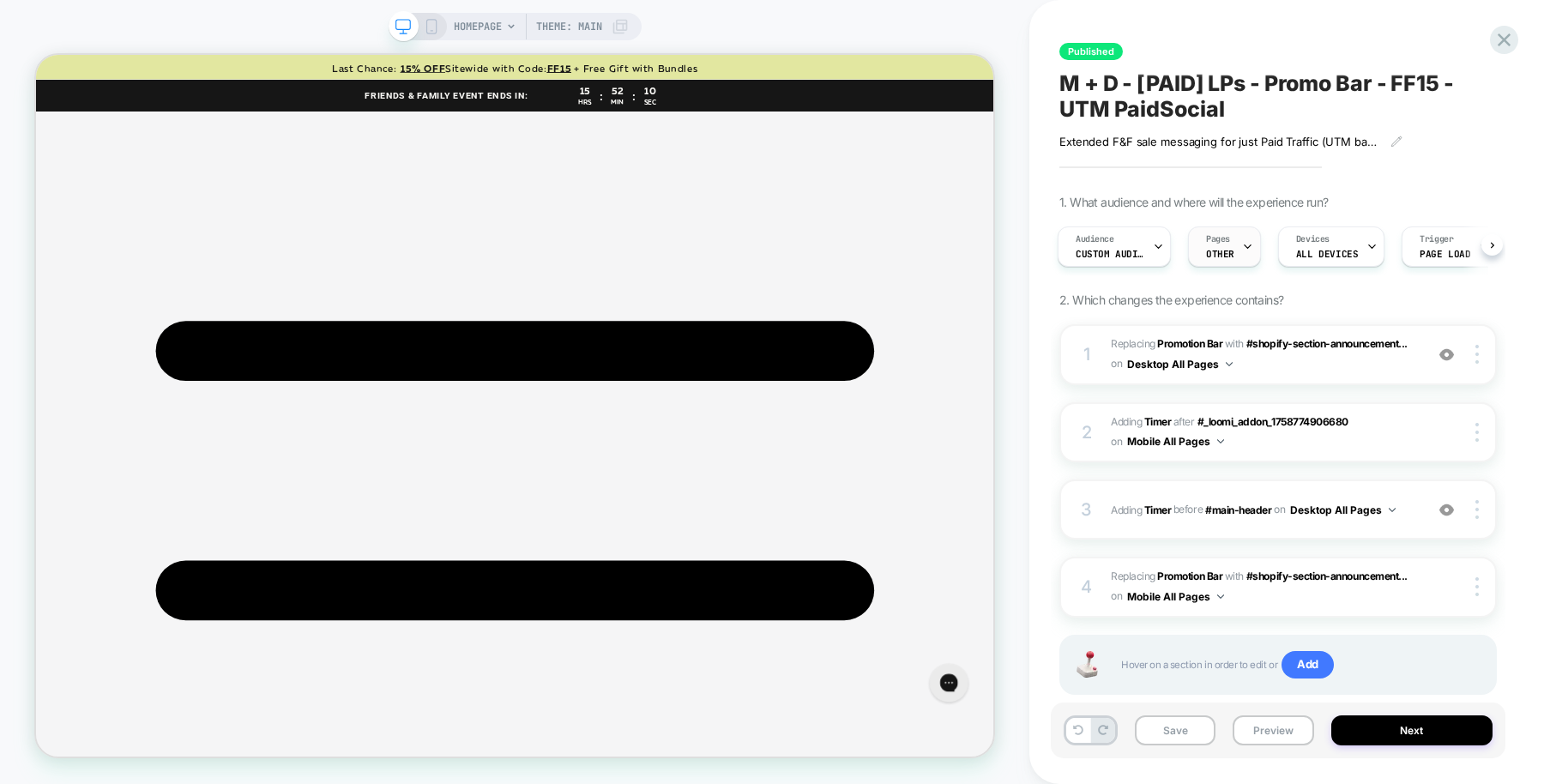
click at [1234, 236] on div "Pages OTHER" at bounding box center [1219, 246] width 62 height 38
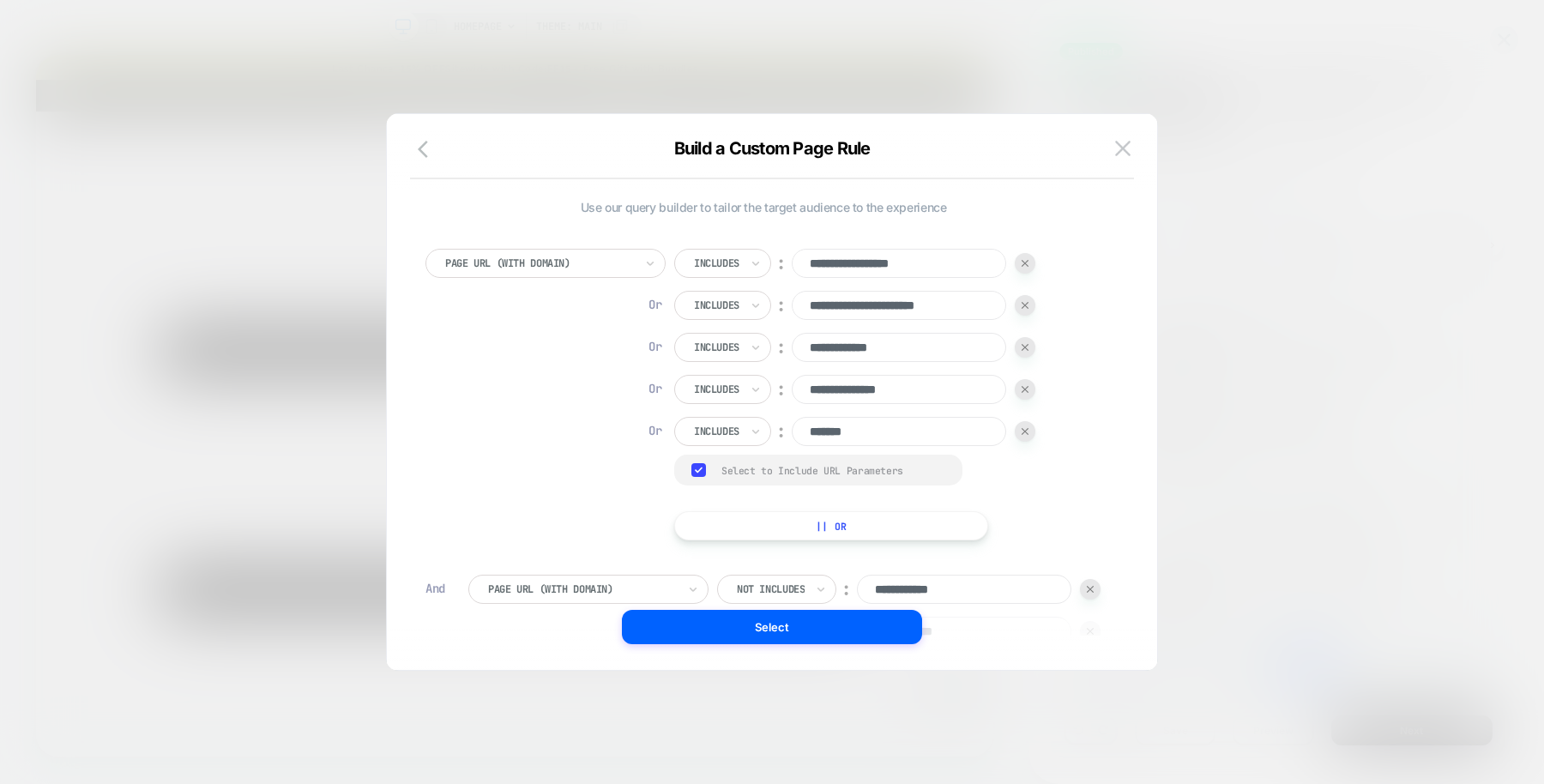
click at [754, 523] on button "|| Or" at bounding box center [831, 525] width 314 height 29
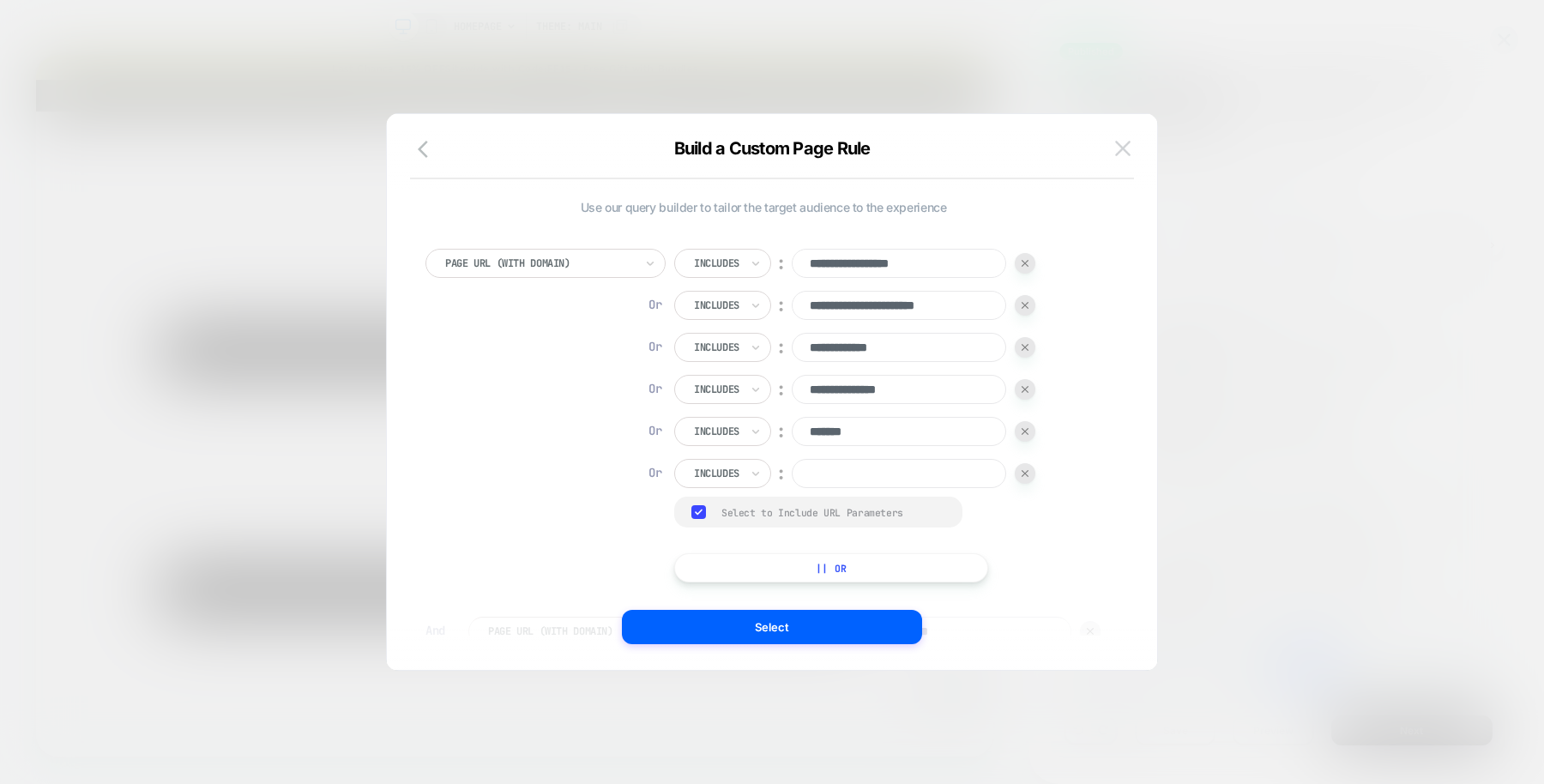
click at [1123, 145] on img at bounding box center [1122, 148] width 16 height 15
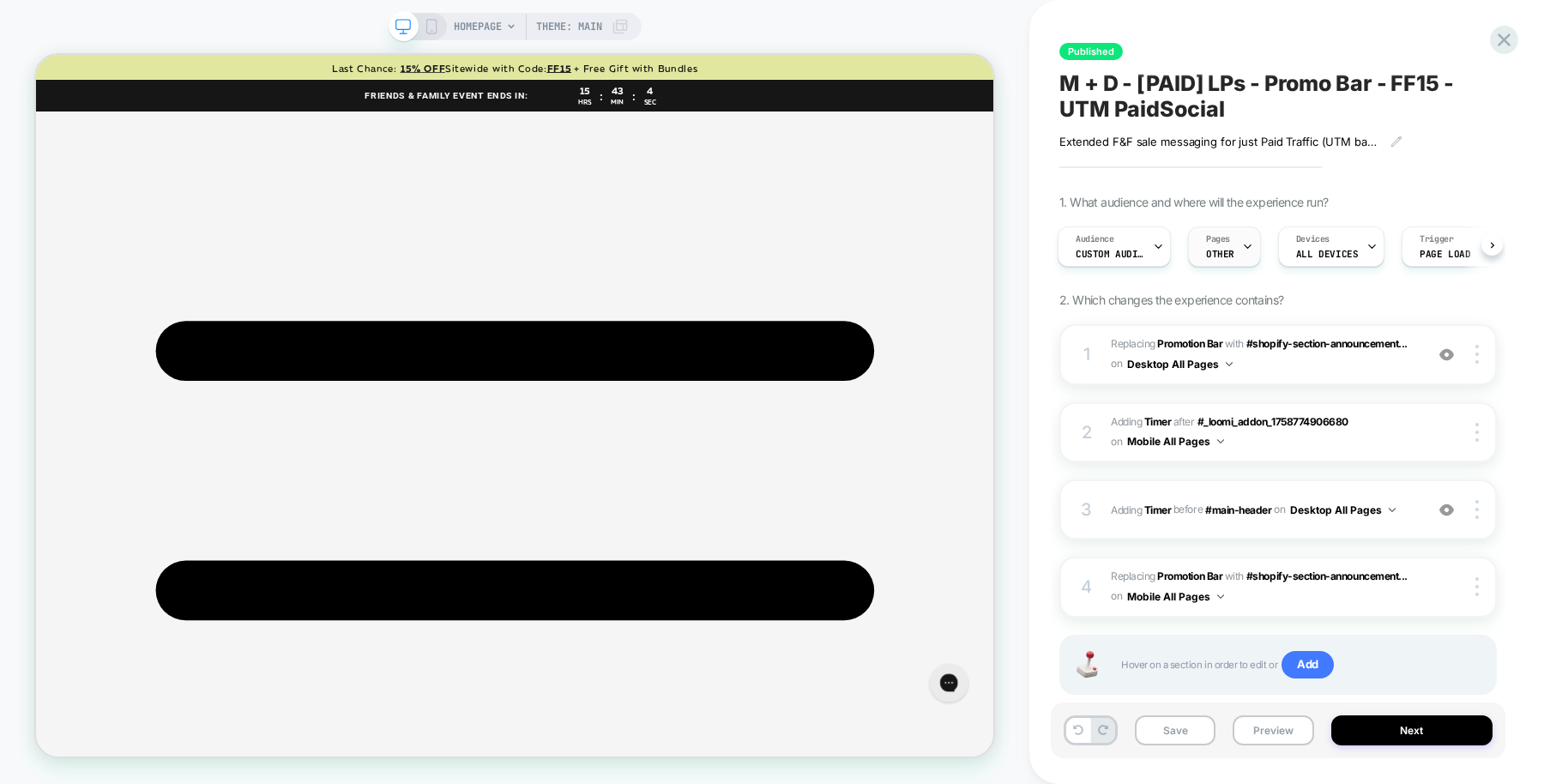
click at [1207, 250] on span "OTHER" at bounding box center [1220, 253] width 28 height 12
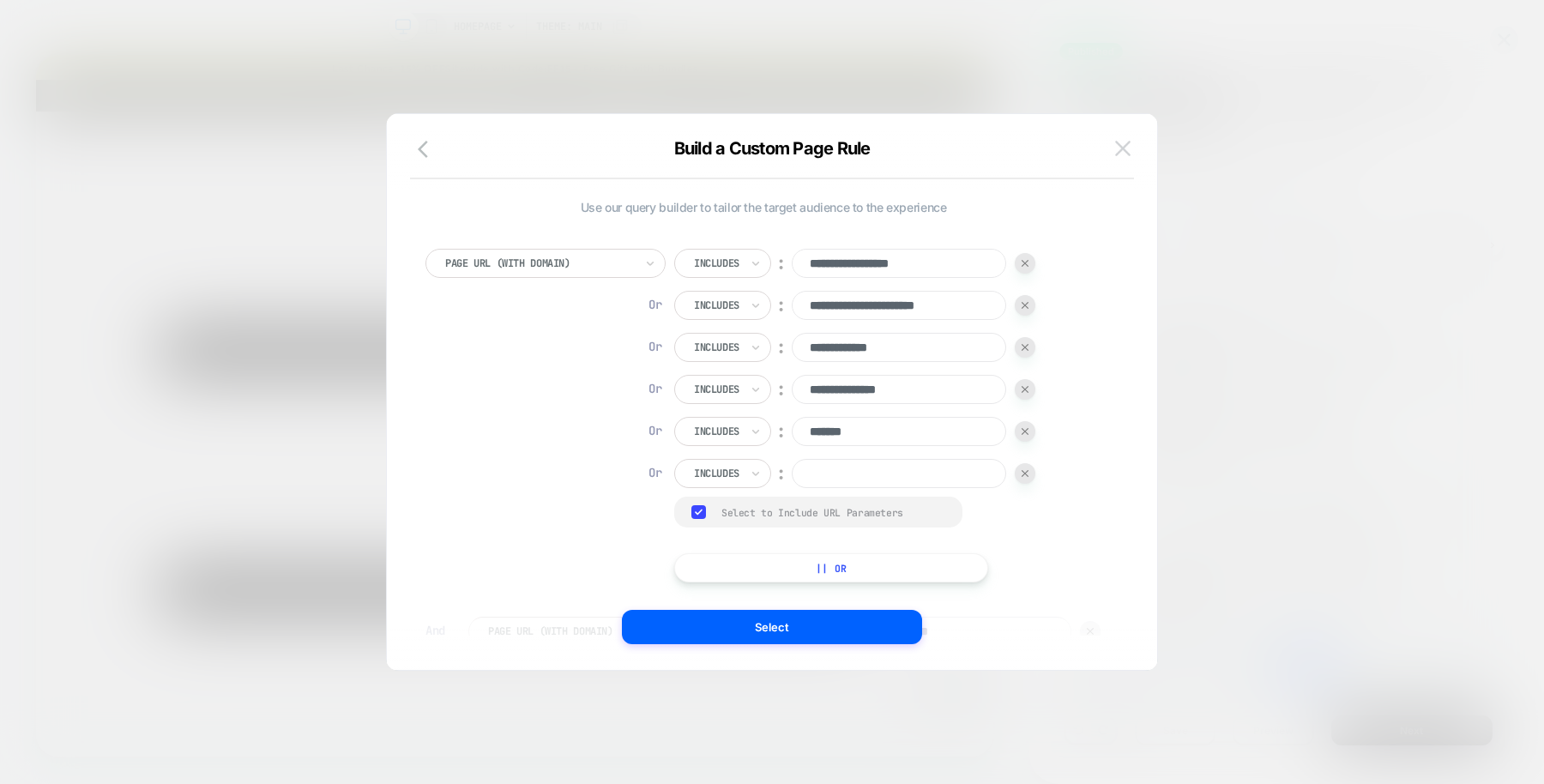
click at [1128, 148] on img at bounding box center [1122, 148] width 16 height 15
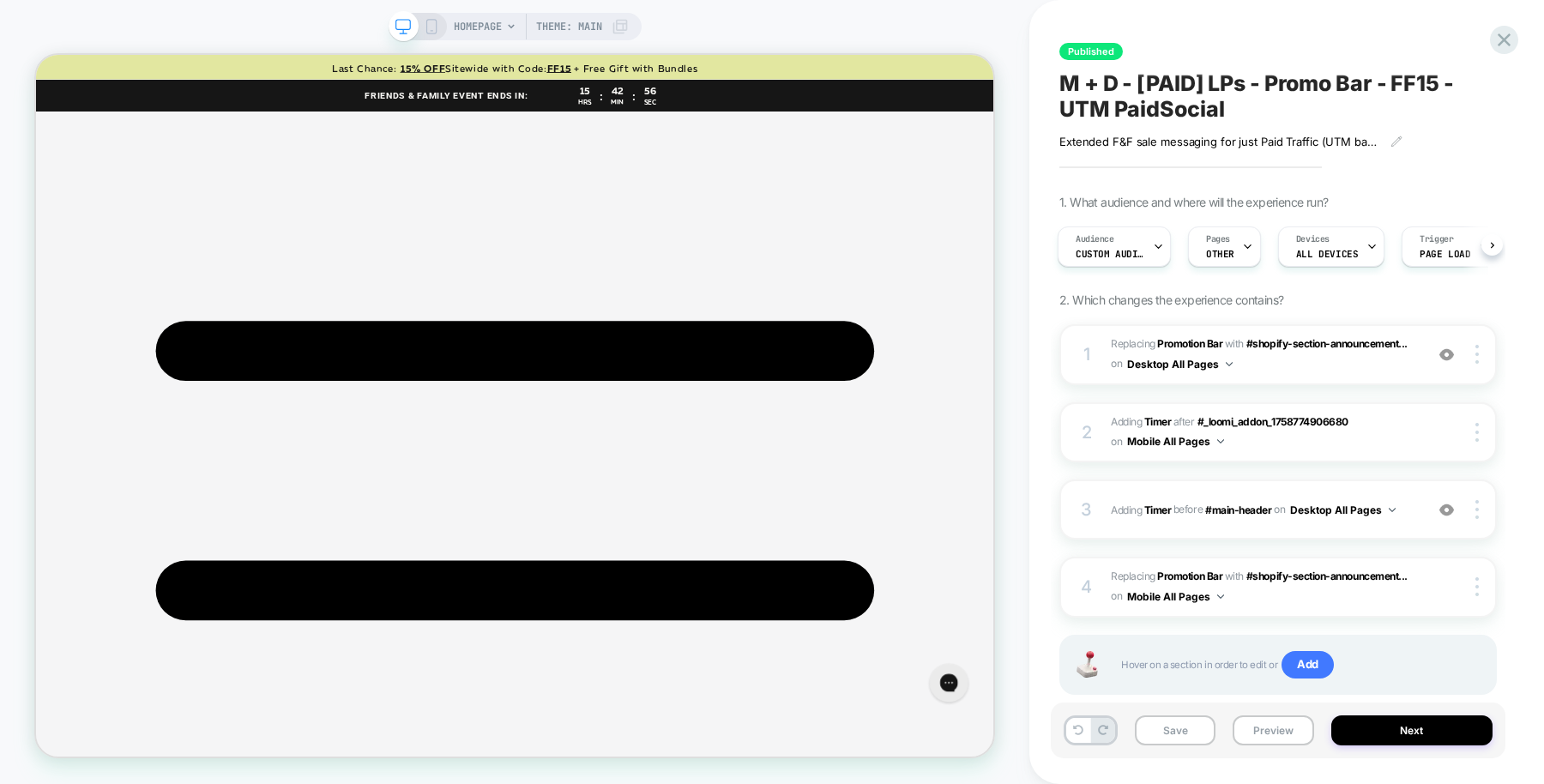
click at [481, 26] on span "HOMEPAGE" at bounding box center [478, 26] width 48 height 27
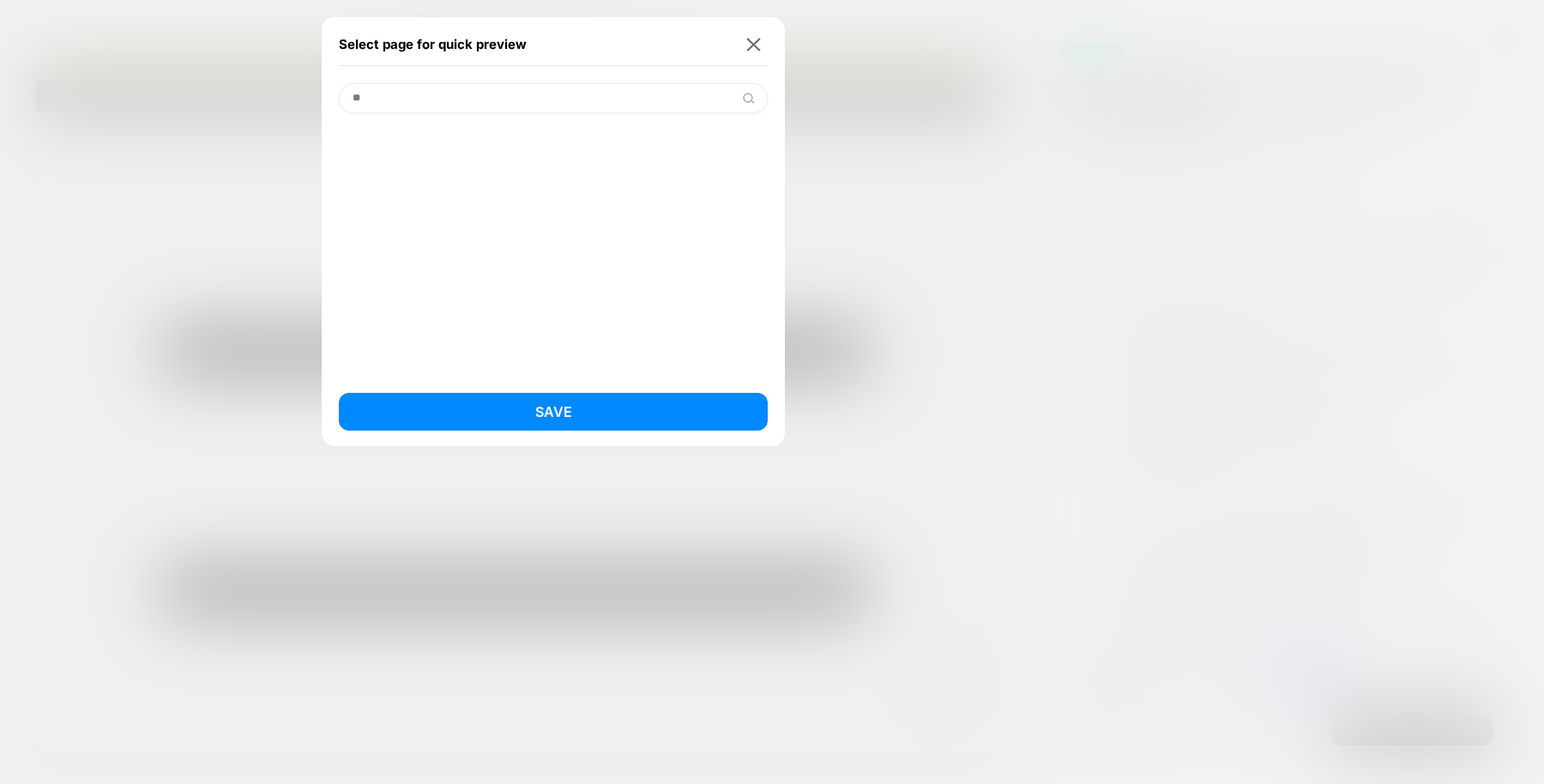
type input "*"
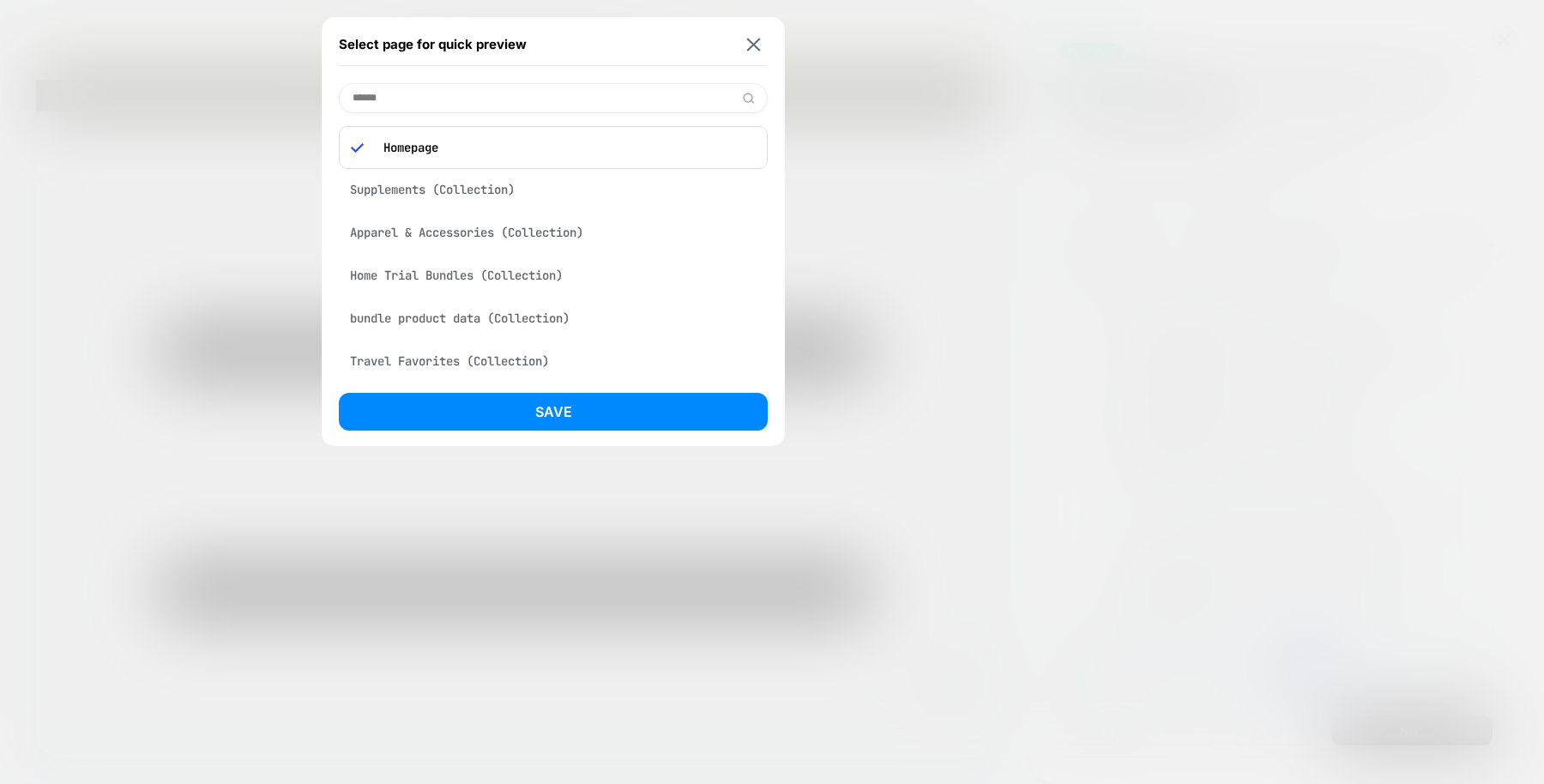
type input "*******"
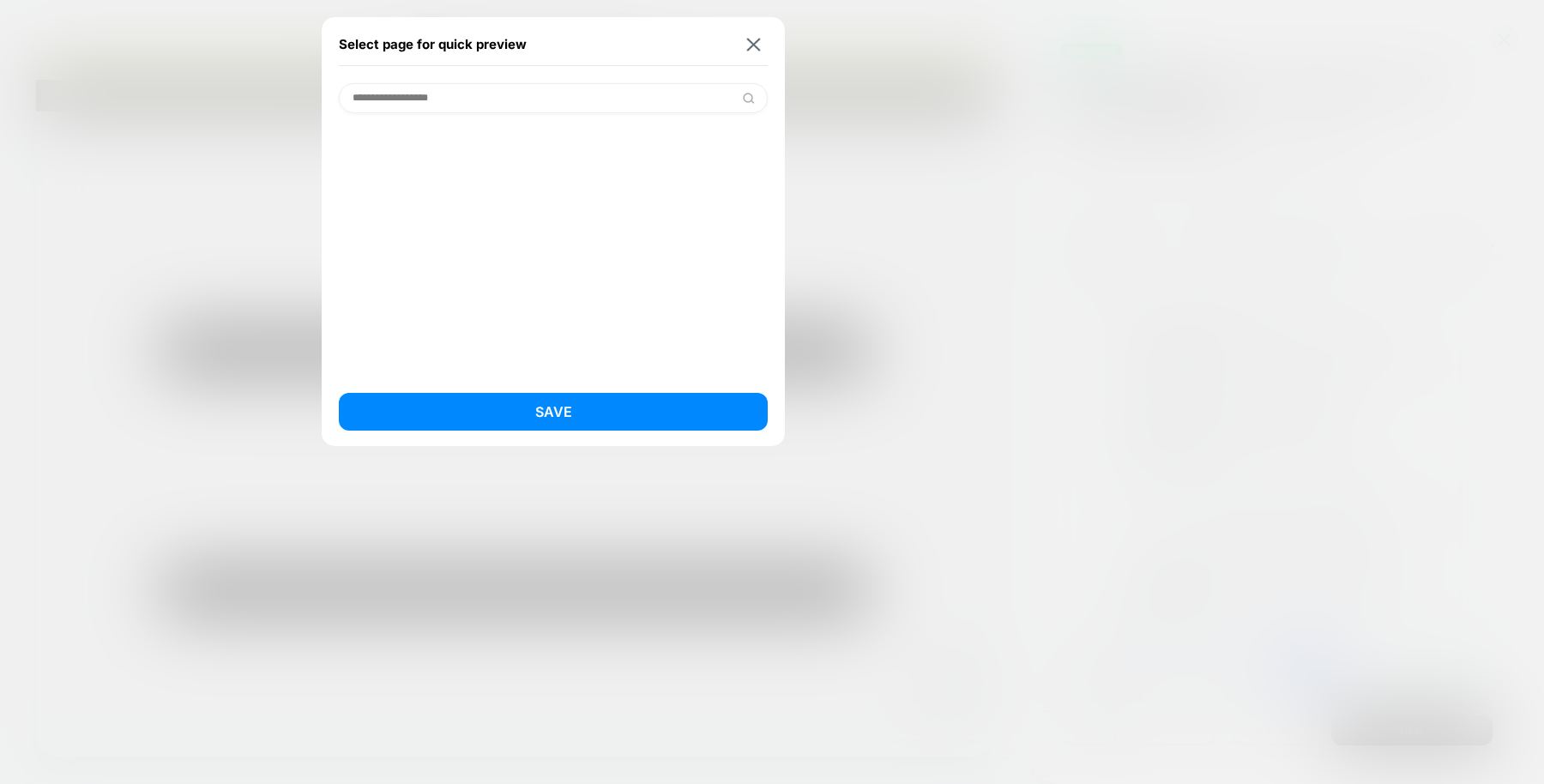
type input "**********"
click at [754, 45] on img at bounding box center [753, 45] width 14 height 13
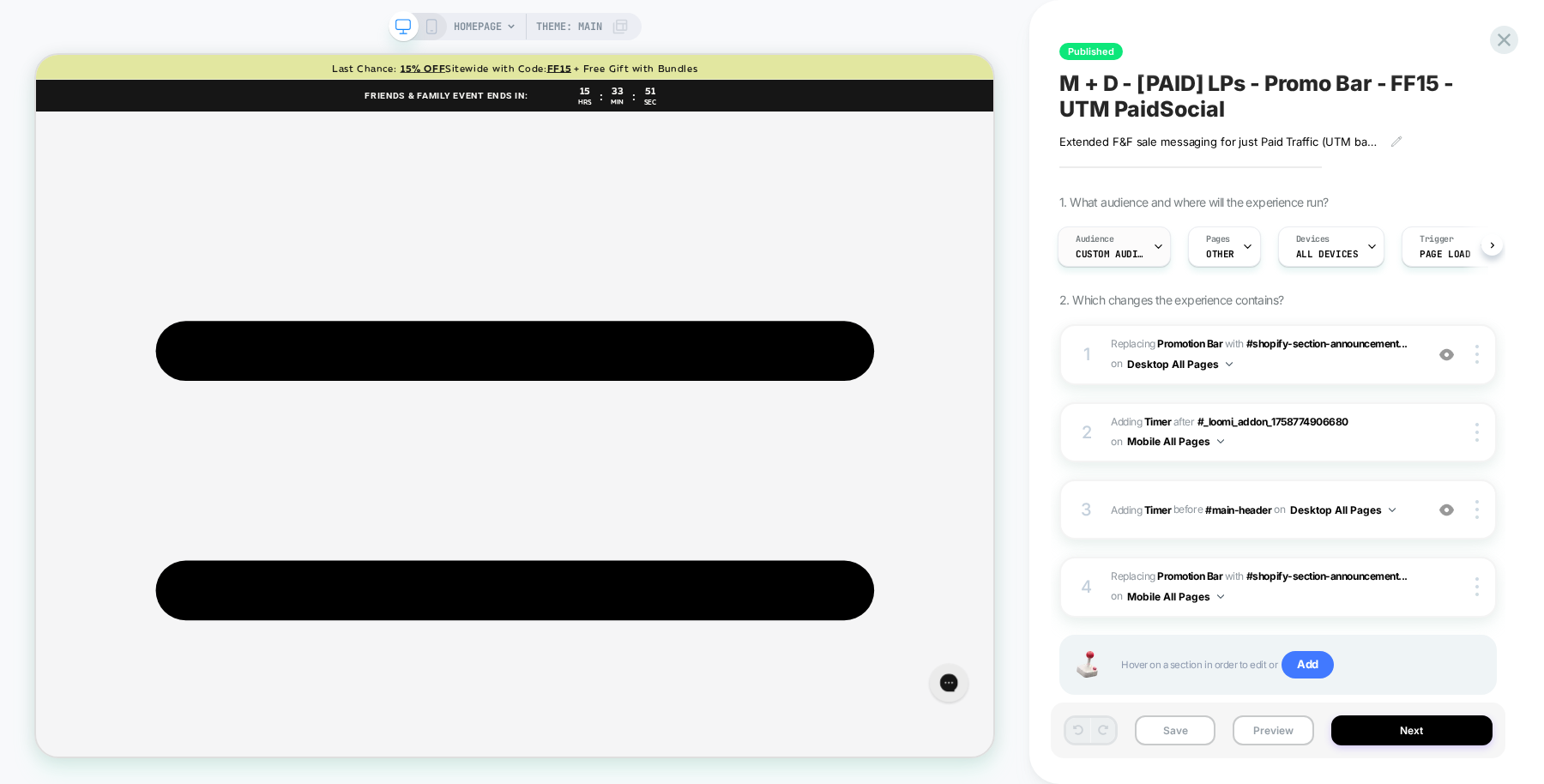
click at [1126, 241] on div "Audience Custom Audience" at bounding box center [1109, 246] width 103 height 38
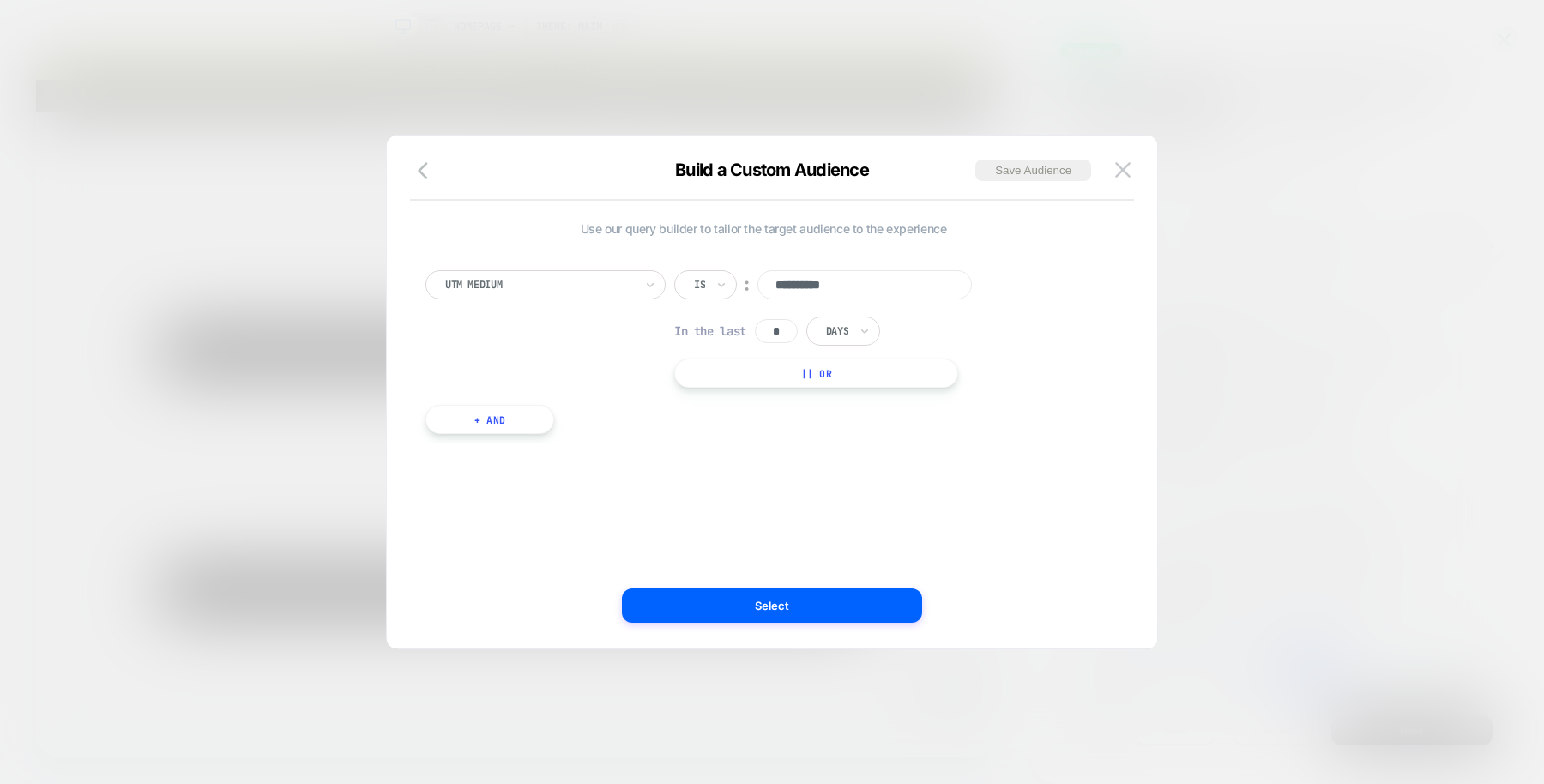
click at [512, 414] on button "+ And" at bounding box center [490, 419] width 129 height 29
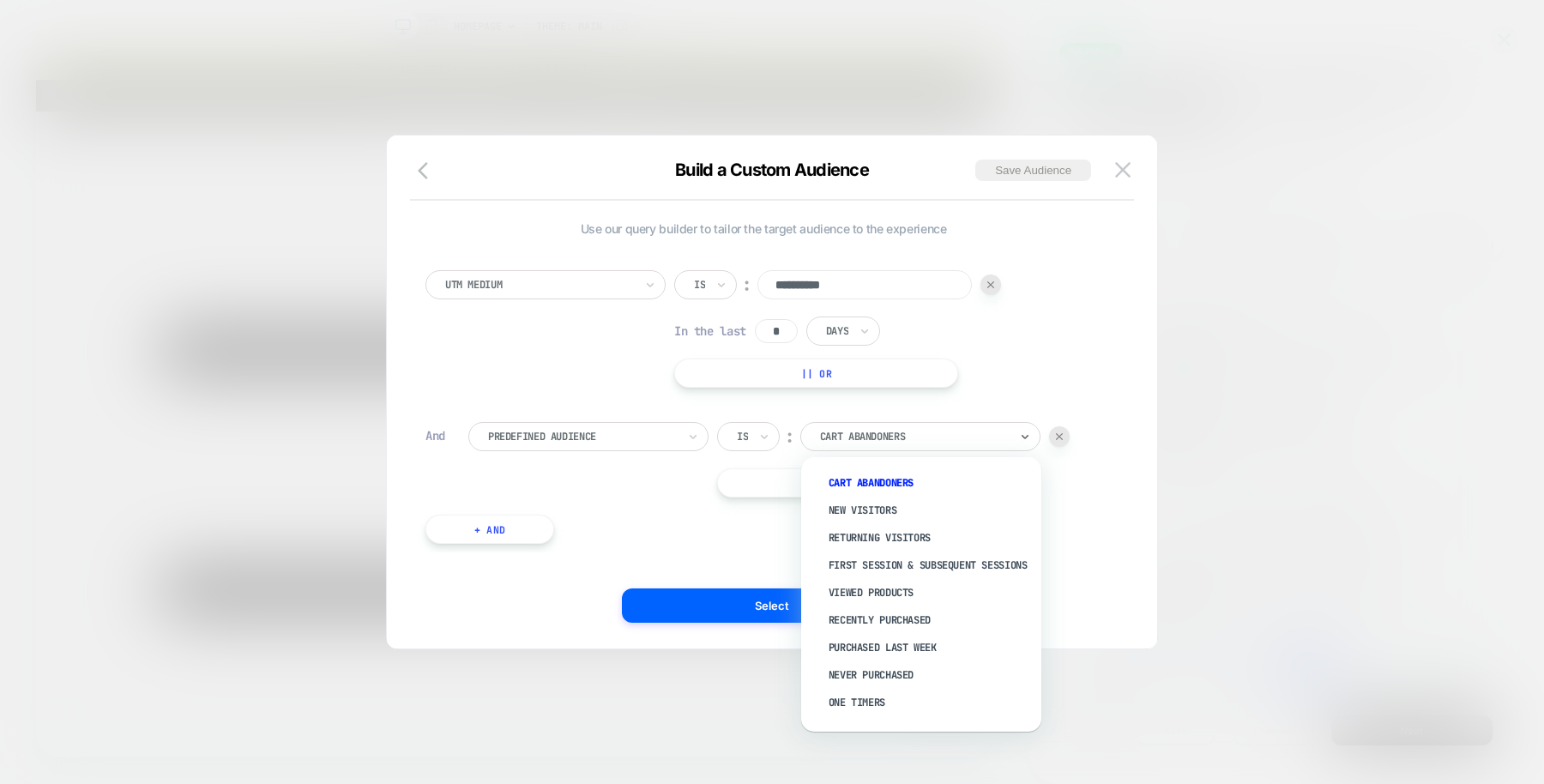
click at [873, 439] on div at bounding box center [914, 436] width 189 height 16
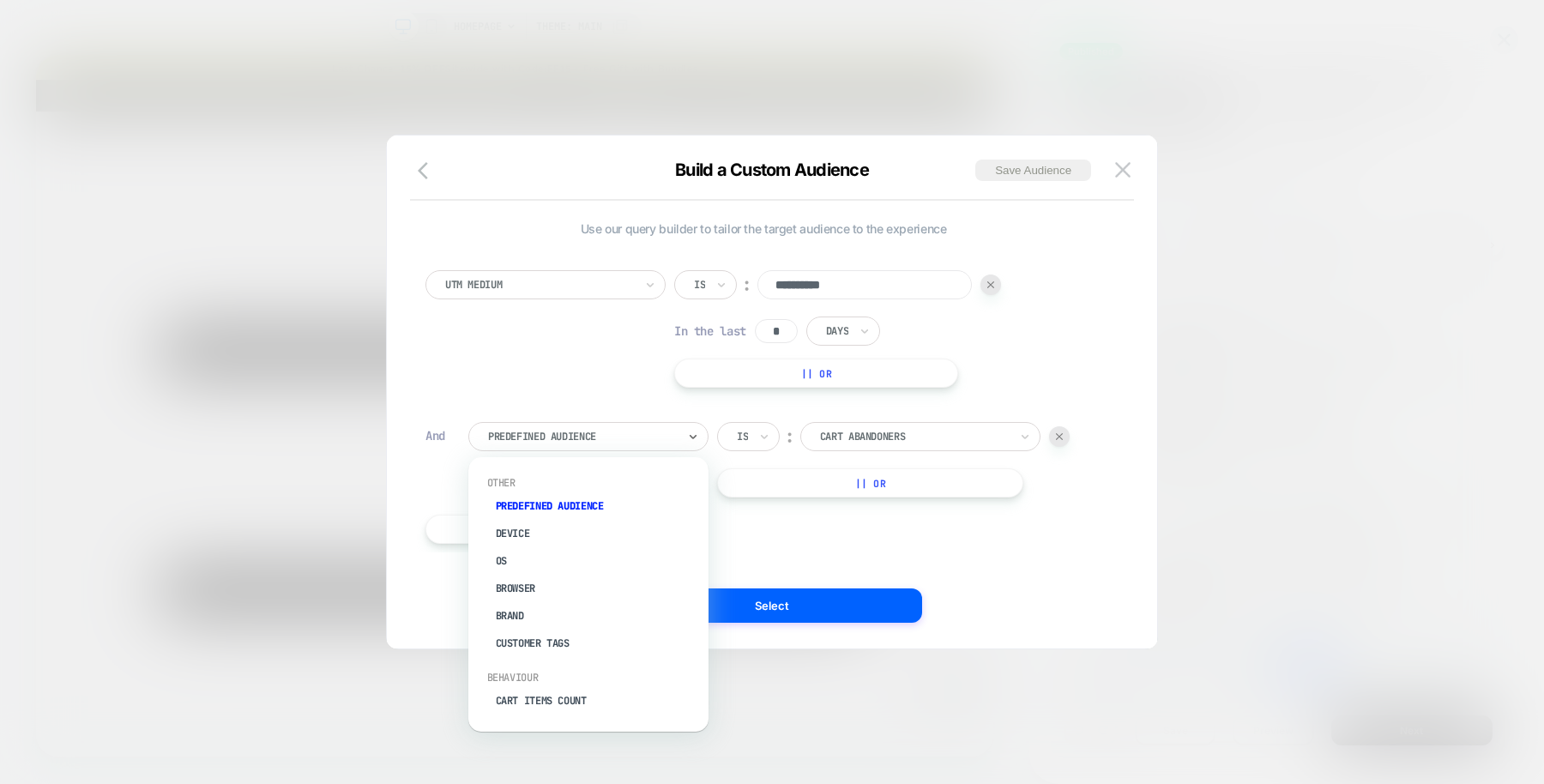
click at [621, 439] on div at bounding box center [582, 436] width 189 height 16
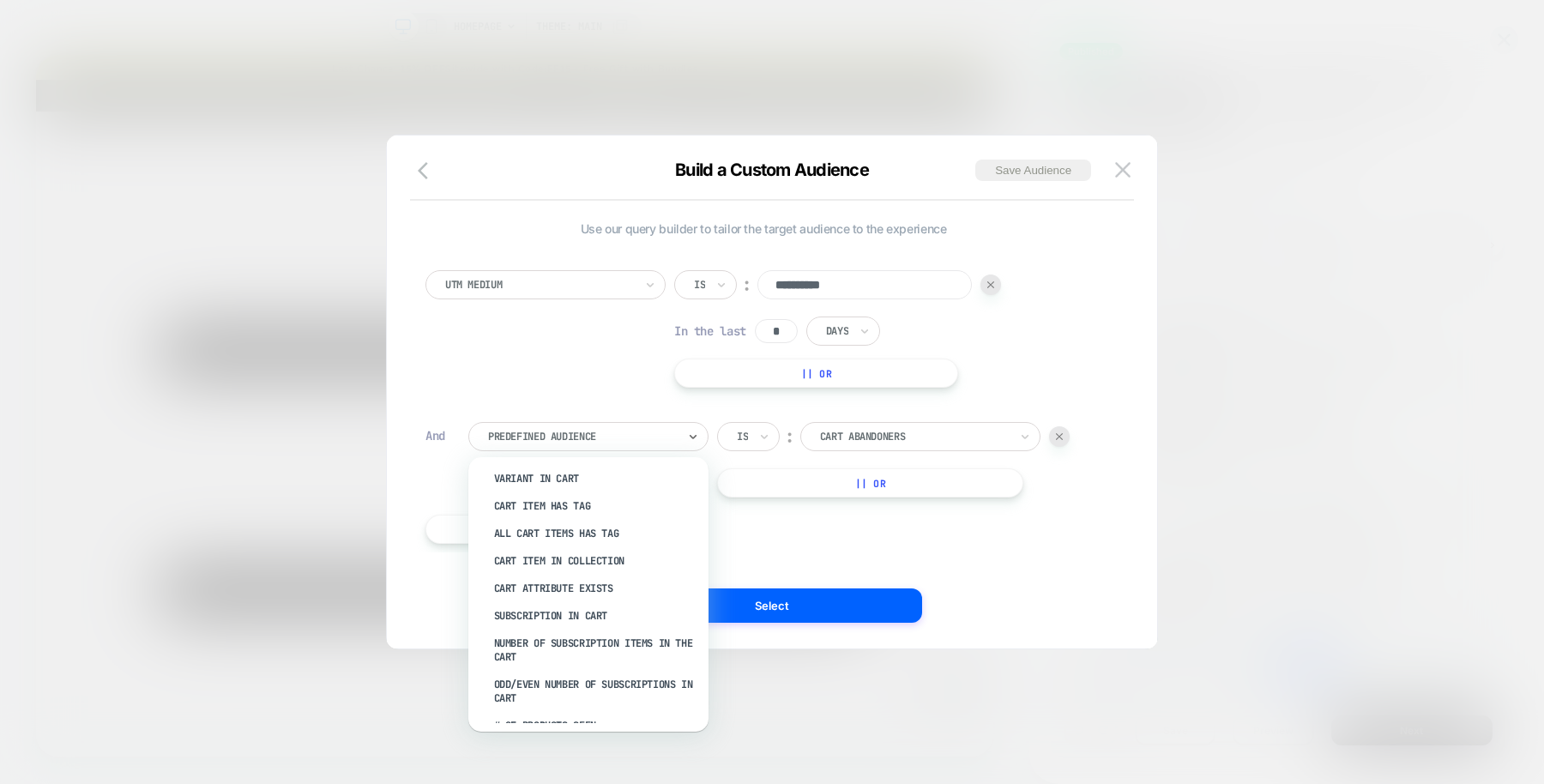
scroll to position [425, 6]
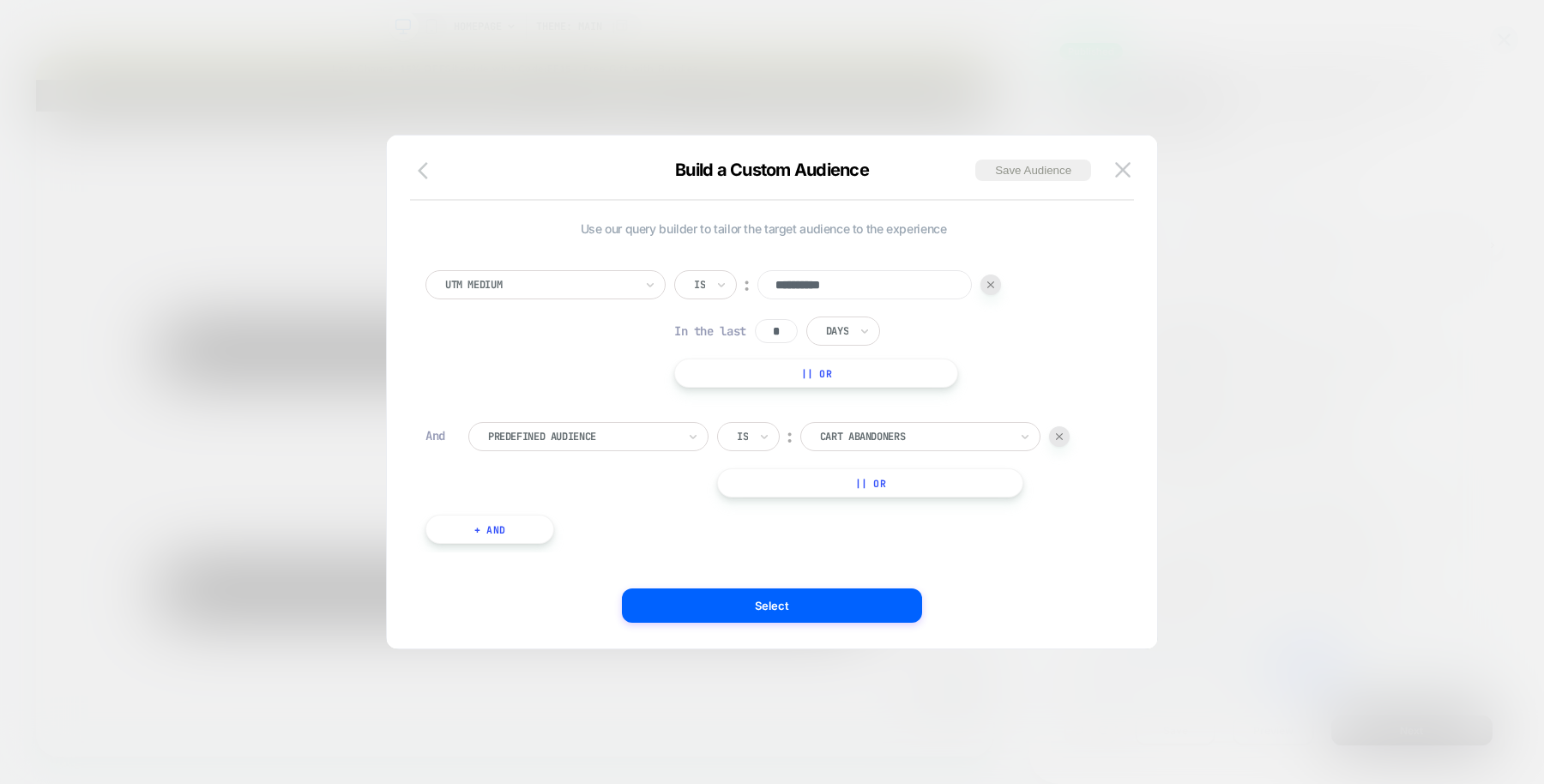
click at [417, 174] on icon "button" at bounding box center [427, 170] width 20 height 20
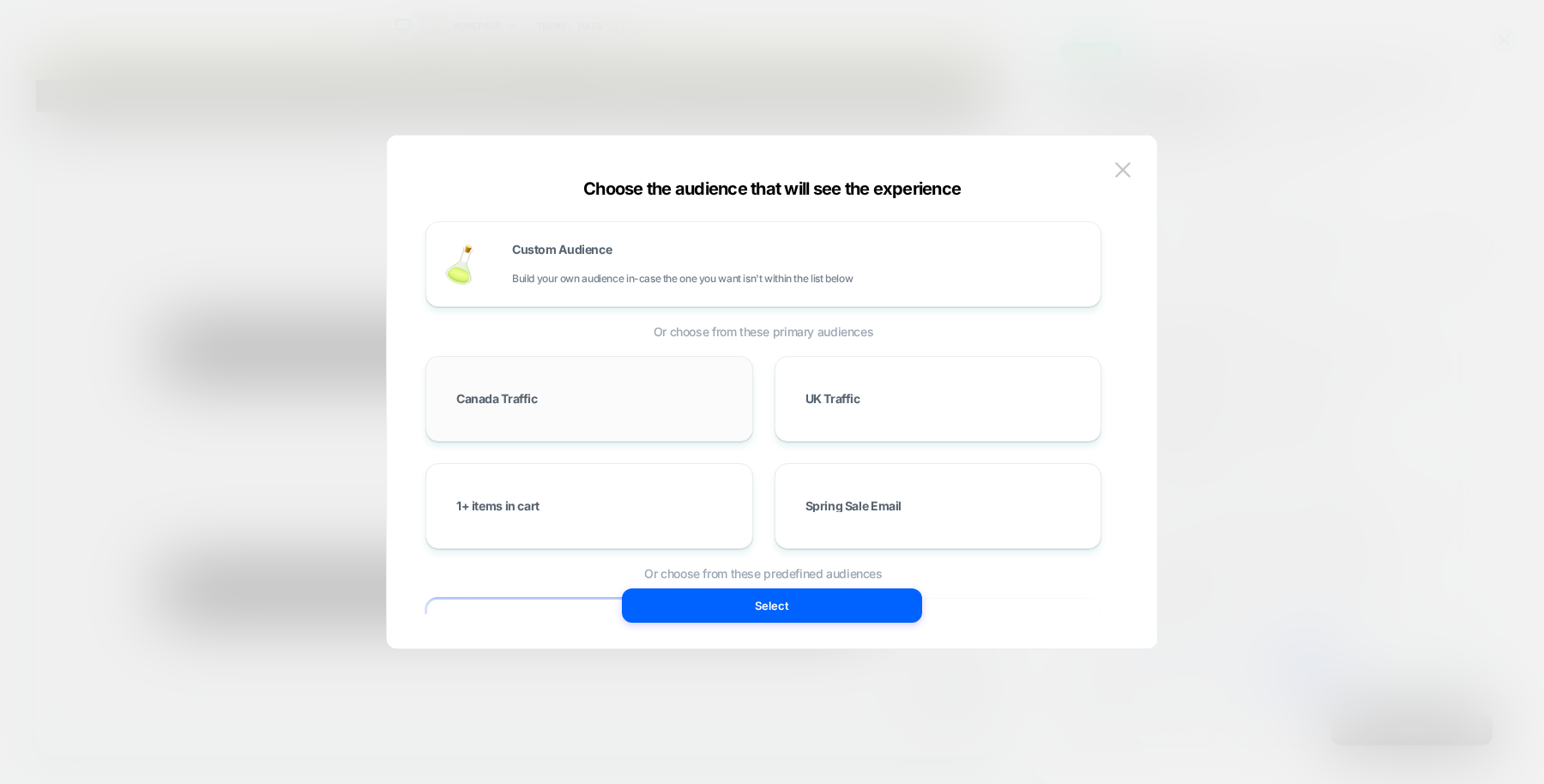
scroll to position [298, 0]
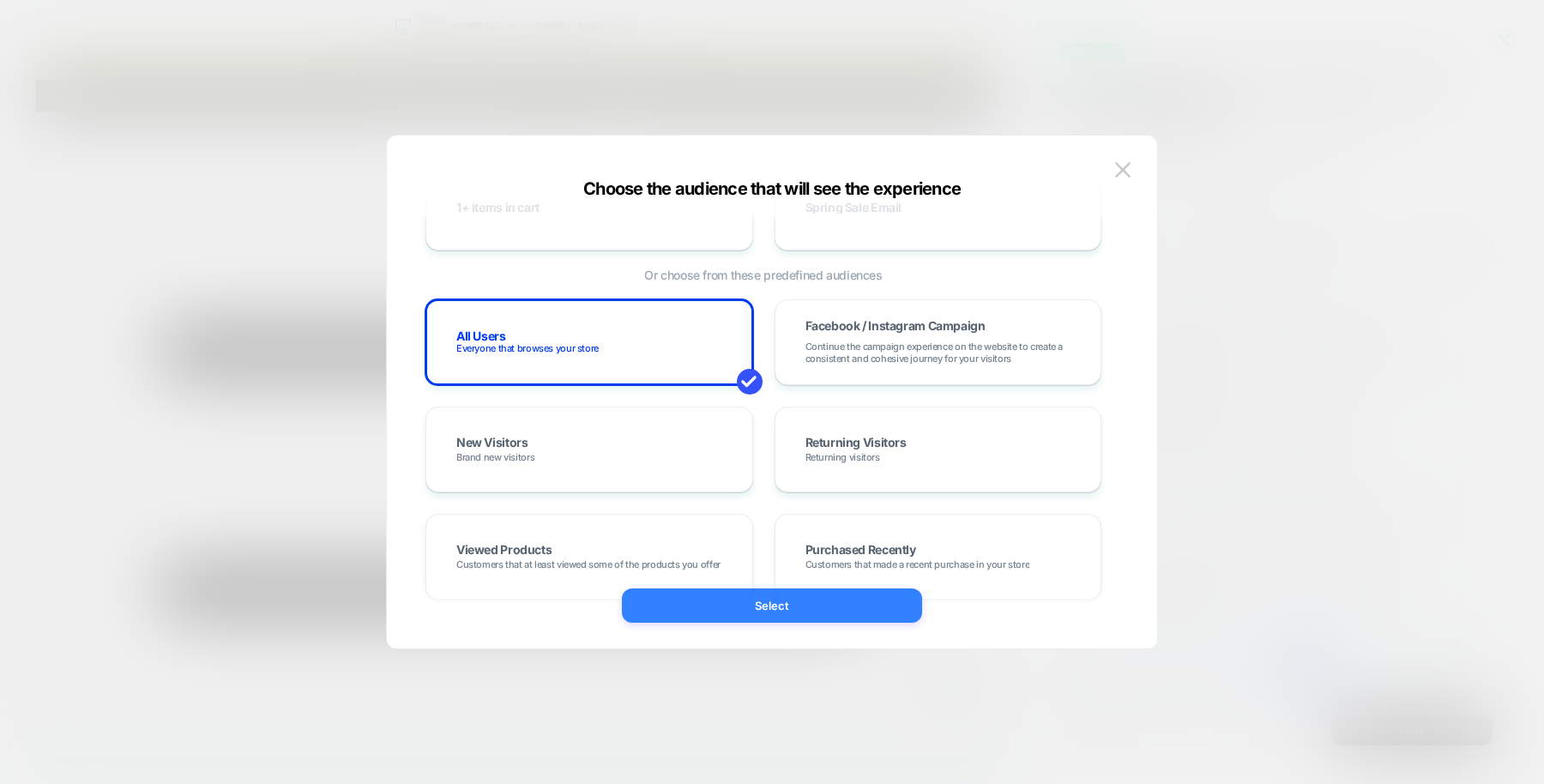
click at [732, 609] on button "Select" at bounding box center [772, 605] width 300 height 34
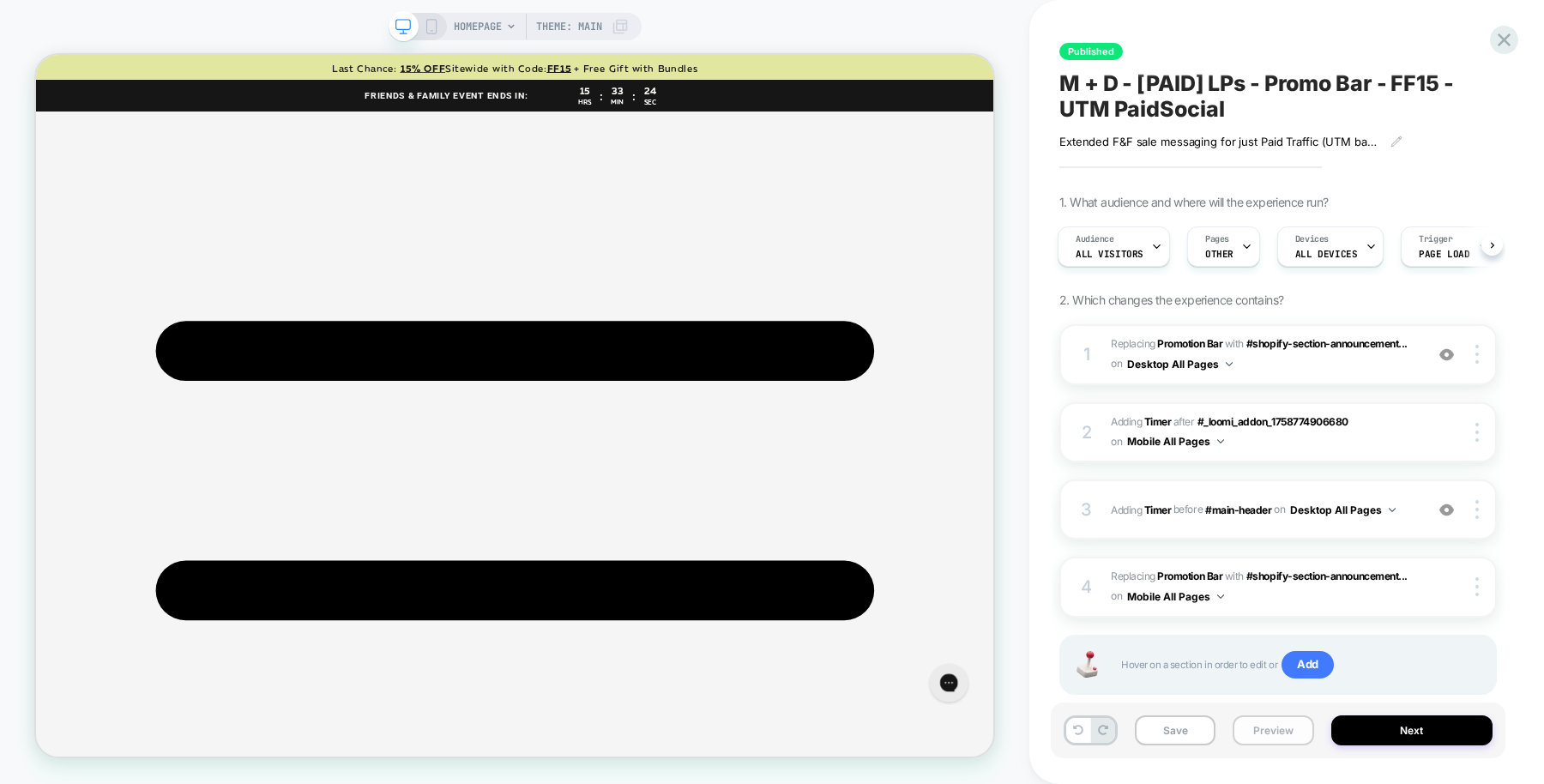
click at [1266, 742] on button "Preview" at bounding box center [1272, 730] width 81 height 30
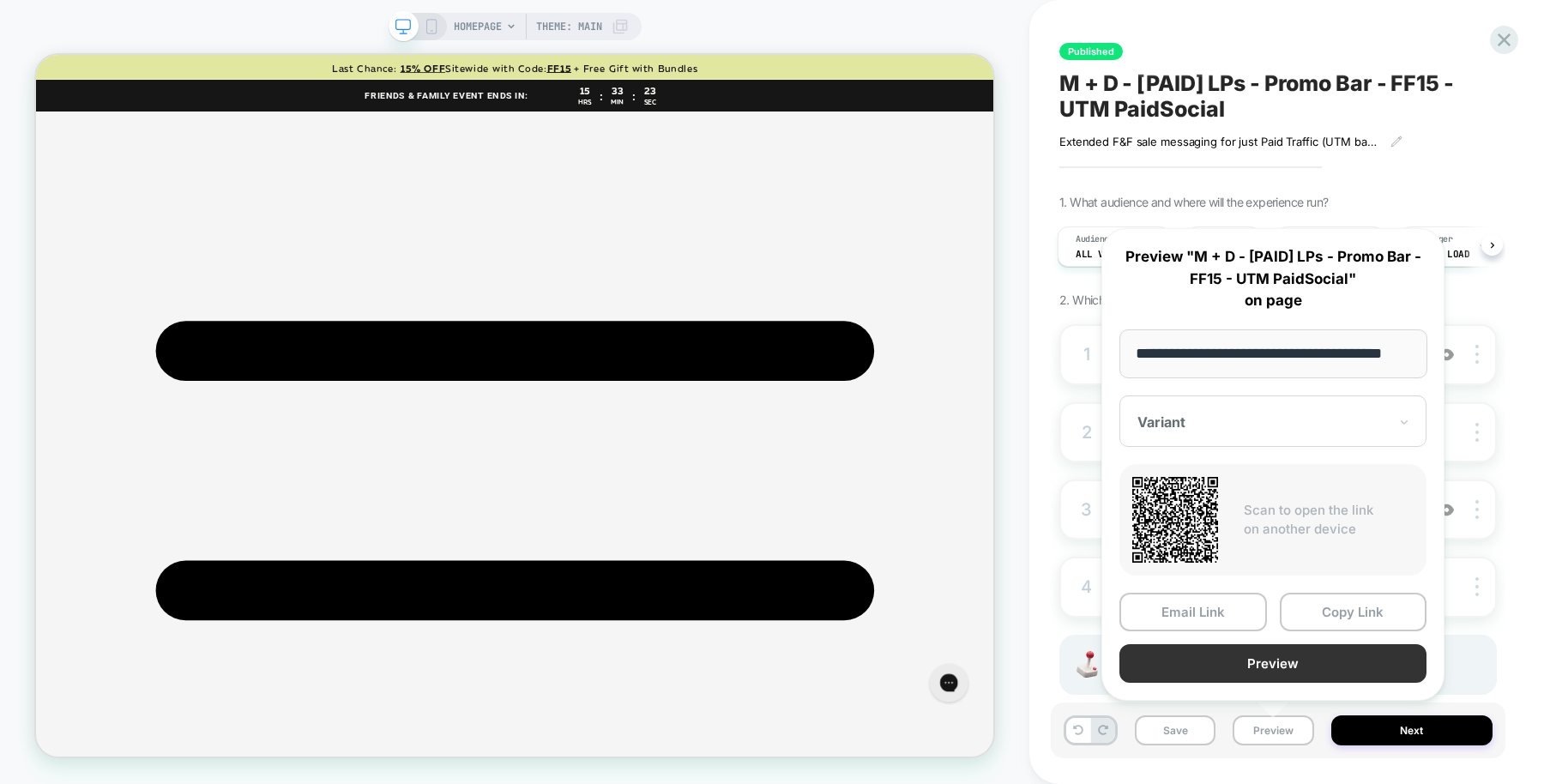
scroll to position [0, 0]
click at [1235, 660] on button "Preview" at bounding box center [1273, 663] width 307 height 38
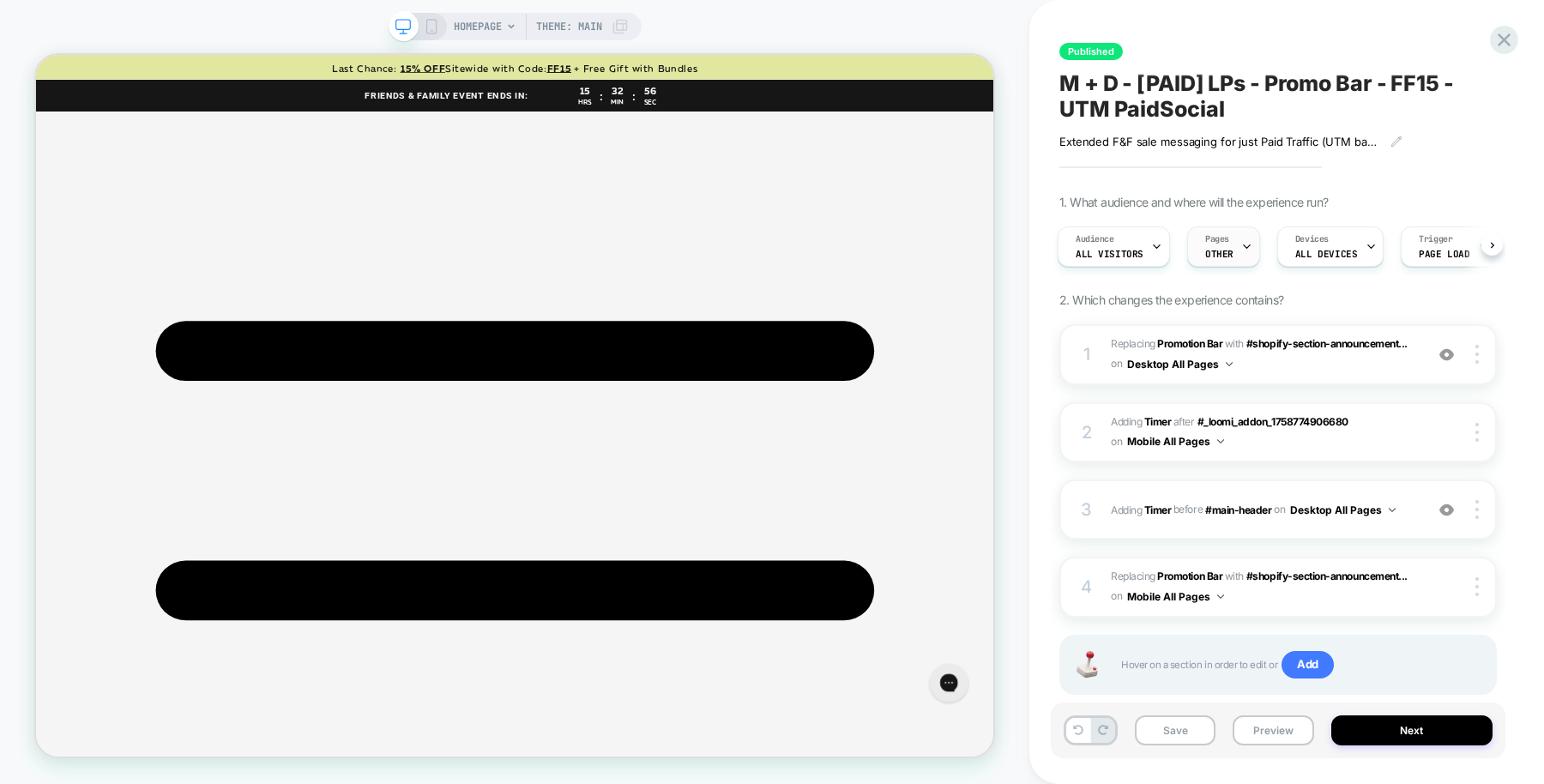
click at [1217, 241] on span "Pages" at bounding box center [1217, 238] width 24 height 12
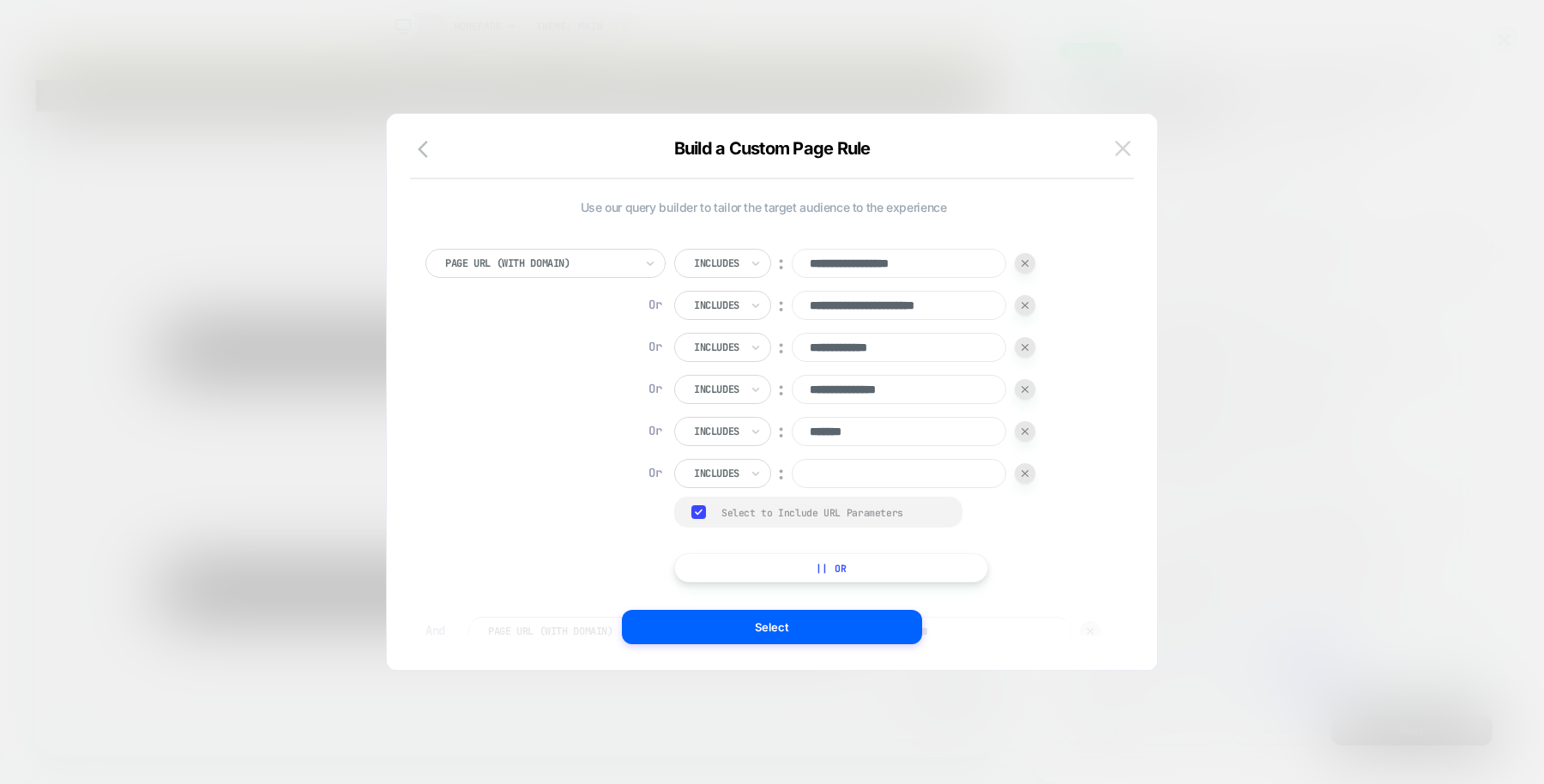
click at [1122, 147] on img at bounding box center [1122, 148] width 16 height 15
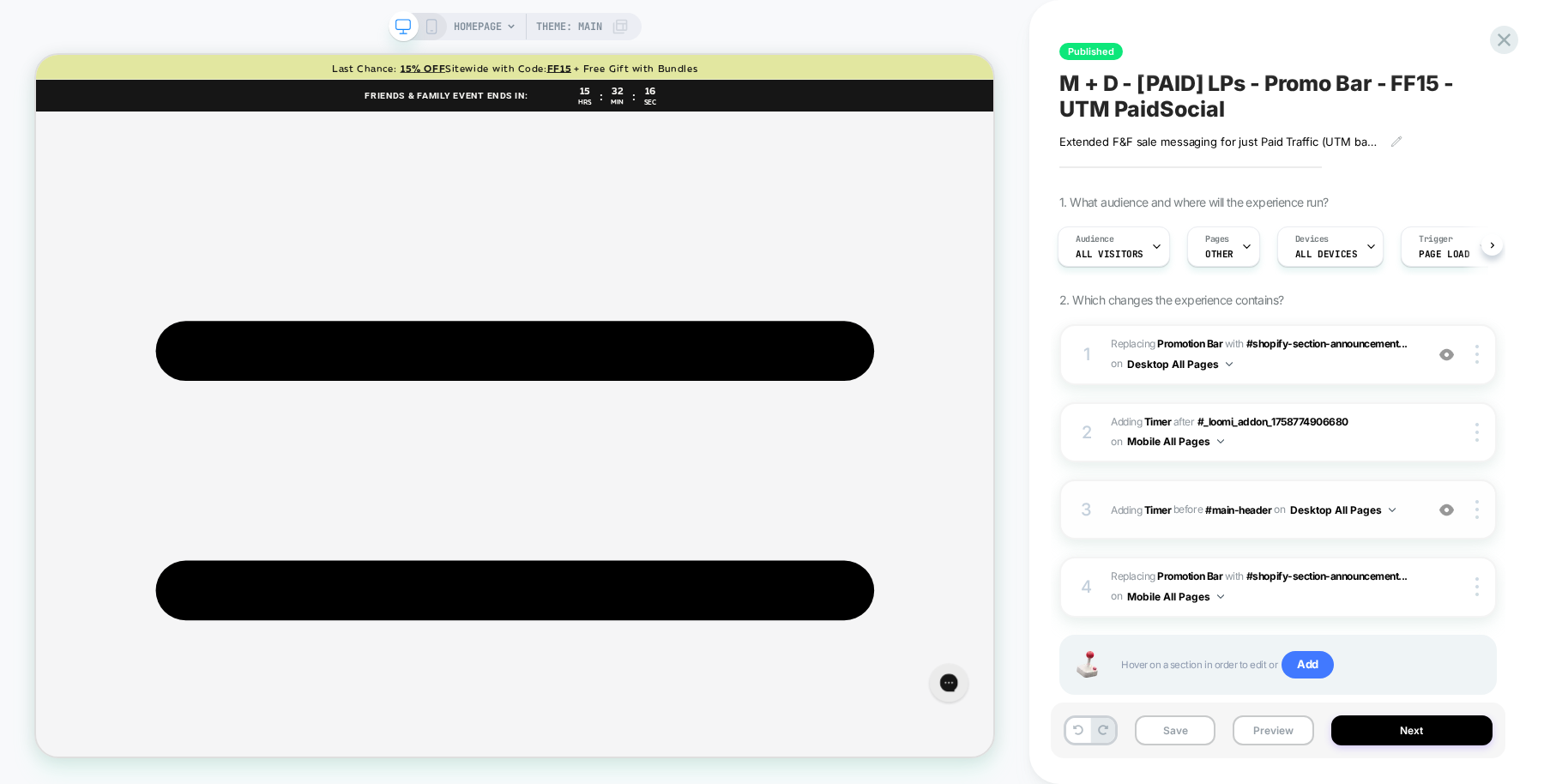
click at [1446, 507] on img at bounding box center [1446, 510] width 15 height 15
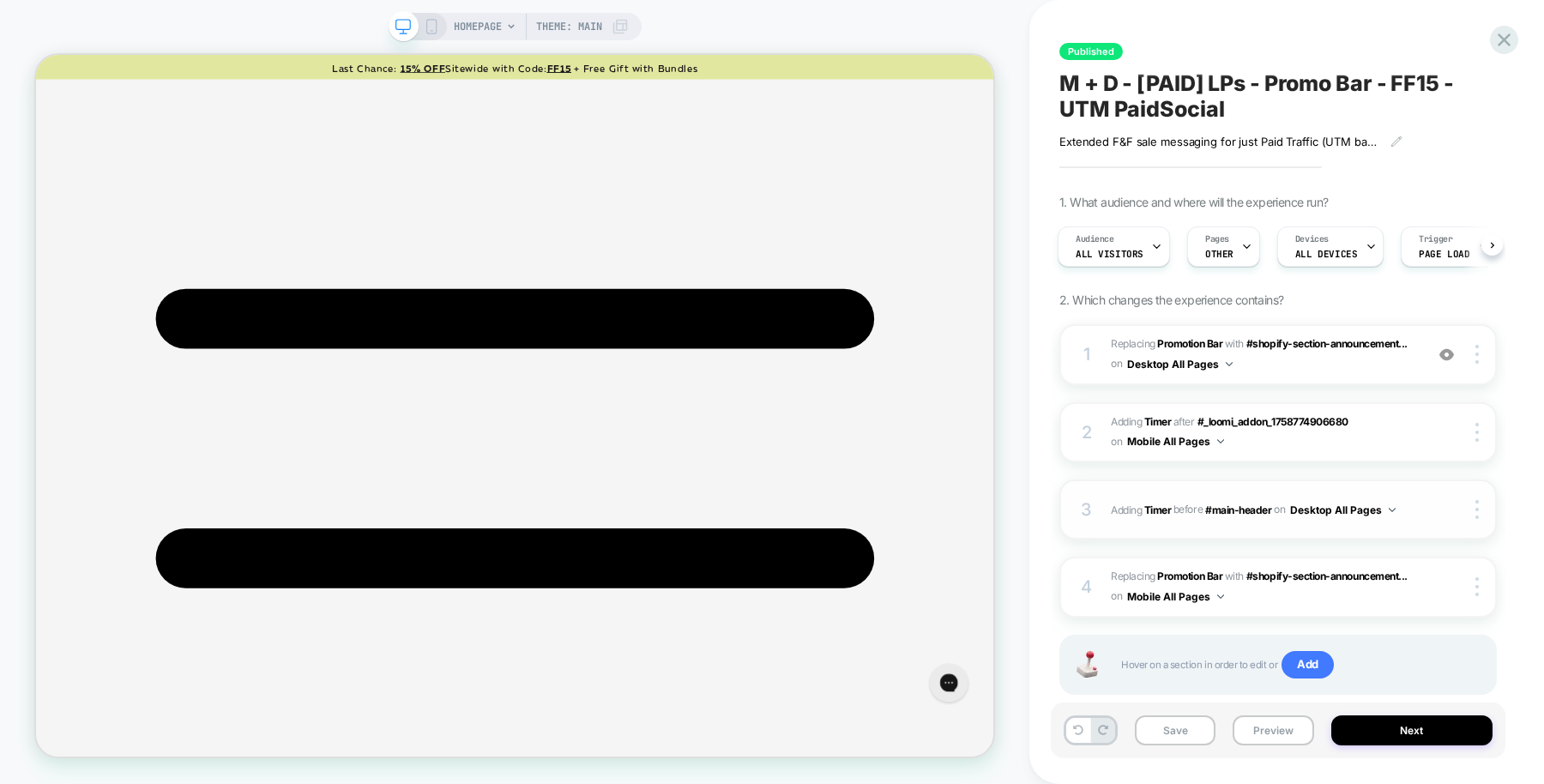
click at [1446, 507] on img at bounding box center [1446, 510] width 15 height 15
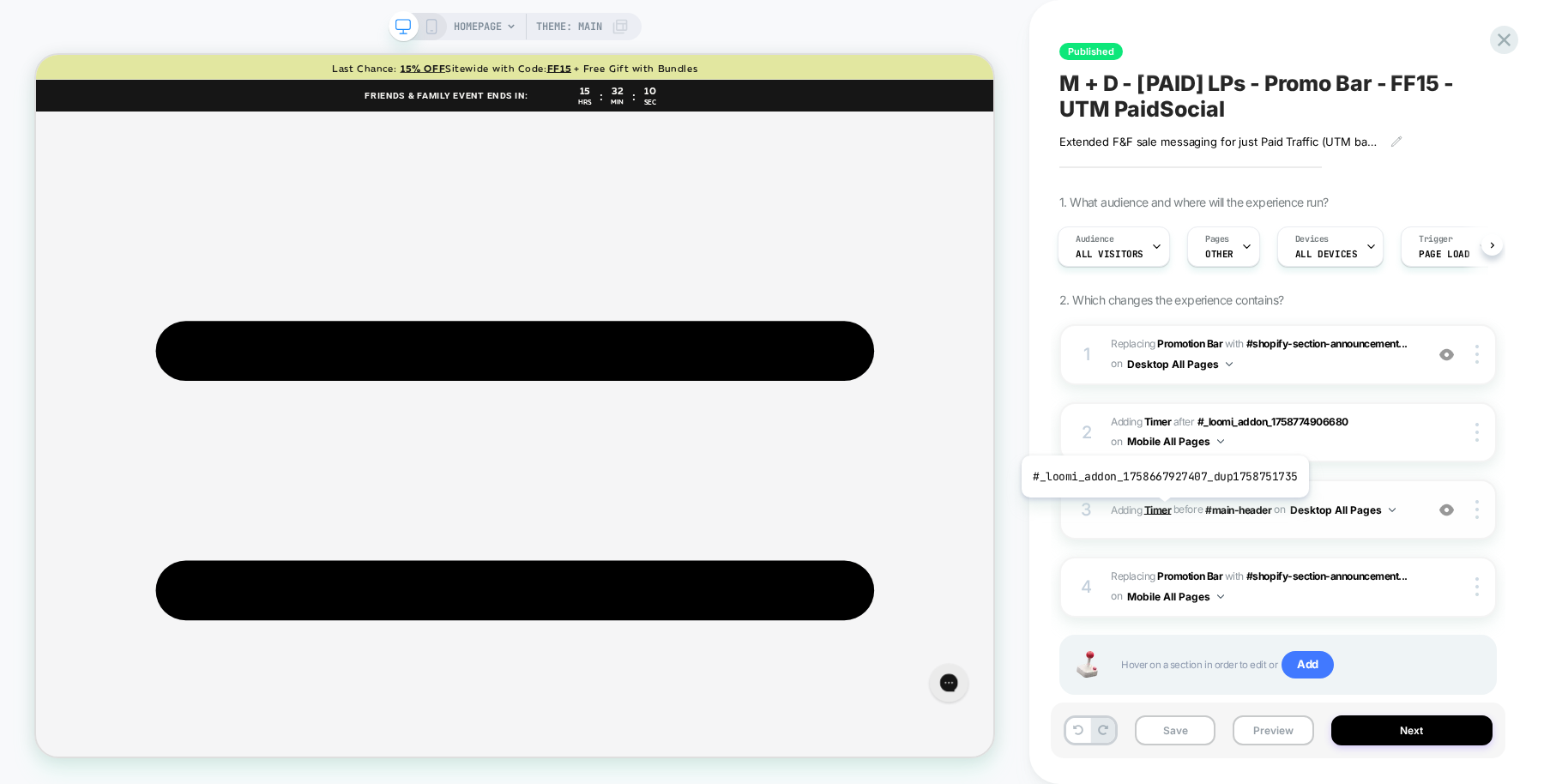
click at [1161, 509] on b "Timer" at bounding box center [1157, 509] width 27 height 13
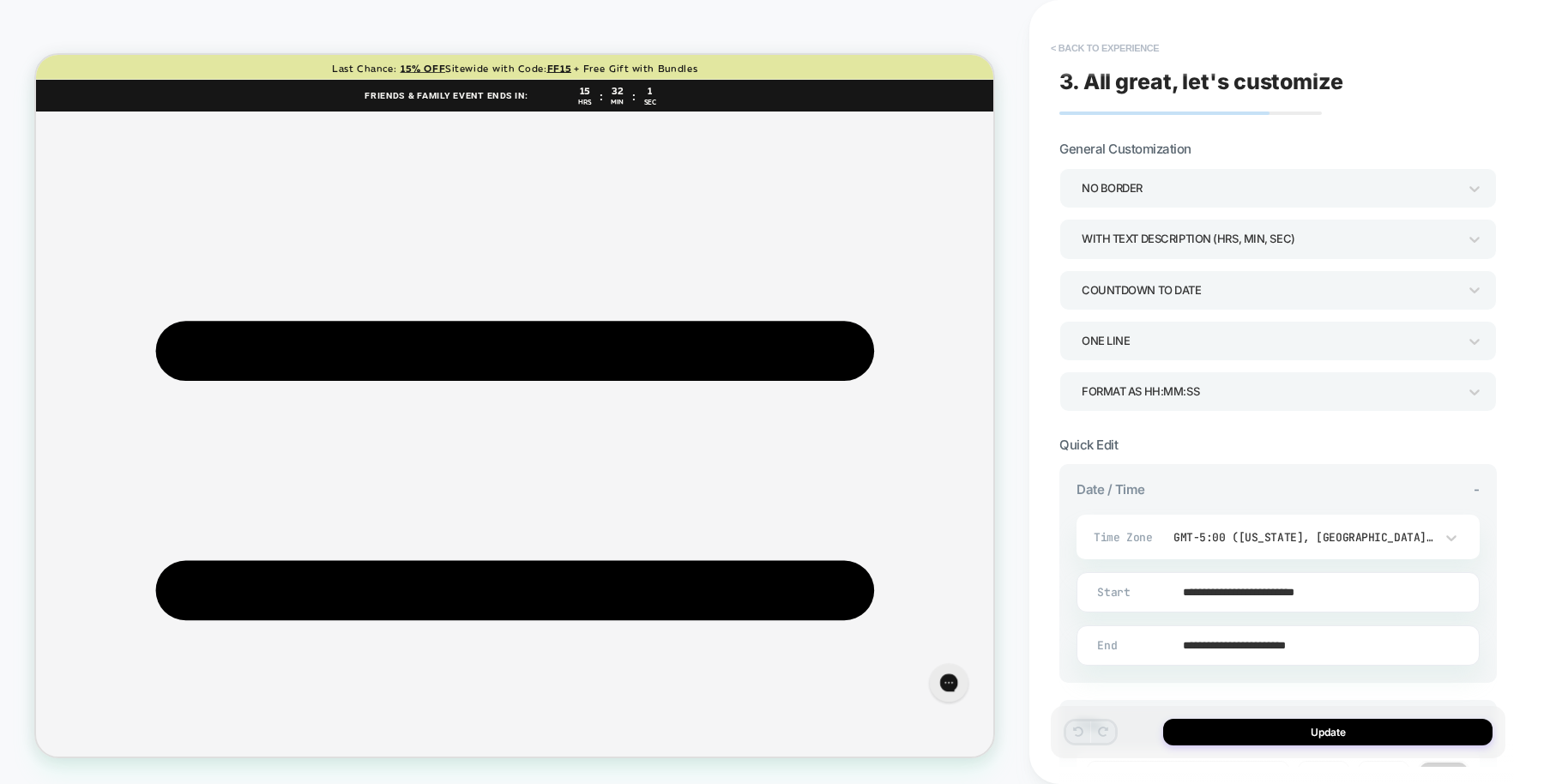
click at [1130, 54] on button "< Back to experience" at bounding box center [1104, 47] width 125 height 27
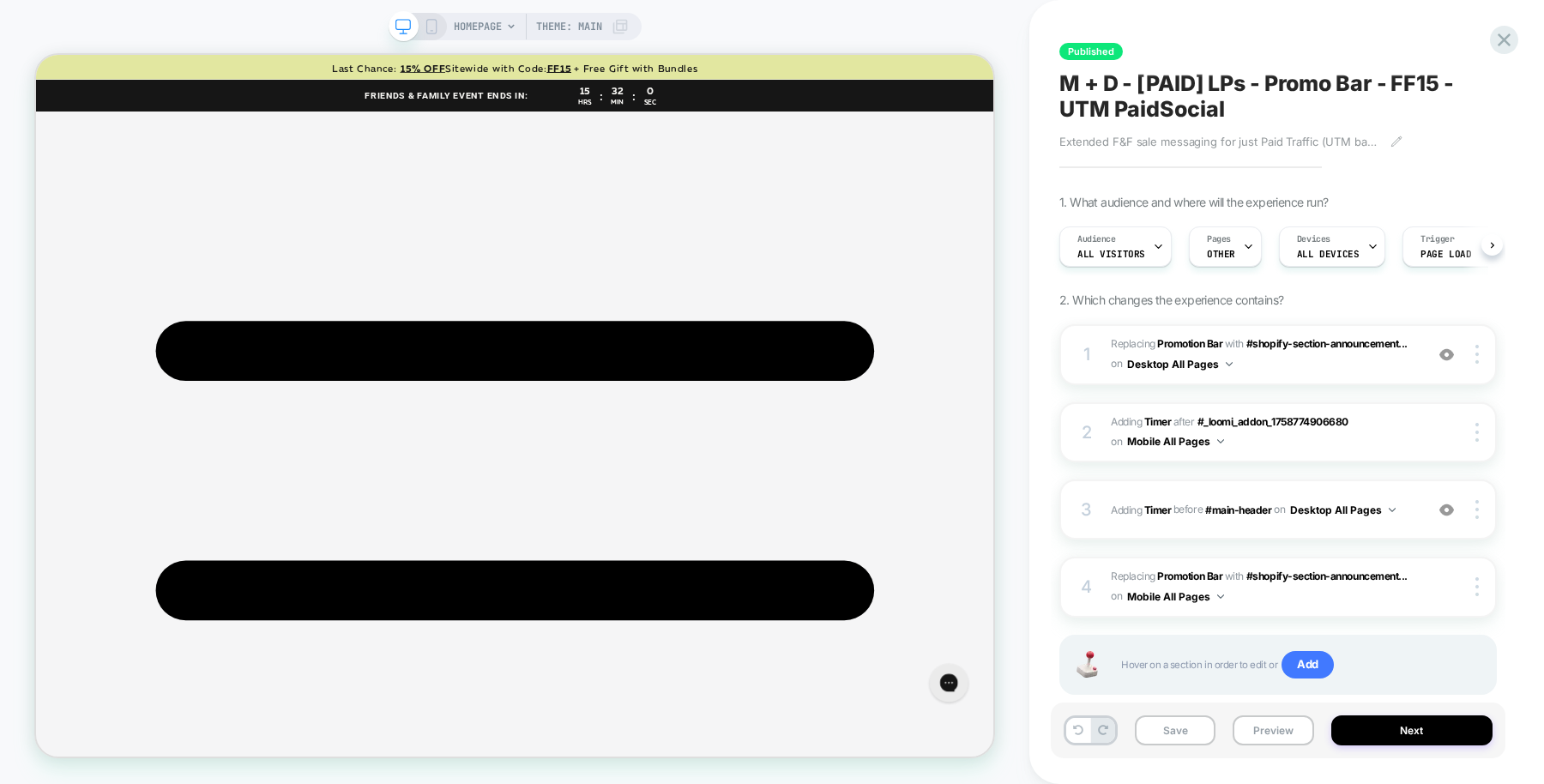
scroll to position [0, 1]
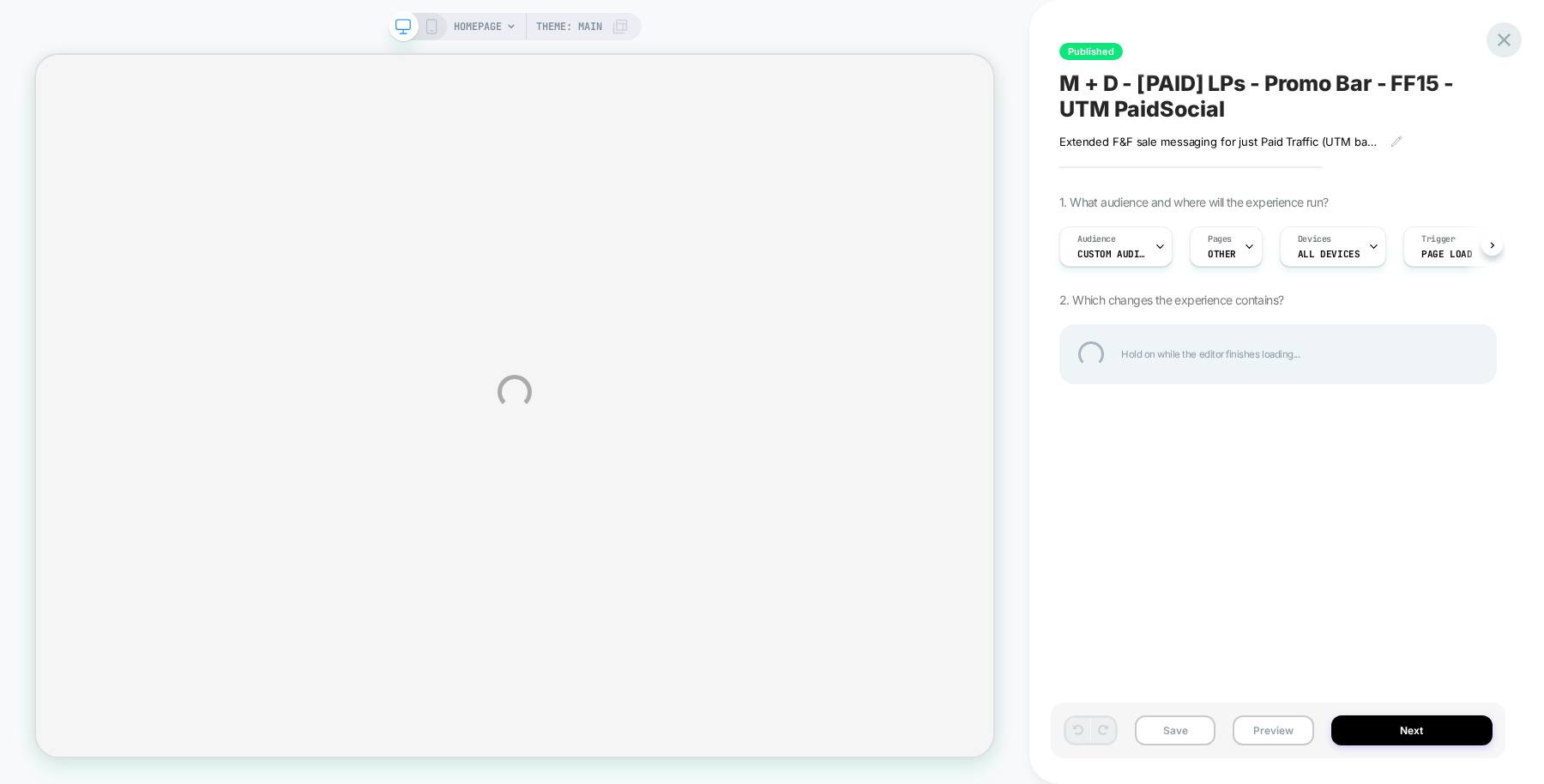
click at [1510, 49] on div at bounding box center [1504, 40] width 35 height 35
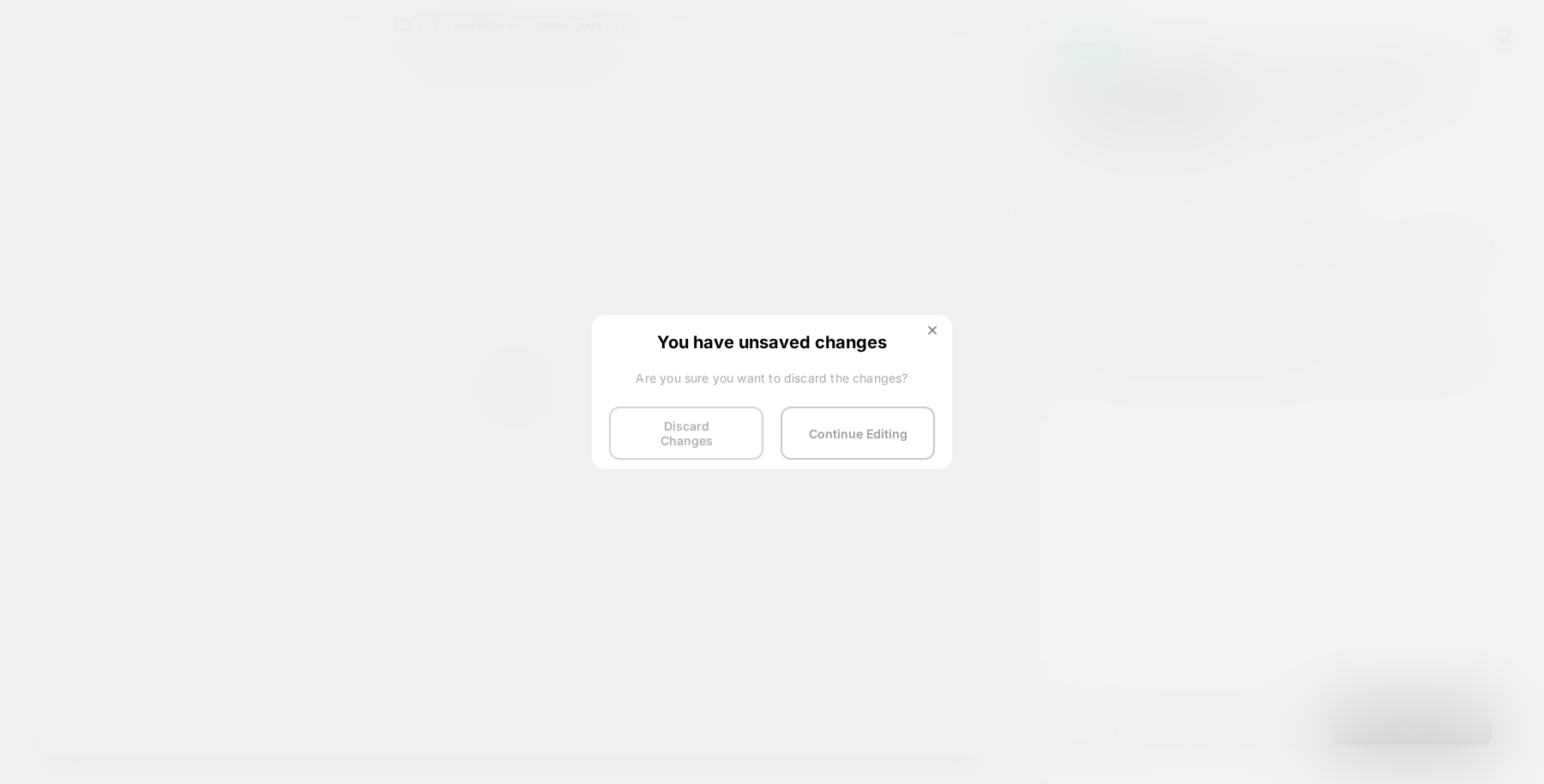
click at [659, 428] on button "Discard Changes" at bounding box center [686, 432] width 155 height 53
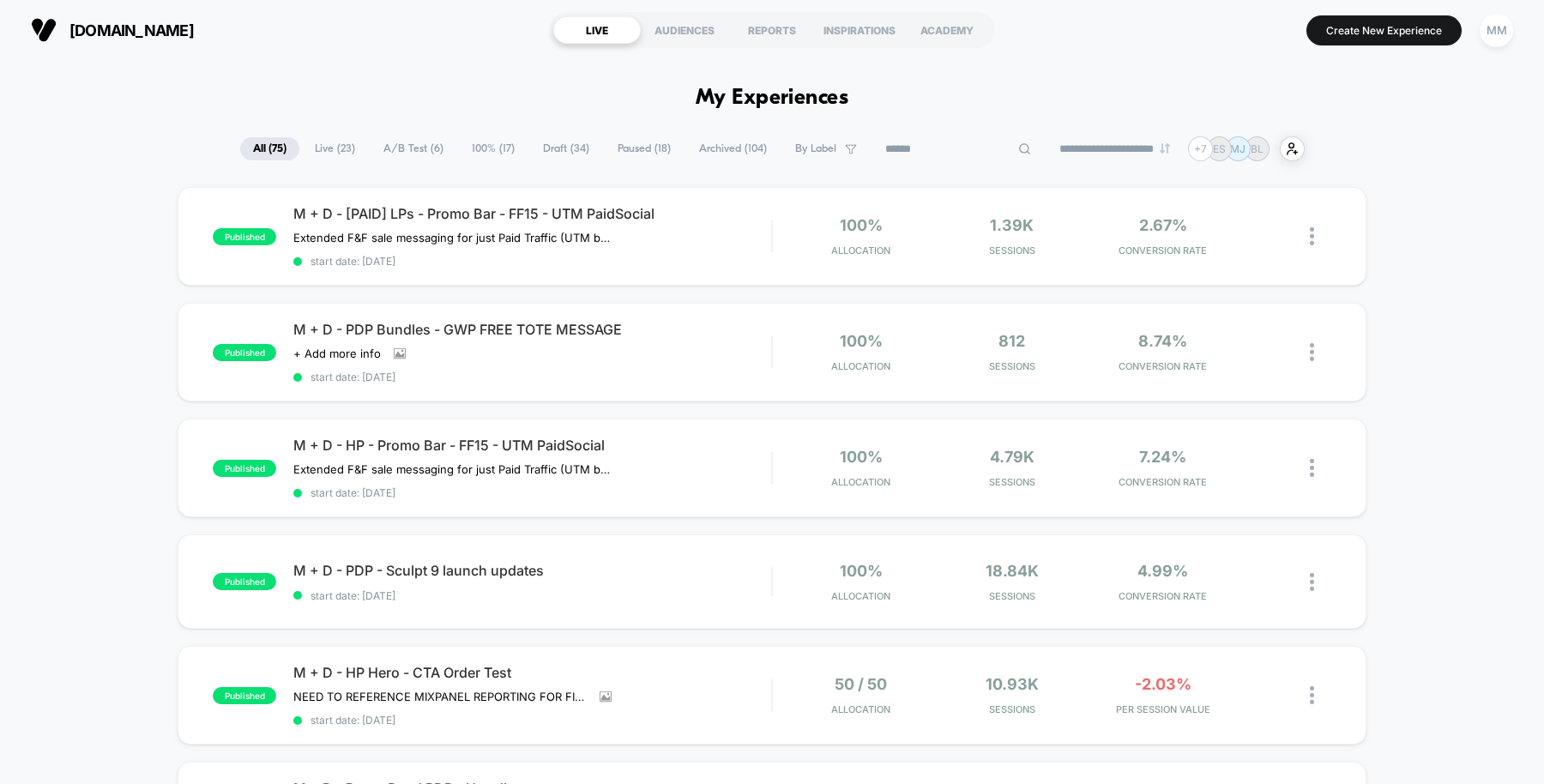
click at [943, 156] on input at bounding box center [958, 149] width 171 height 20
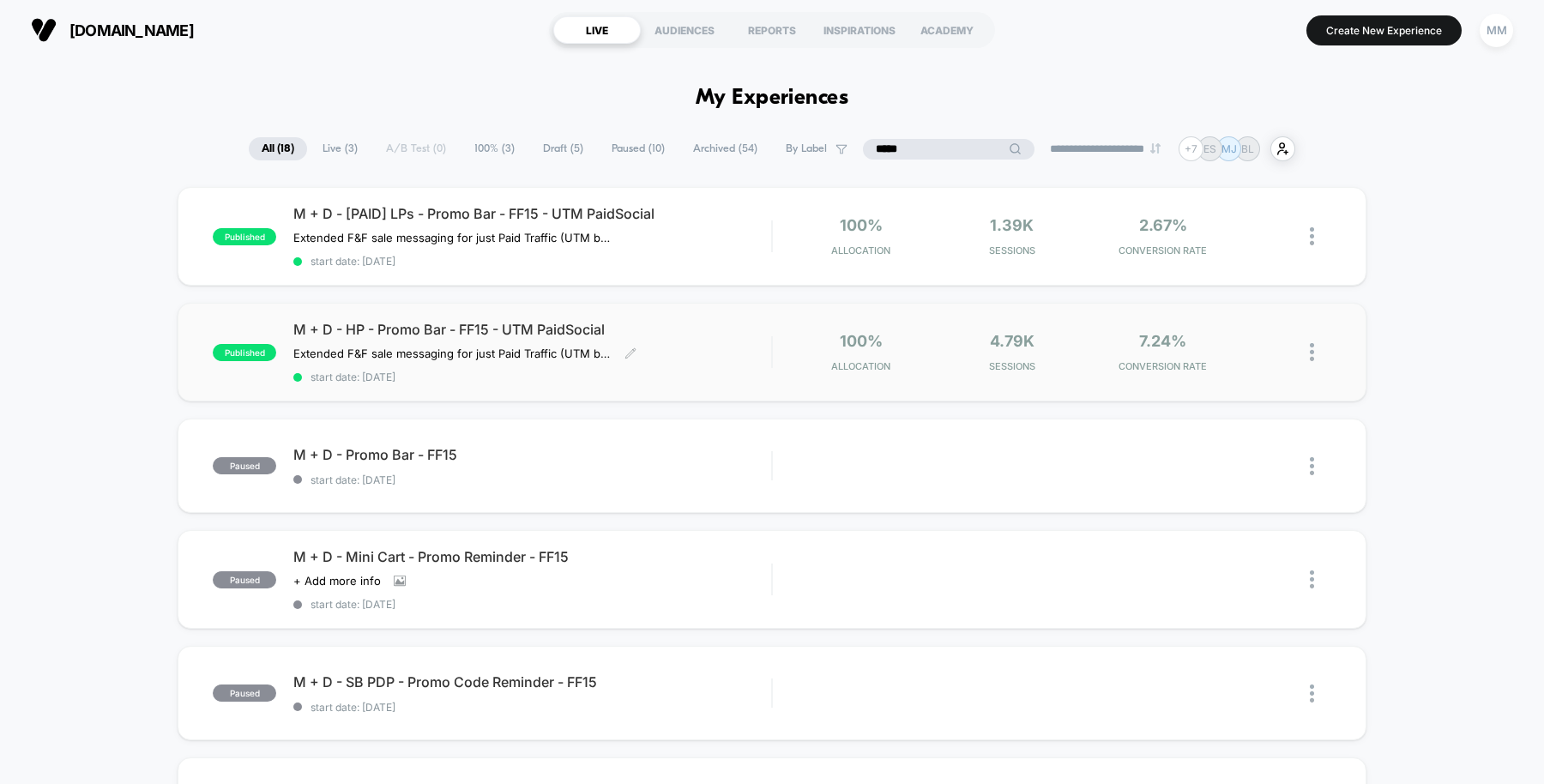
type input "*****"
click at [737, 366] on div "M + D - HP - Promo Bar - FF15 - UTM PaidSocial Extended F&F sale messaging for …" at bounding box center [532, 351] width 478 height 62
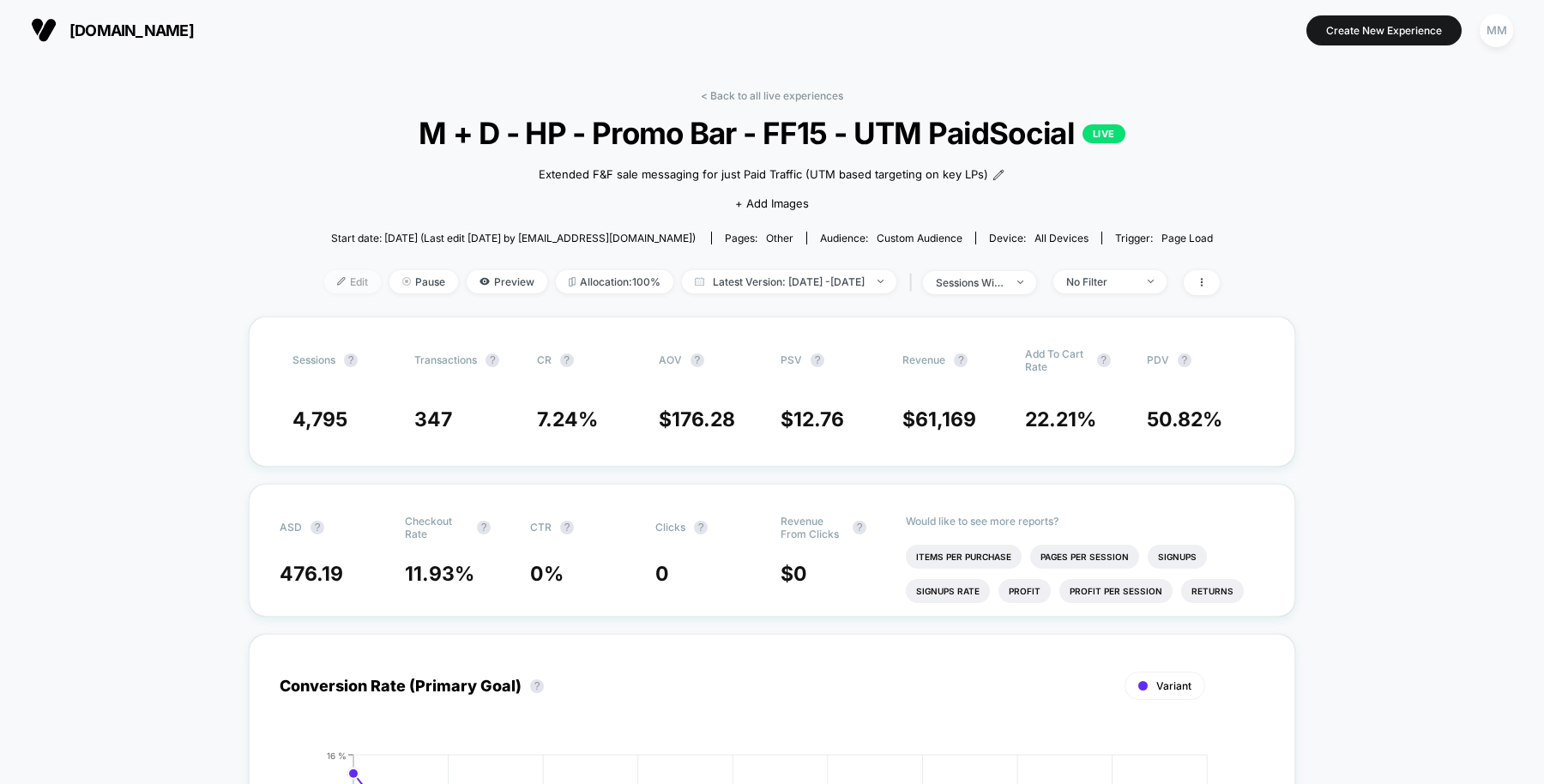
click at [334, 287] on span "Edit" at bounding box center [352, 281] width 57 height 23
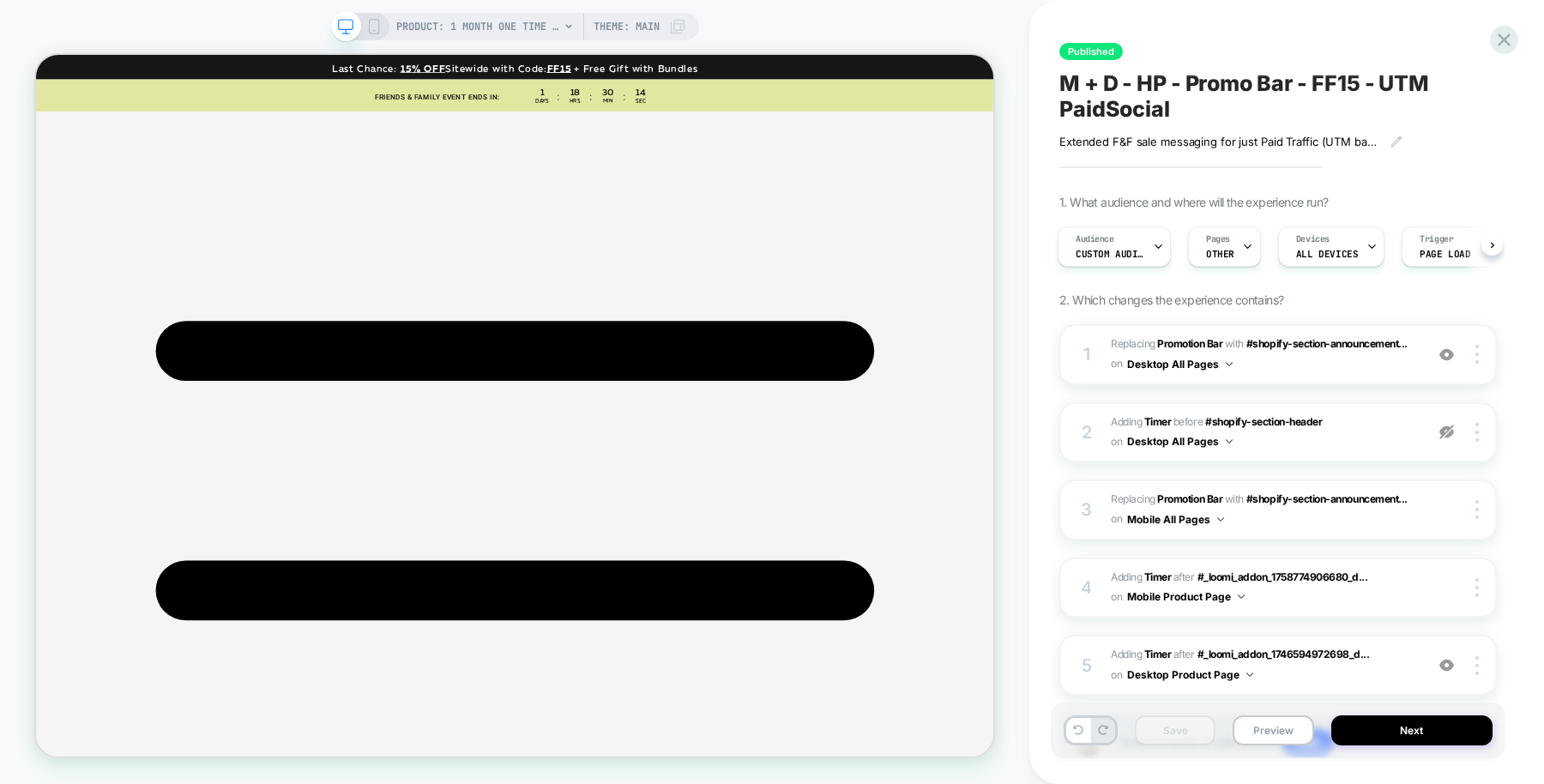
click at [1174, 109] on span "M + D - HP - Promo Bar - FF15 - UTM PaidSocial" at bounding box center [1278, 96] width 438 height 51
drag, startPoint x: 1174, startPoint y: 109, endPoint x: 1059, endPoint y: 91, distance: 116.4
click at [1059, 91] on textarea "**********" at bounding box center [1250, 97] width 382 height 52
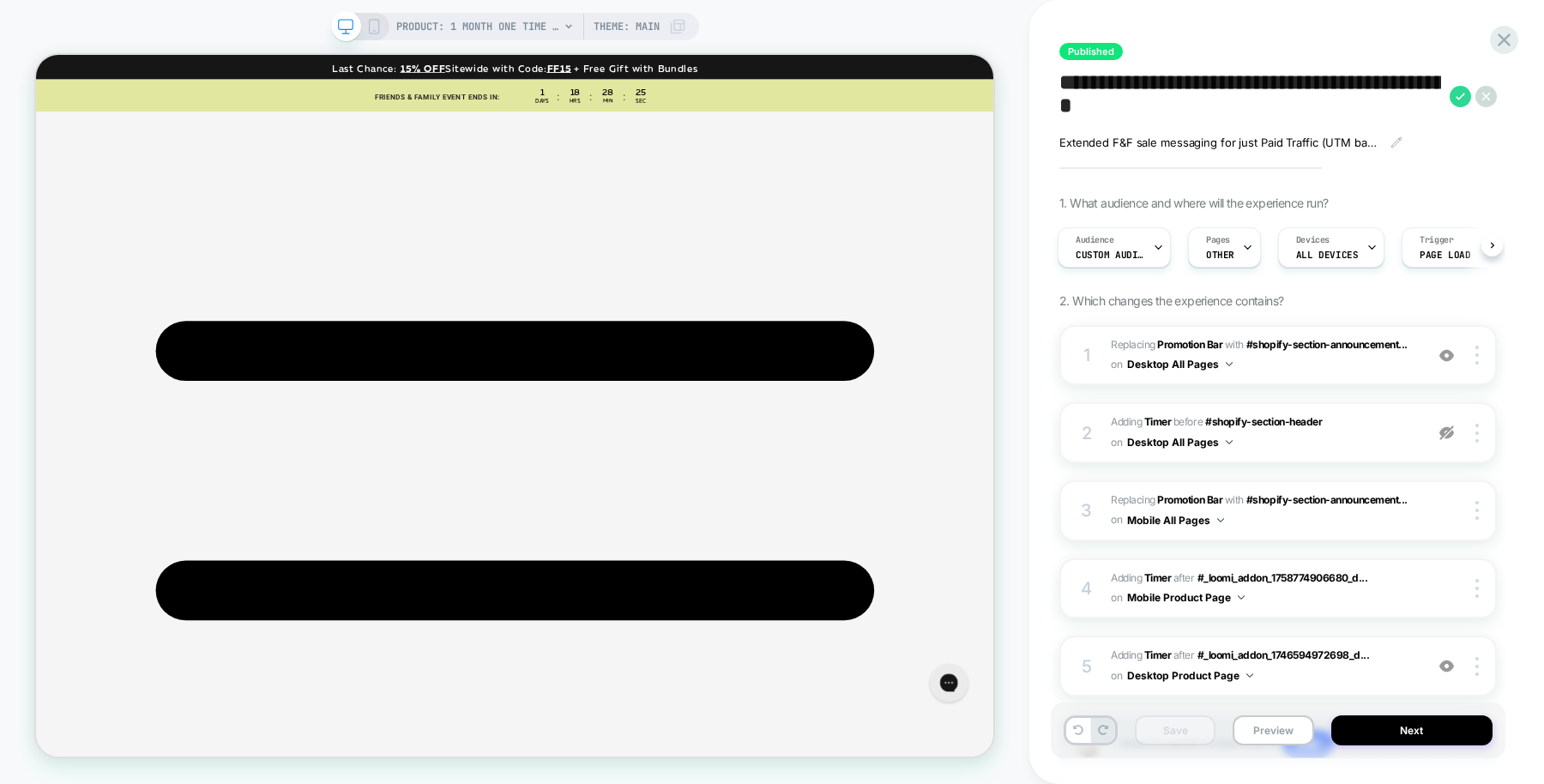
click at [1210, 30] on div "**********" at bounding box center [1278, 391] width 454 height 750
click at [1228, 252] on span "OTHER" at bounding box center [1220, 254] width 28 height 12
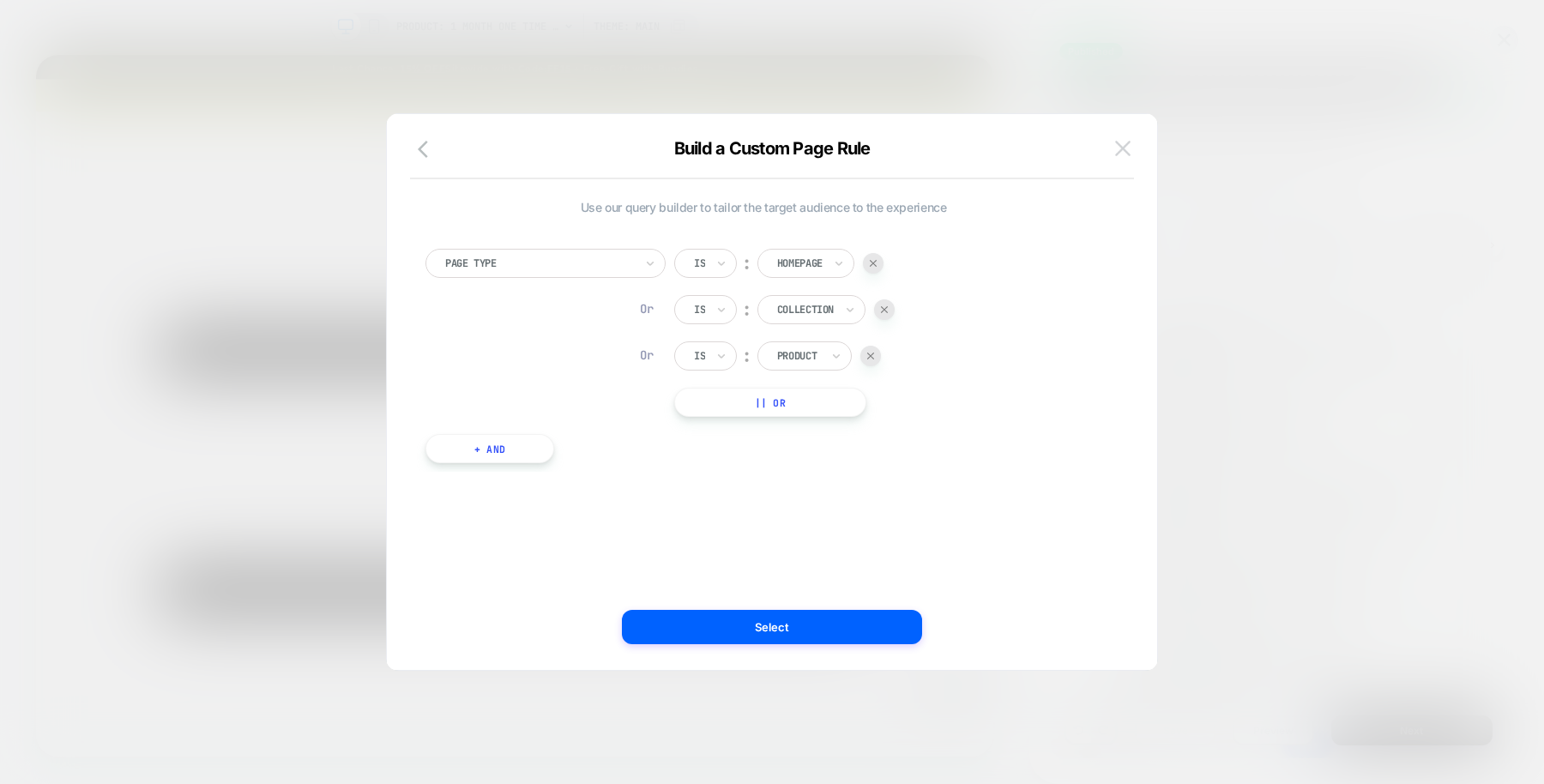
click at [1117, 145] on img at bounding box center [1122, 148] width 16 height 15
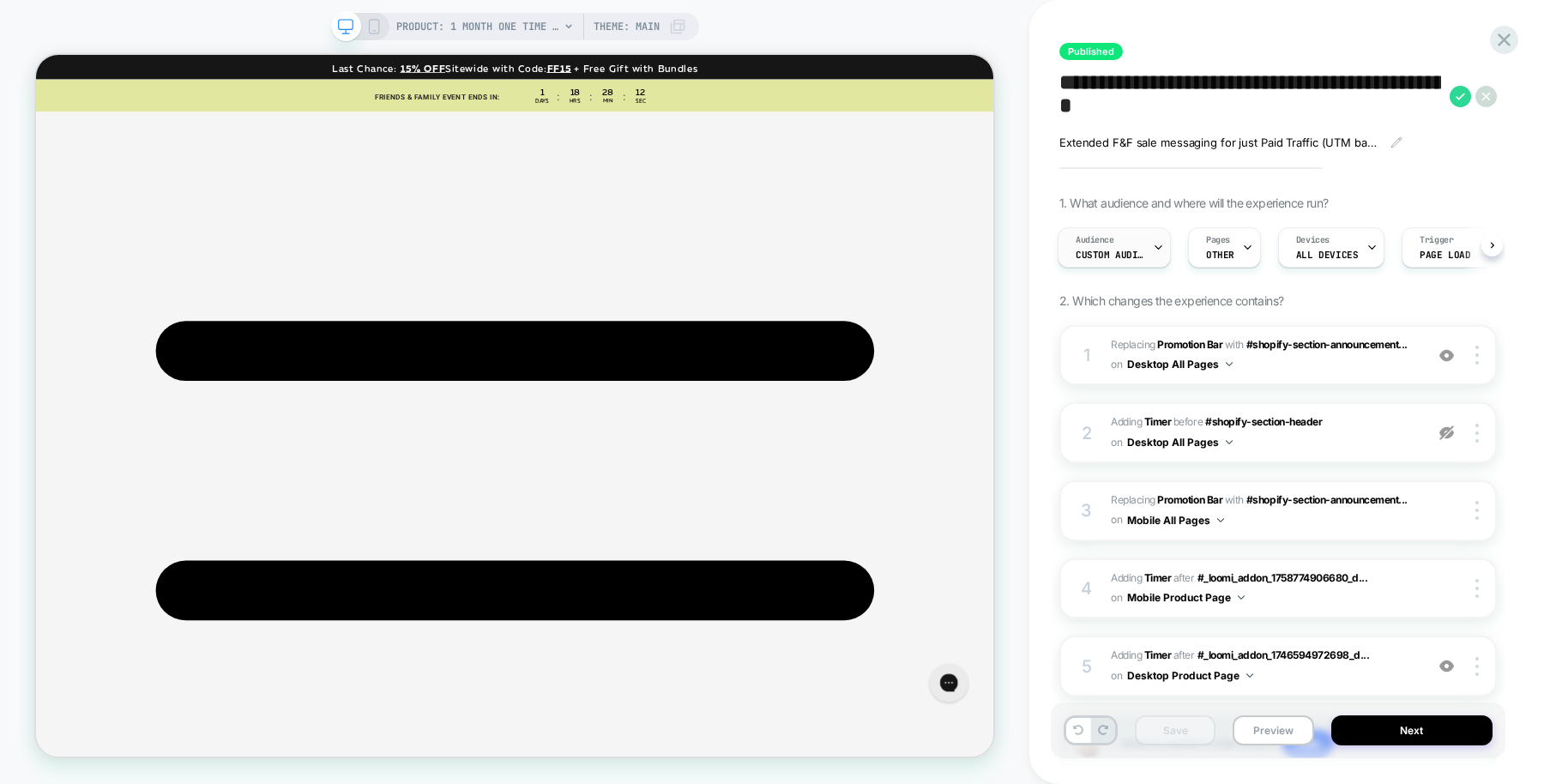
click at [1106, 262] on div "Audience Custom Audience" at bounding box center [1109, 247] width 103 height 38
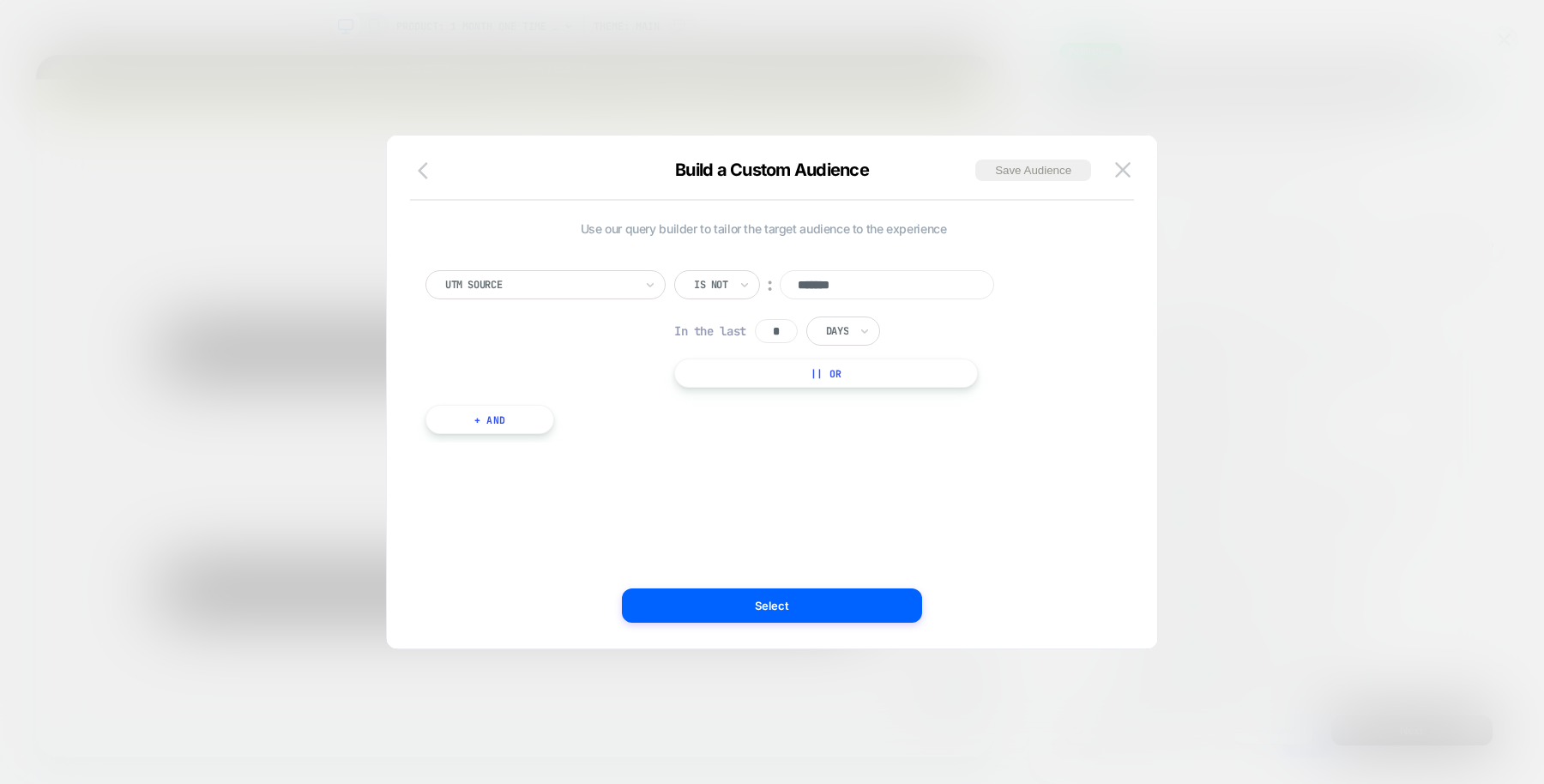
click at [422, 160] on icon "button" at bounding box center [427, 170] width 20 height 20
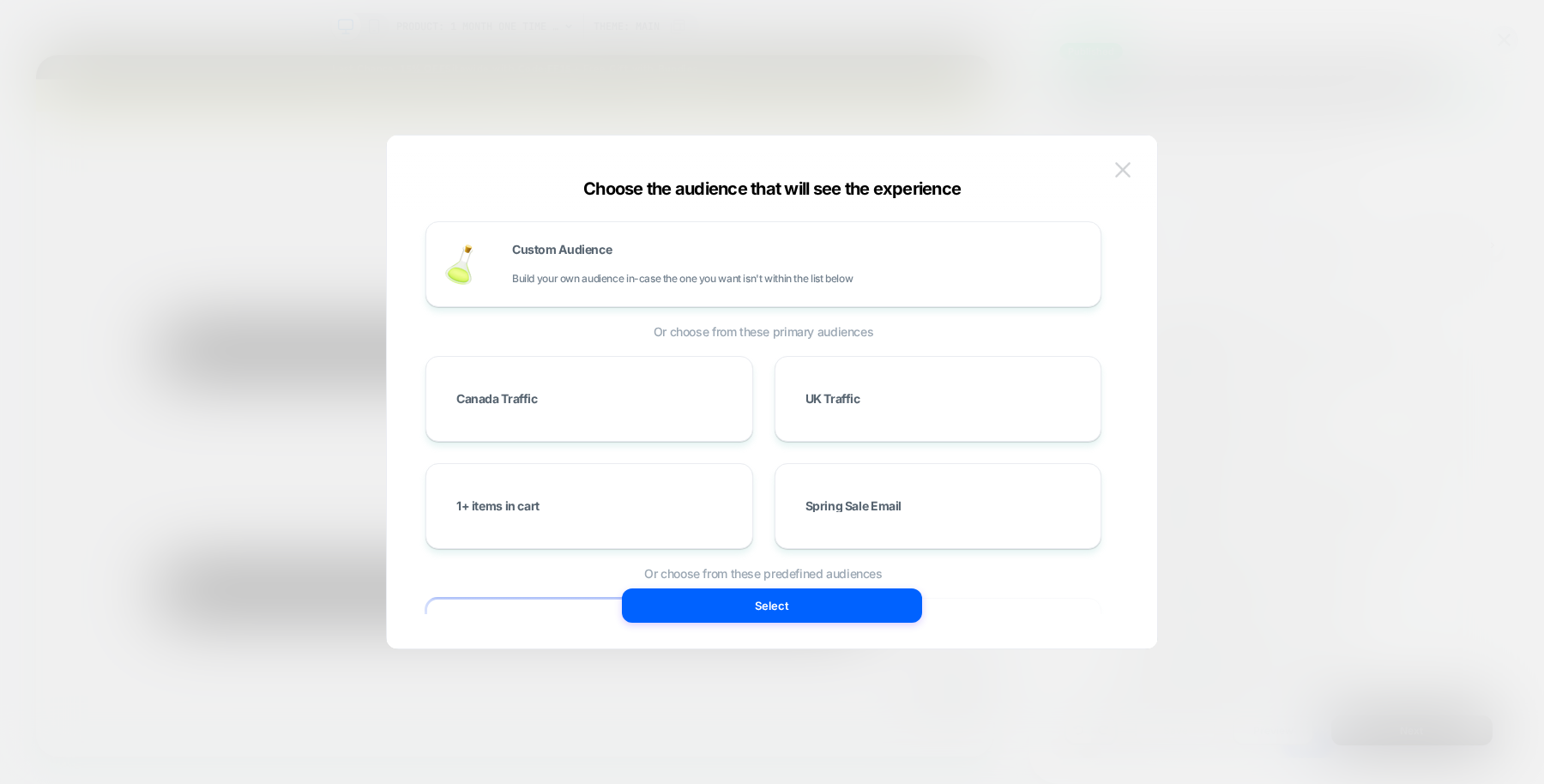
click at [1120, 168] on img at bounding box center [1122, 169] width 16 height 15
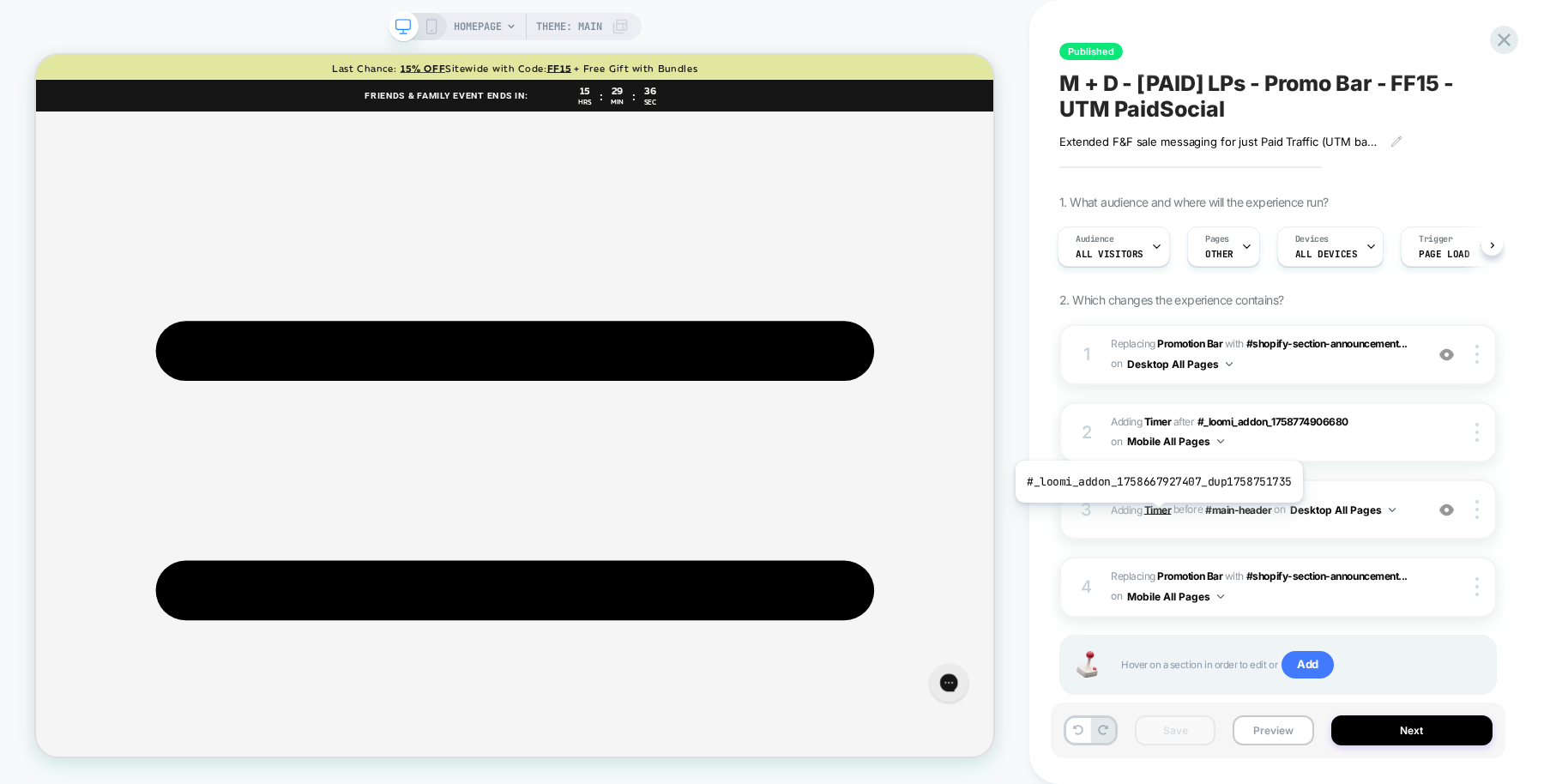
click at [1155, 515] on b "Timer" at bounding box center [1157, 509] width 27 height 13
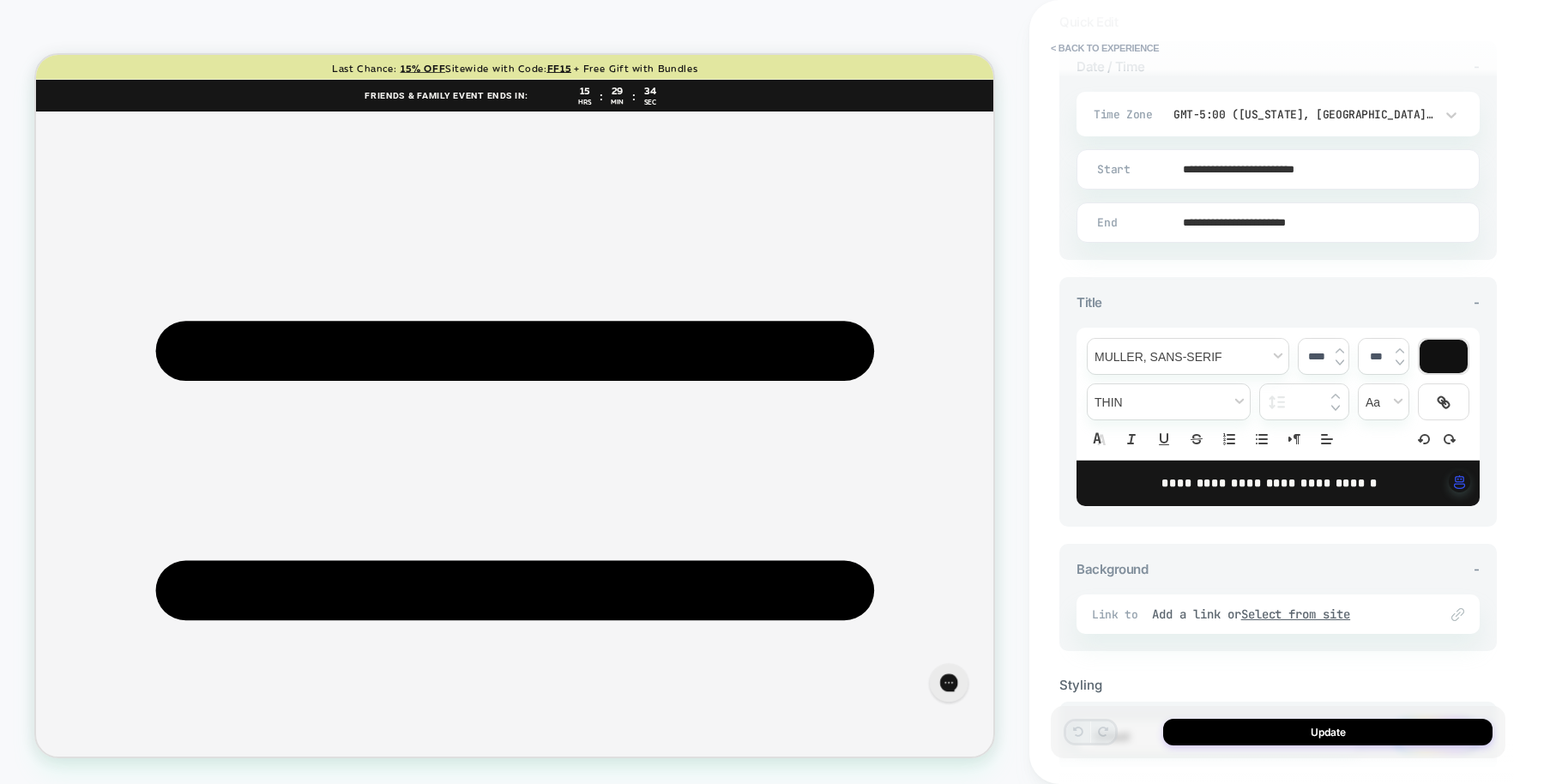
scroll to position [429, 0]
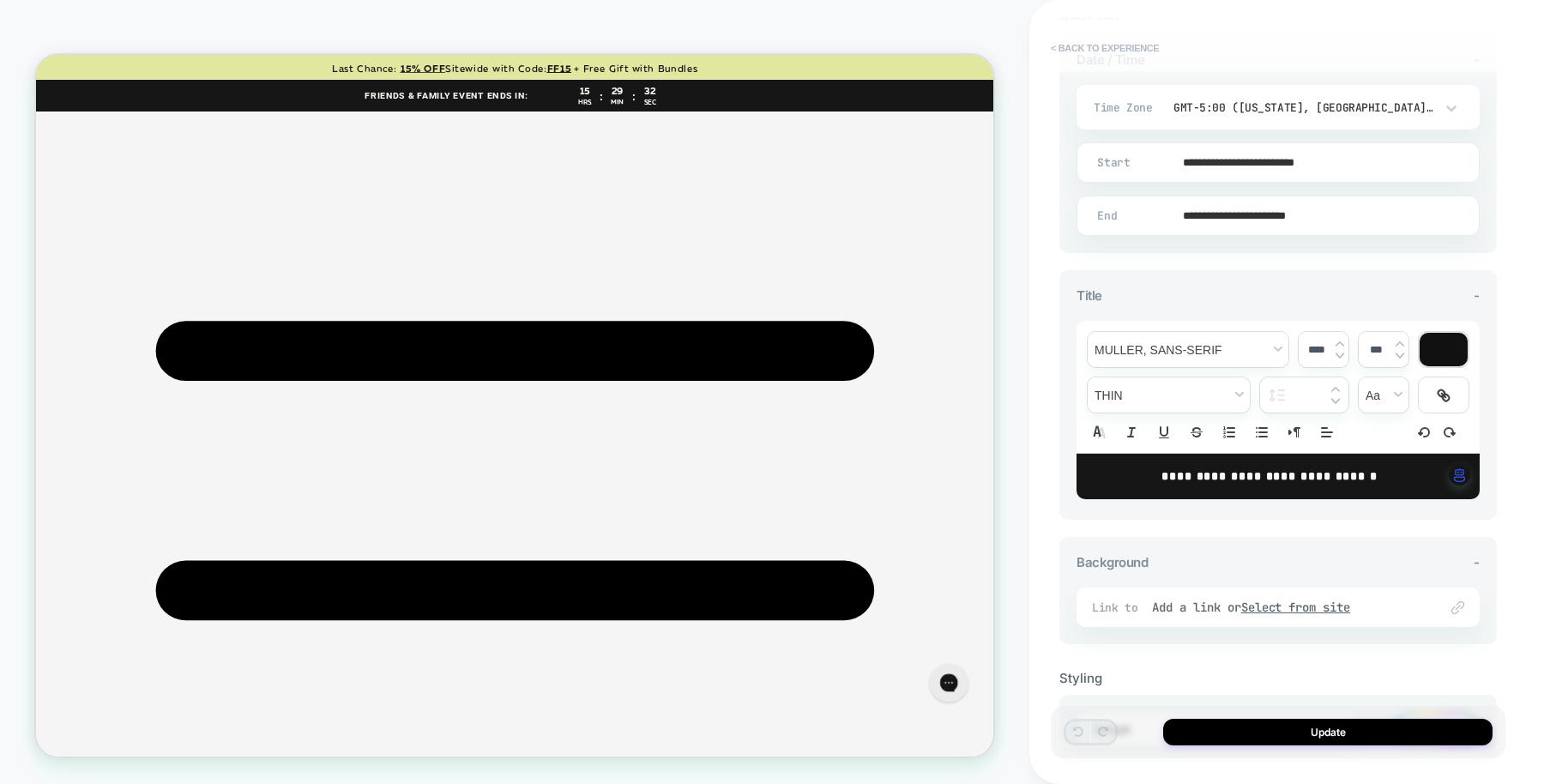
click at [1113, 46] on button "< Back to experience" at bounding box center [1104, 47] width 125 height 27
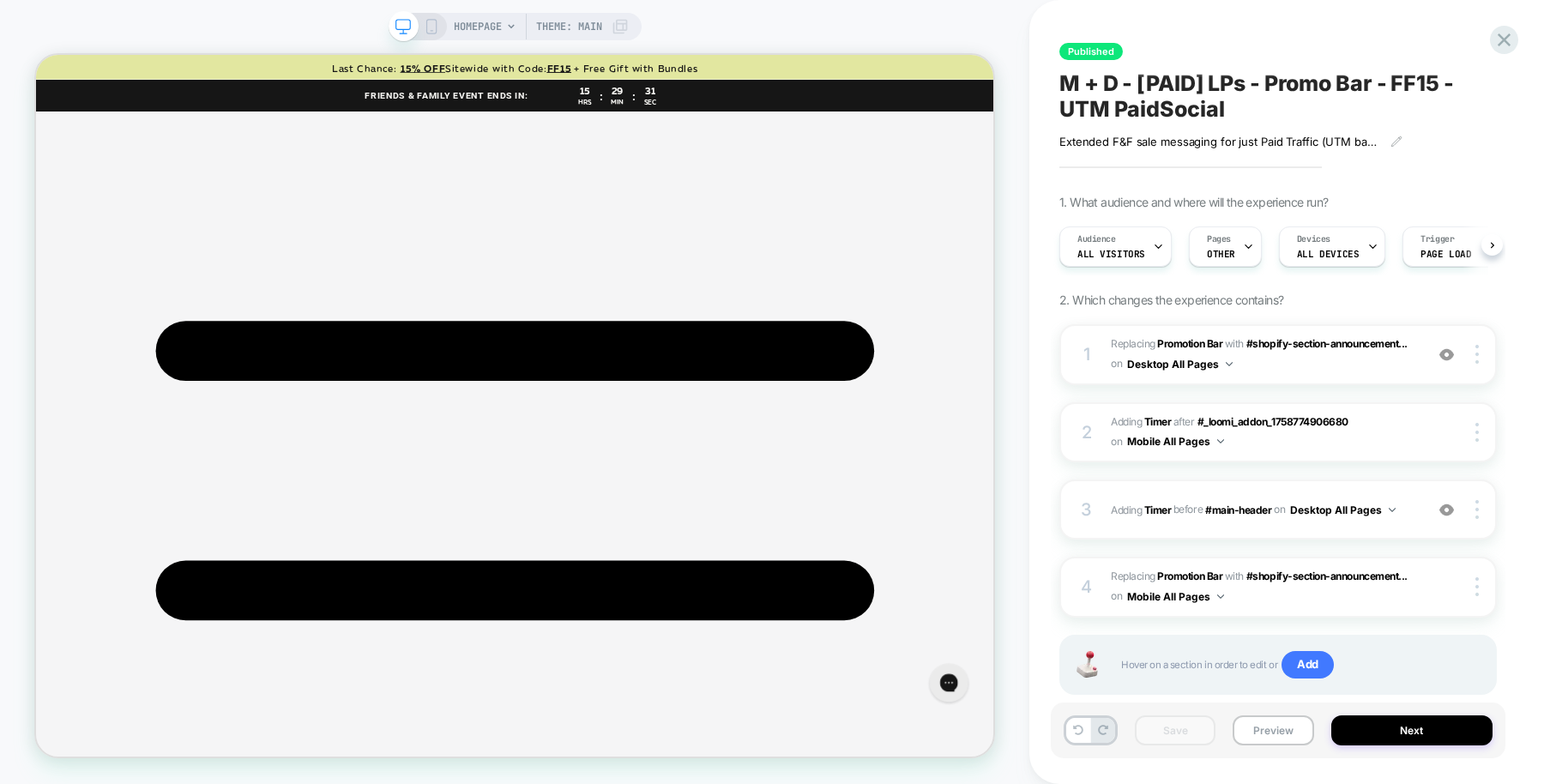
scroll to position [0, 1]
click at [1503, 43] on icon at bounding box center [1503, 39] width 23 height 23
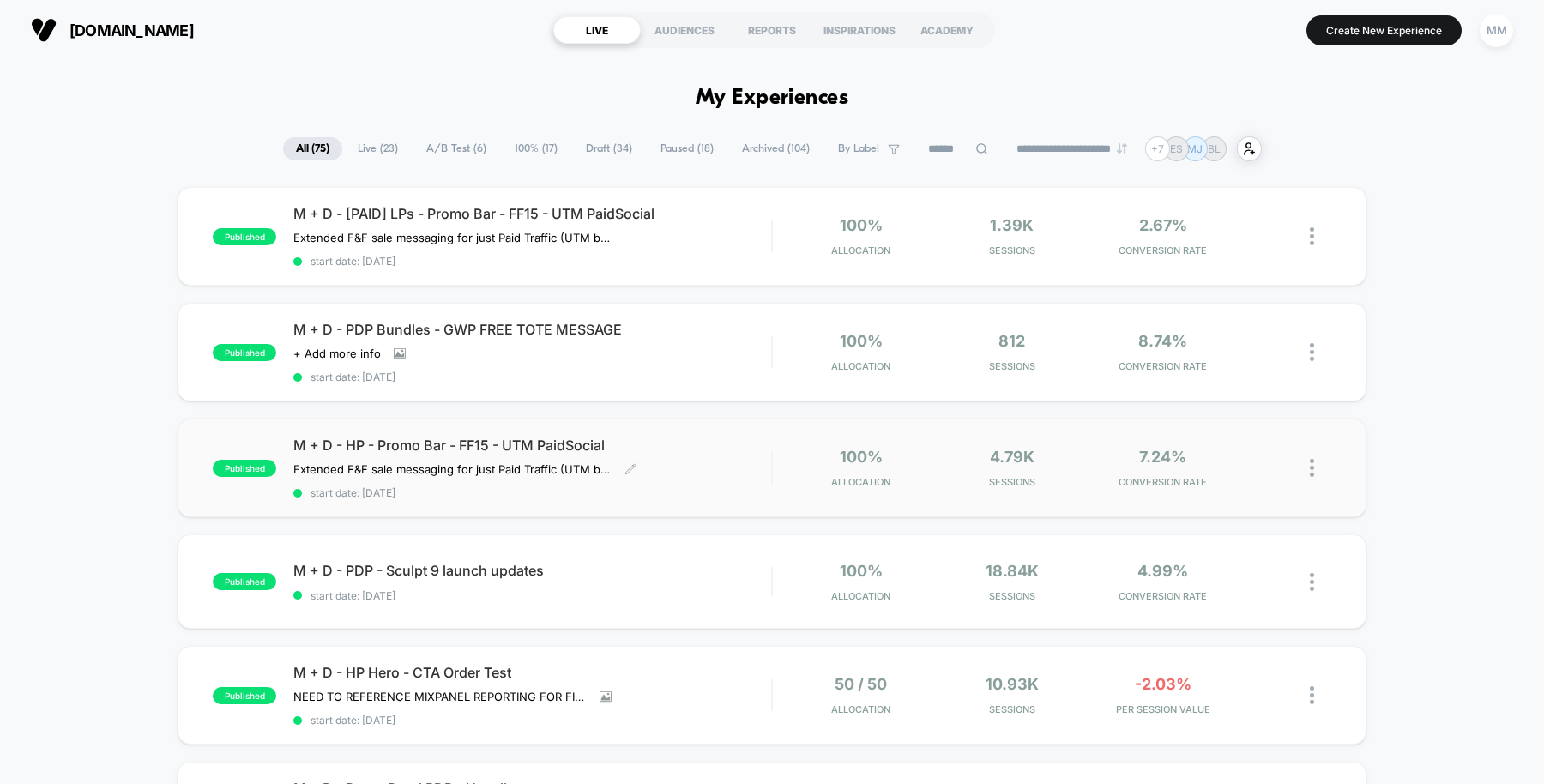
click at [707, 463] on div "M + D - HP - Promo Bar - FF15 - UTM PaidSocial Extended F&F sale messaging for …" at bounding box center [532, 467] width 478 height 62
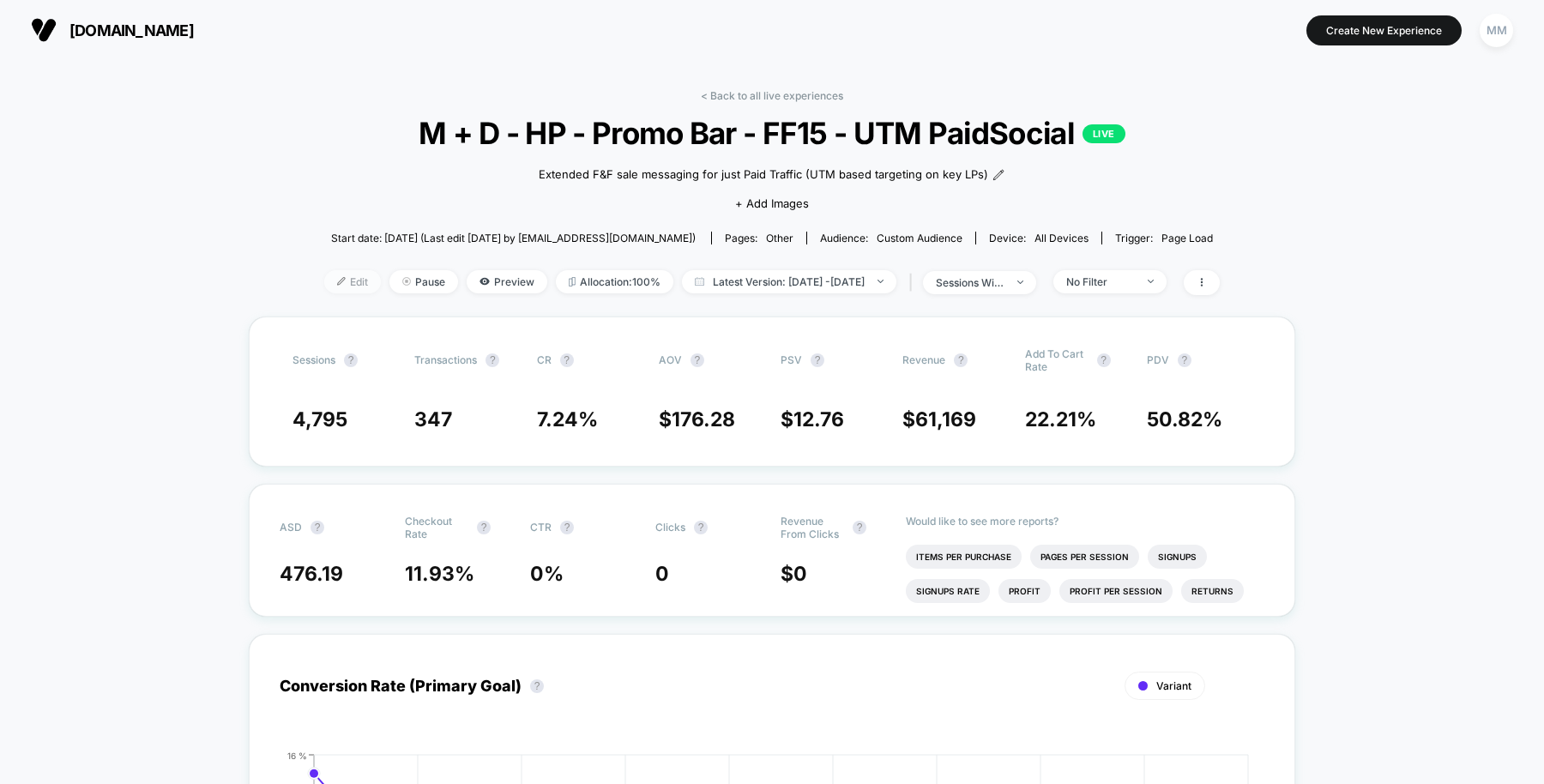
click at [326, 278] on span "Edit" at bounding box center [352, 281] width 57 height 23
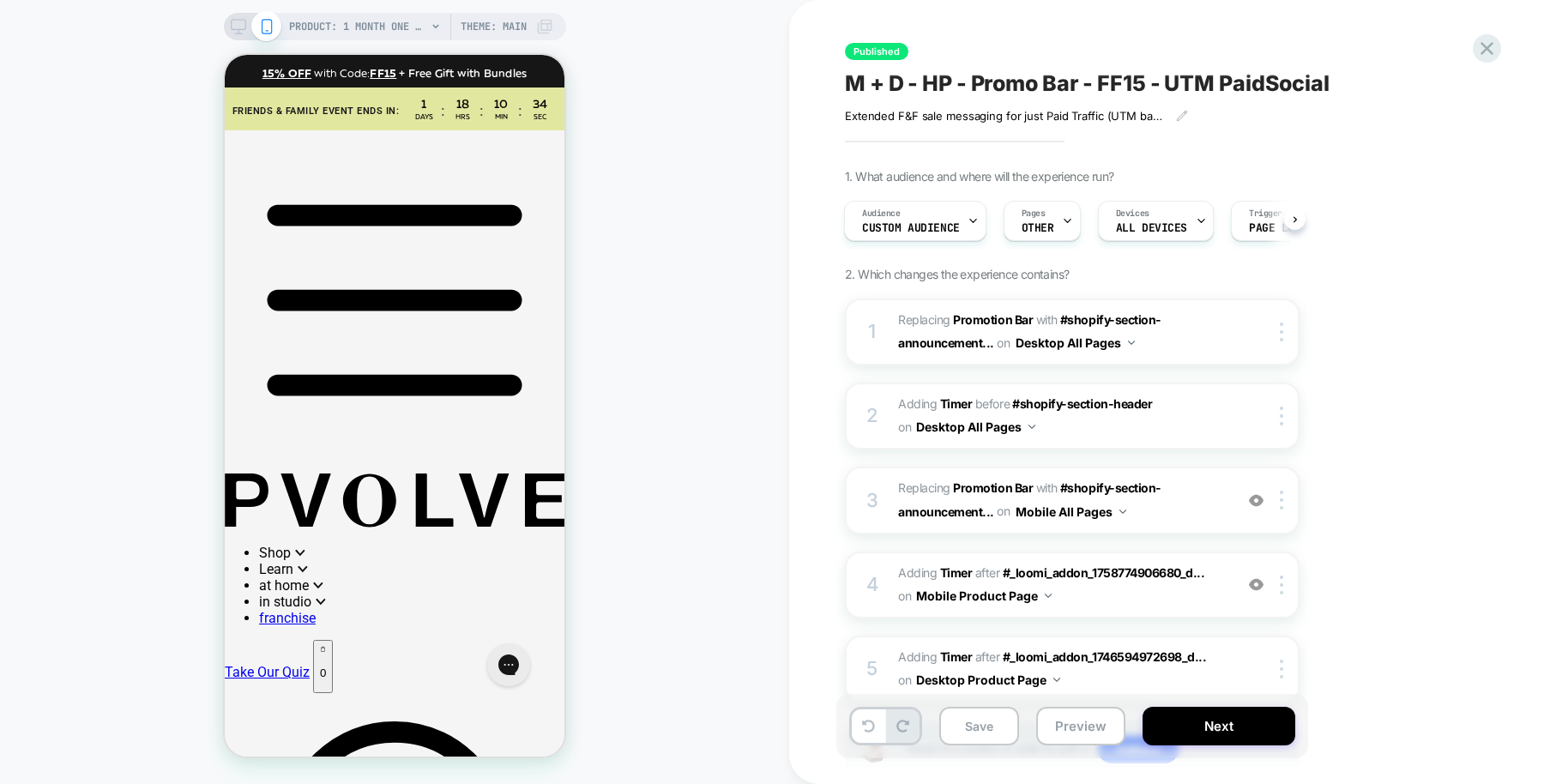
click at [241, 28] on icon at bounding box center [238, 26] width 16 height 16
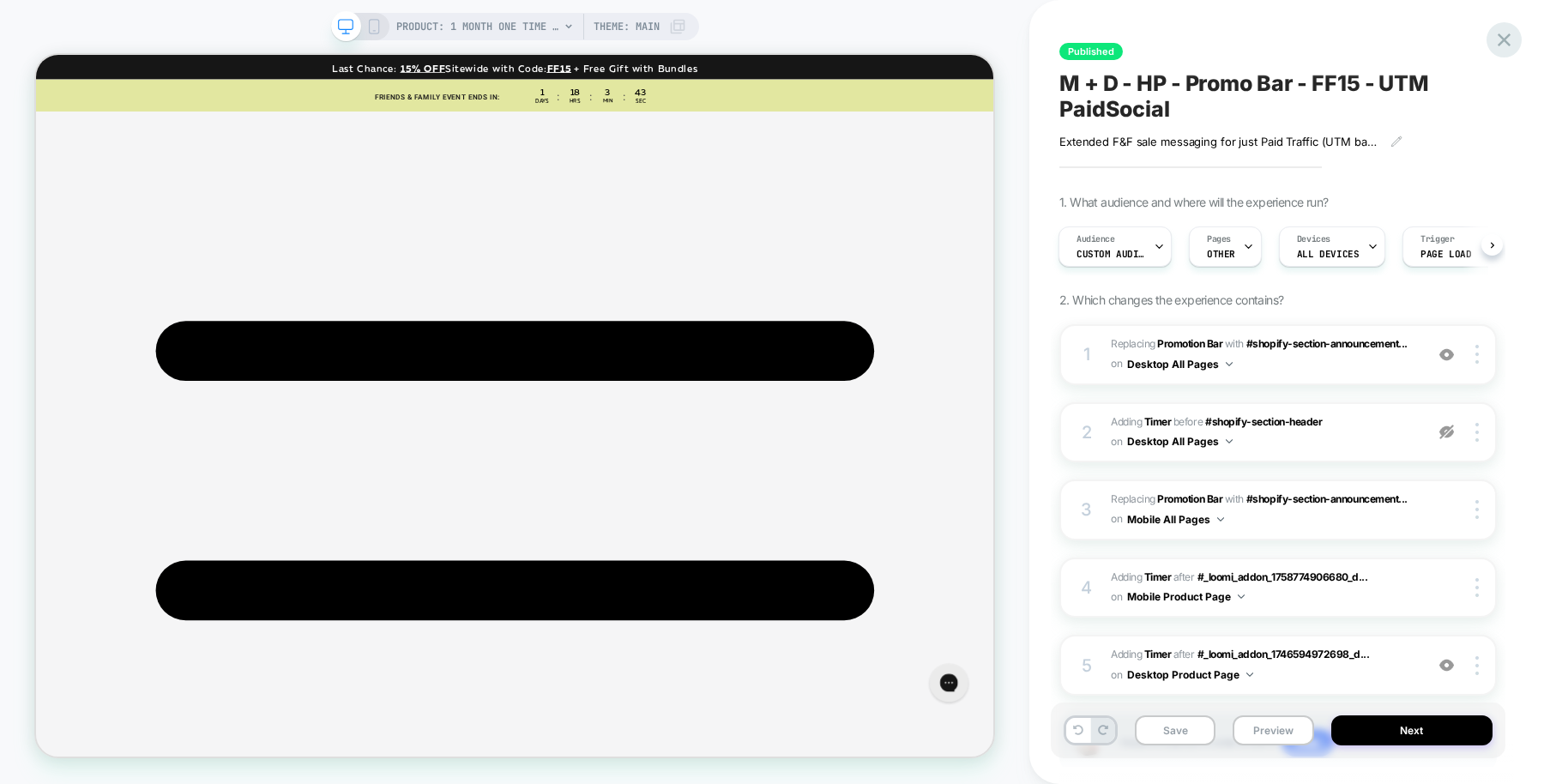
click at [1503, 37] on icon at bounding box center [1503, 39] width 23 height 23
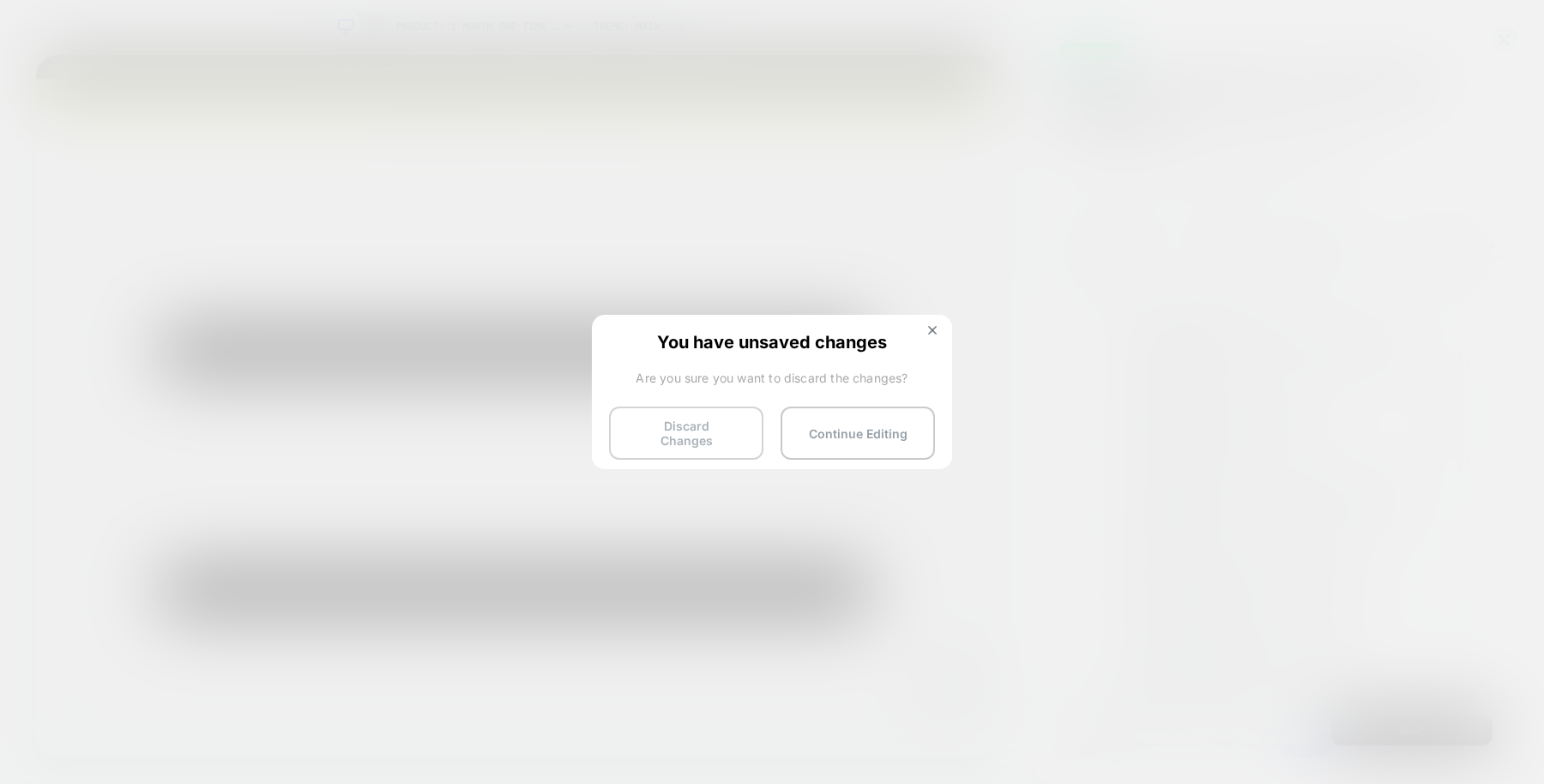
click at [690, 428] on button "Discard Changes" at bounding box center [686, 432] width 155 height 53
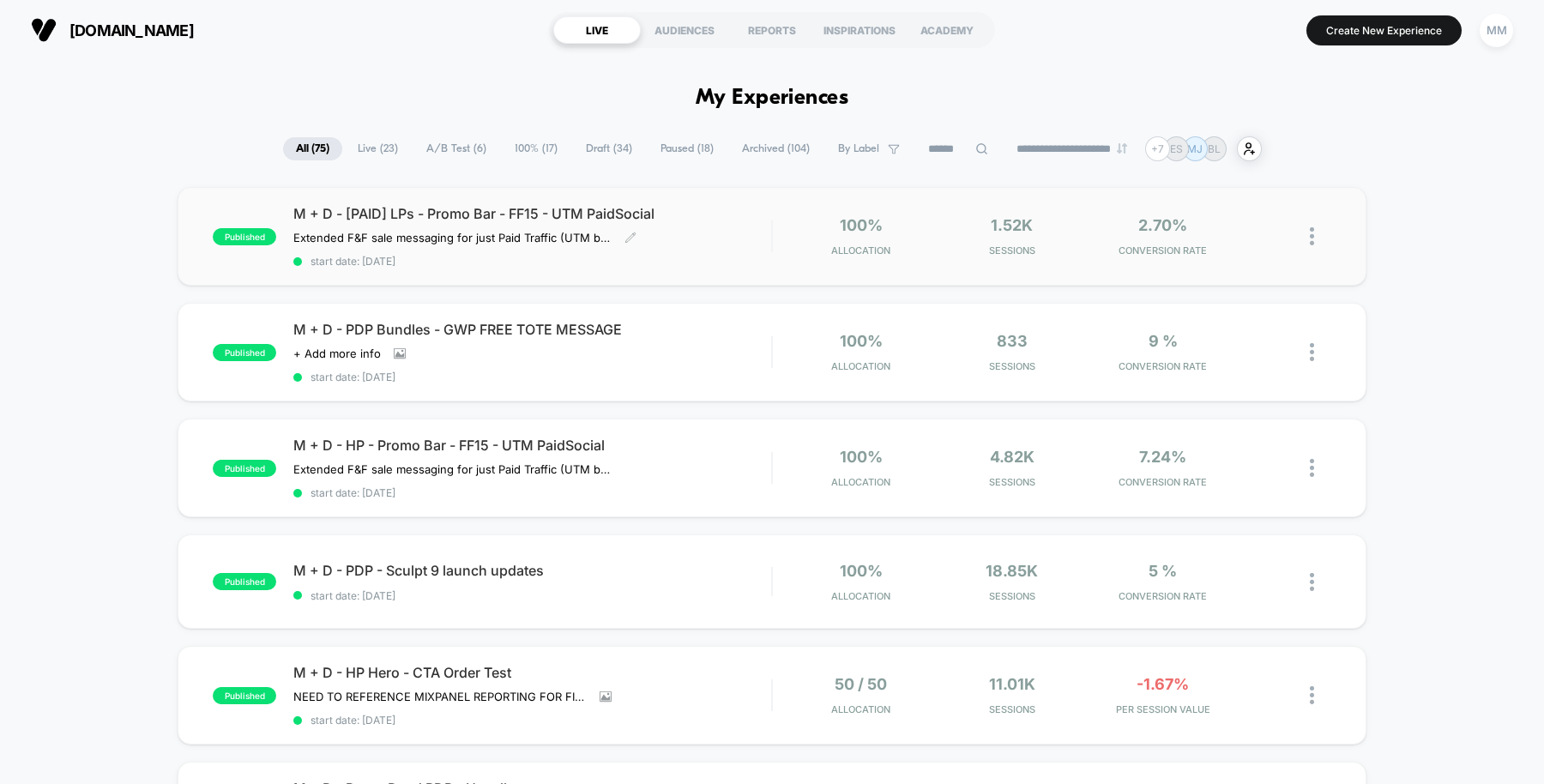
click at [732, 236] on div "M + D - [PAID] LPs - Promo Bar - FF15 - UTM PaidSocial Extended F&F sale messag…" at bounding box center [532, 236] width 478 height 62
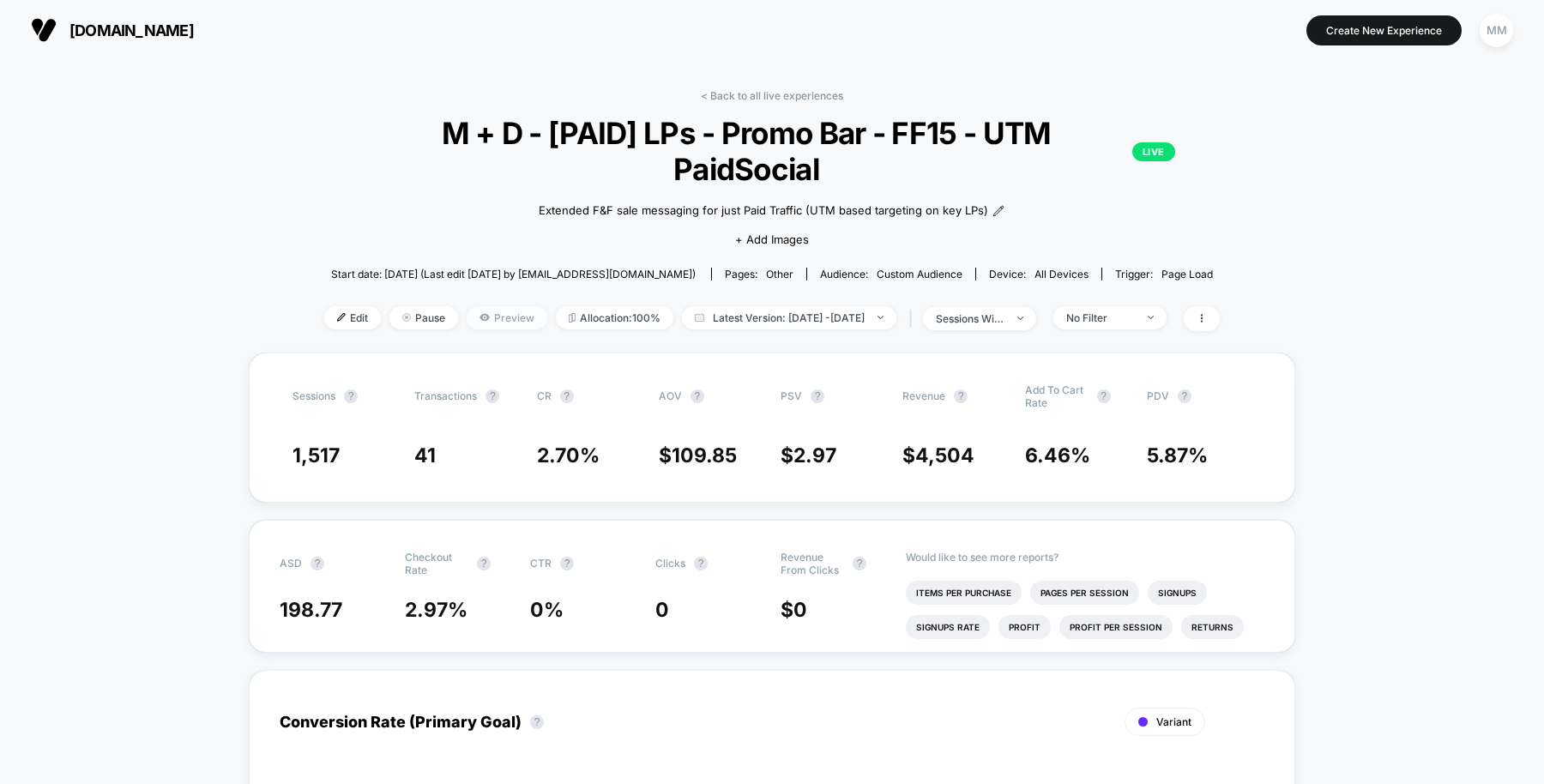
click at [477, 306] on span "Preview" at bounding box center [507, 318] width 81 height 23
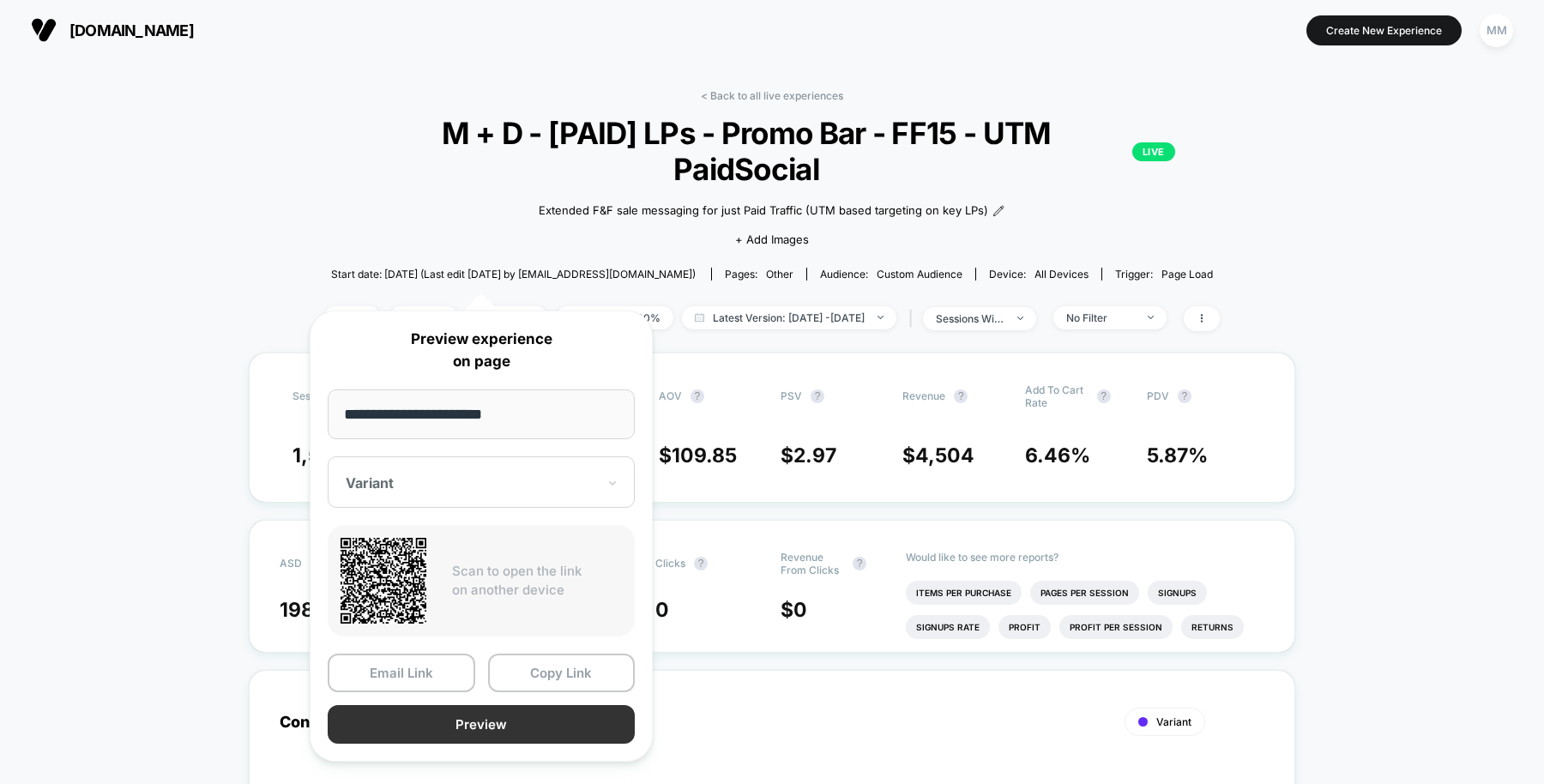
click at [500, 721] on button "Preview" at bounding box center [481, 723] width 307 height 38
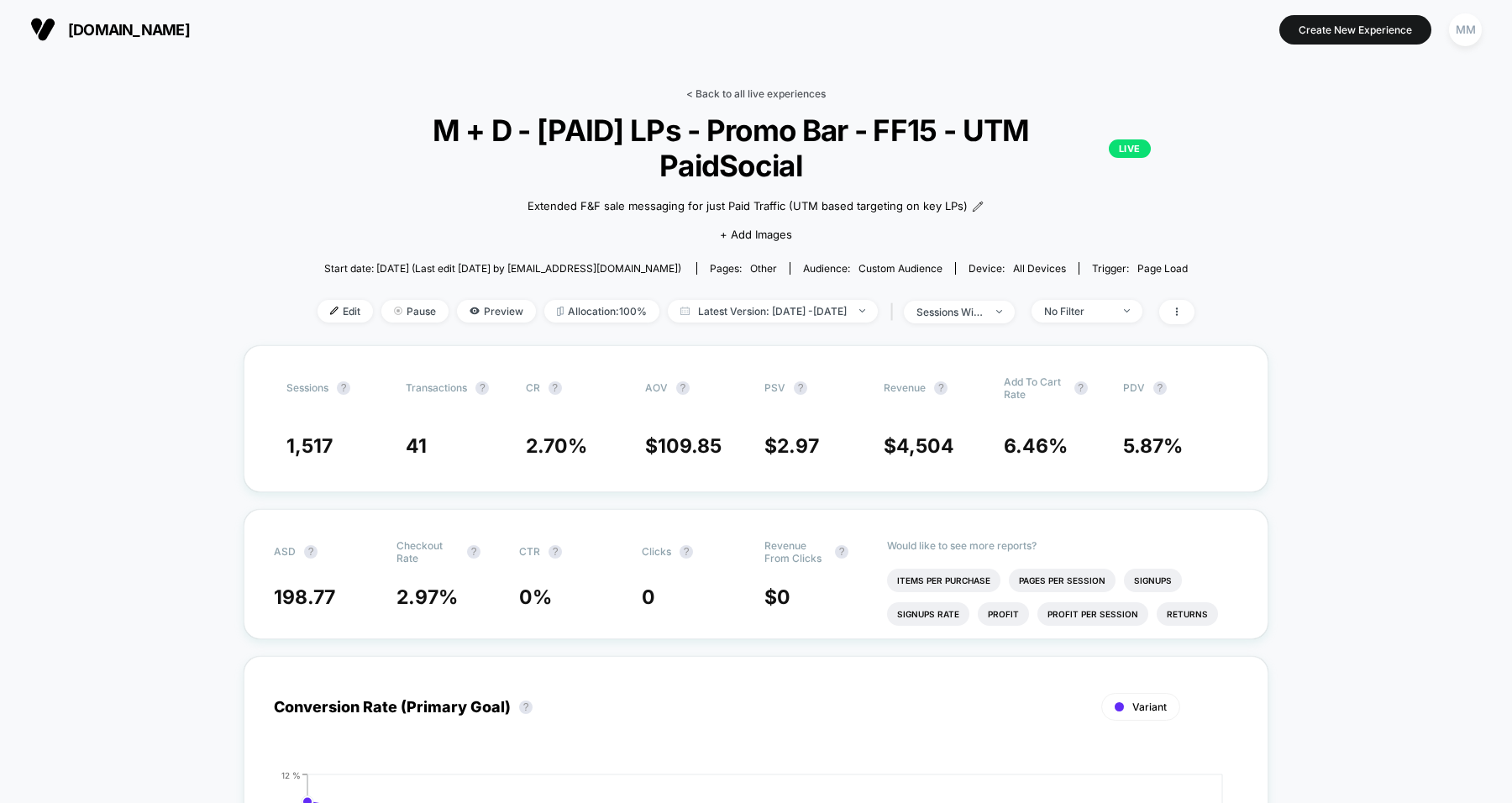
click at [759, 93] on link "< Back to all live experiences" at bounding box center [755, 94] width 140 height 13
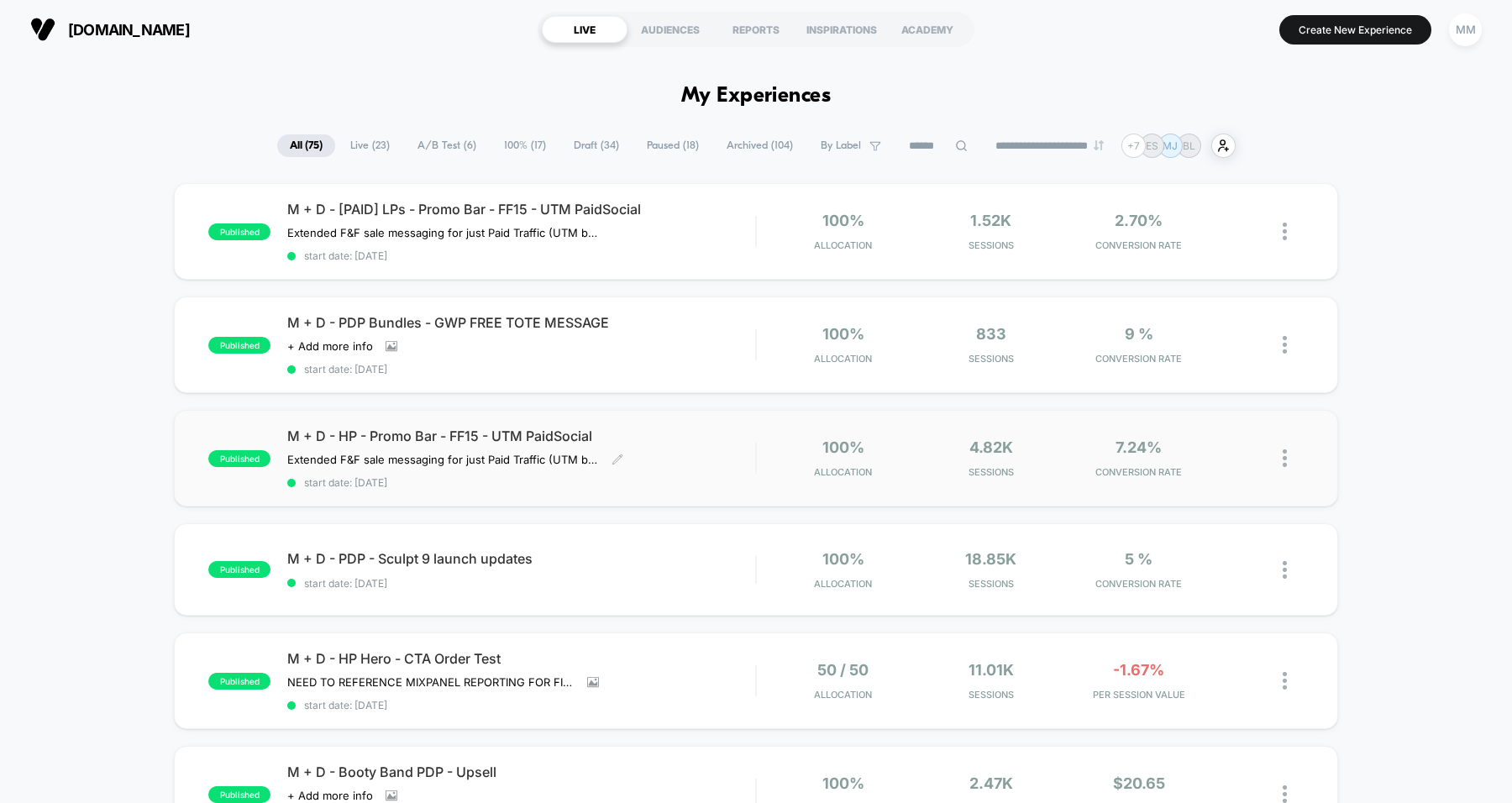
click at [699, 461] on div "M + D - HP - Promo Bar - FF15 - UTM PaidSocial Extended F&F sale messaging for …" at bounding box center [521, 458] width 468 height 61
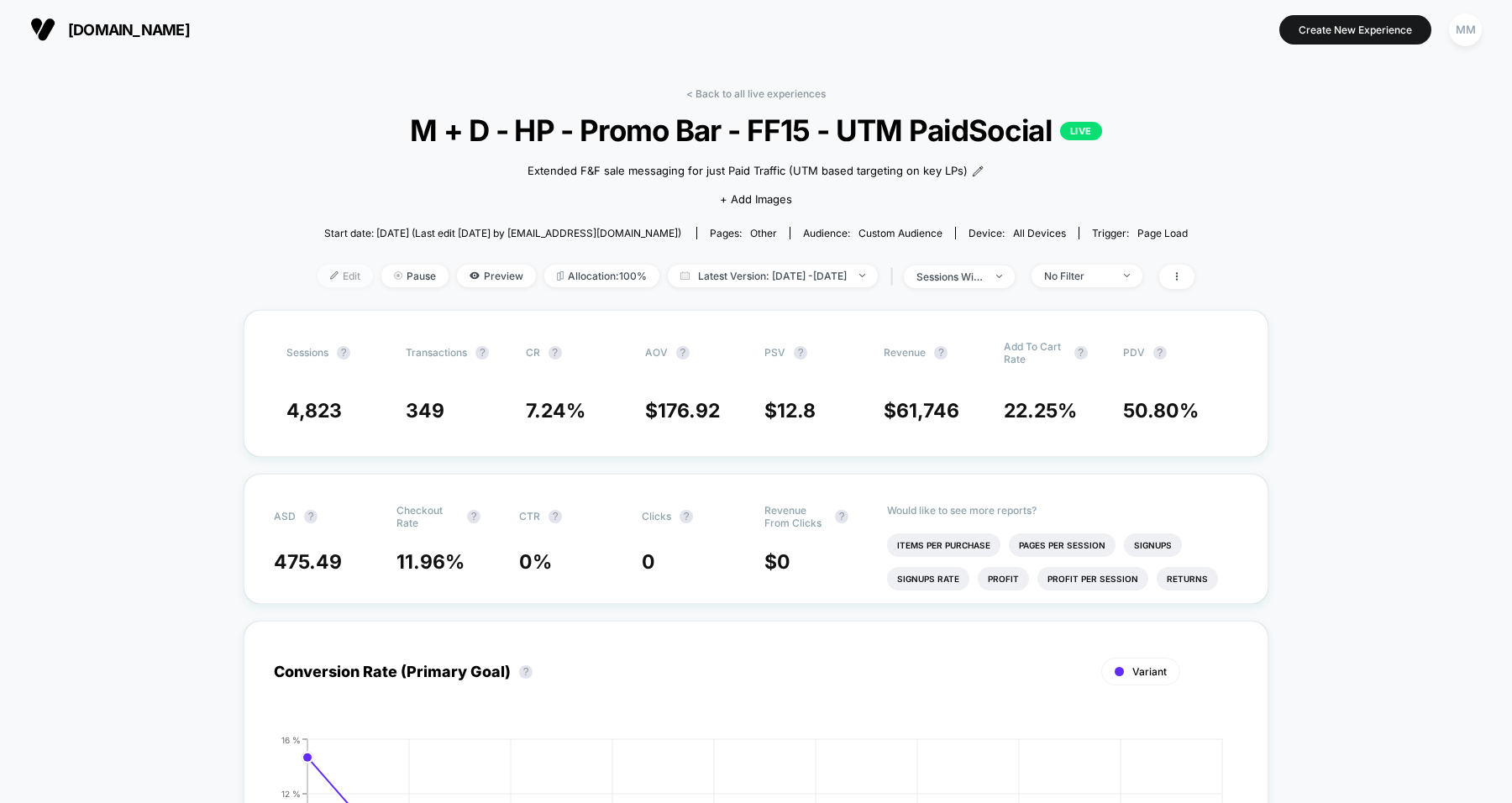
click at [317, 283] on span "Edit" at bounding box center [345, 276] width 56 height 23
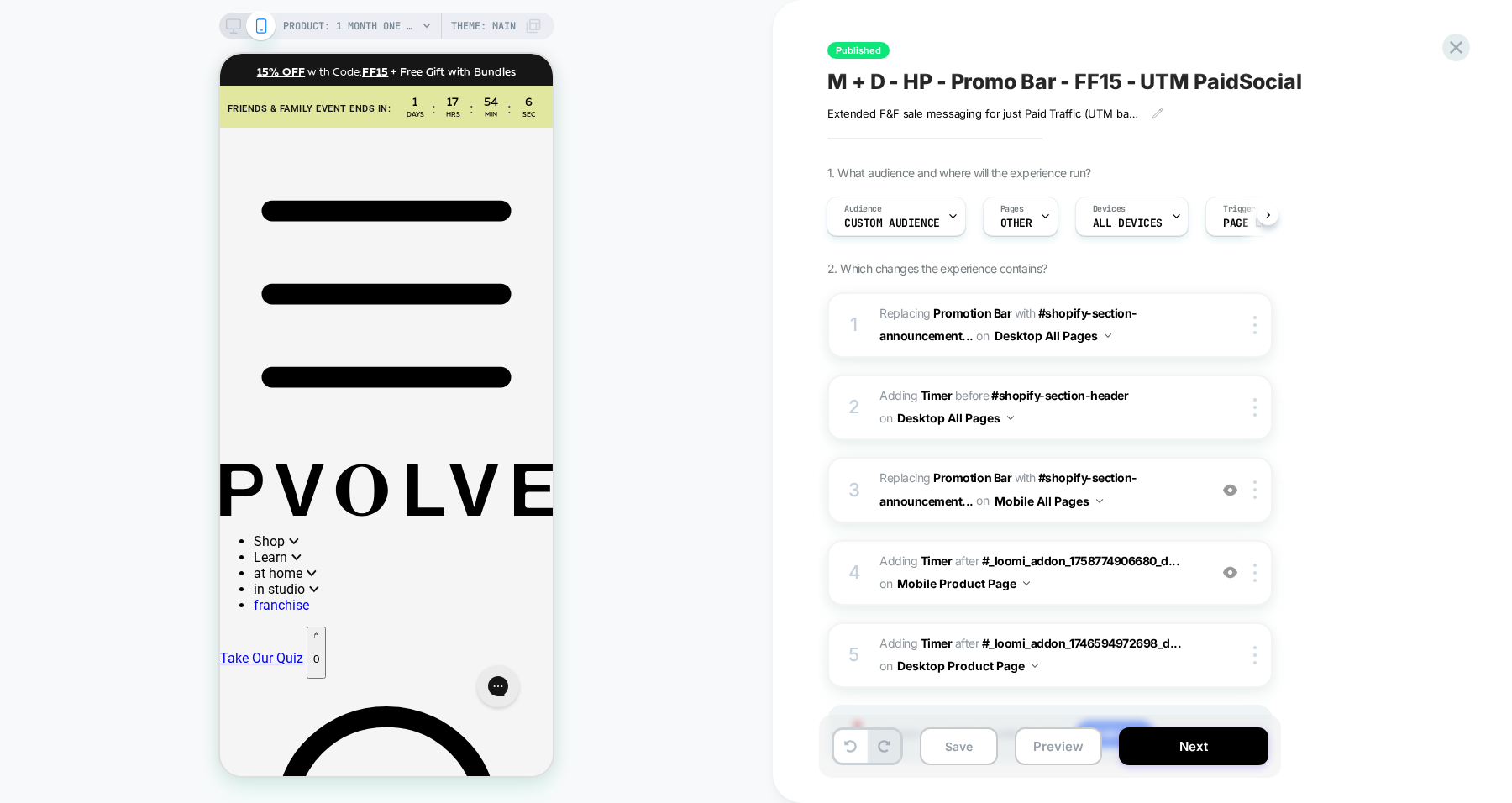
click at [231, 18] on icon at bounding box center [233, 26] width 16 height 16
